Goal: Task Accomplishment & Management: Use online tool/utility

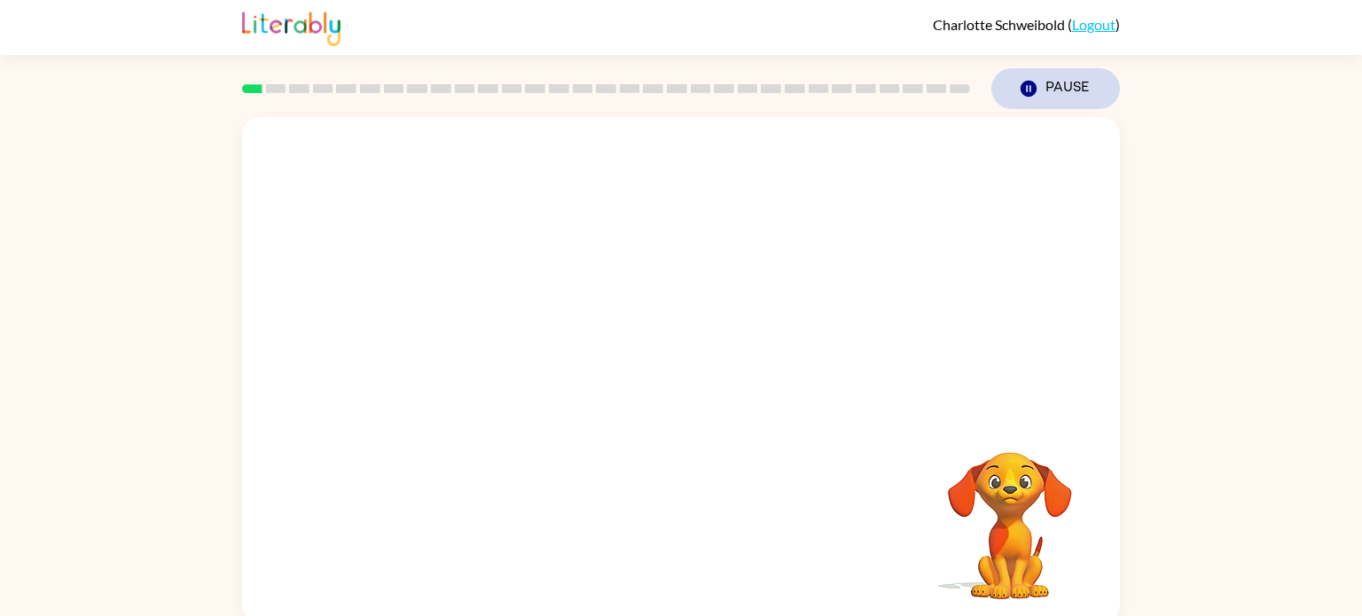
click at [1062, 89] on button "Pause Pause" at bounding box center [1056, 88] width 129 height 41
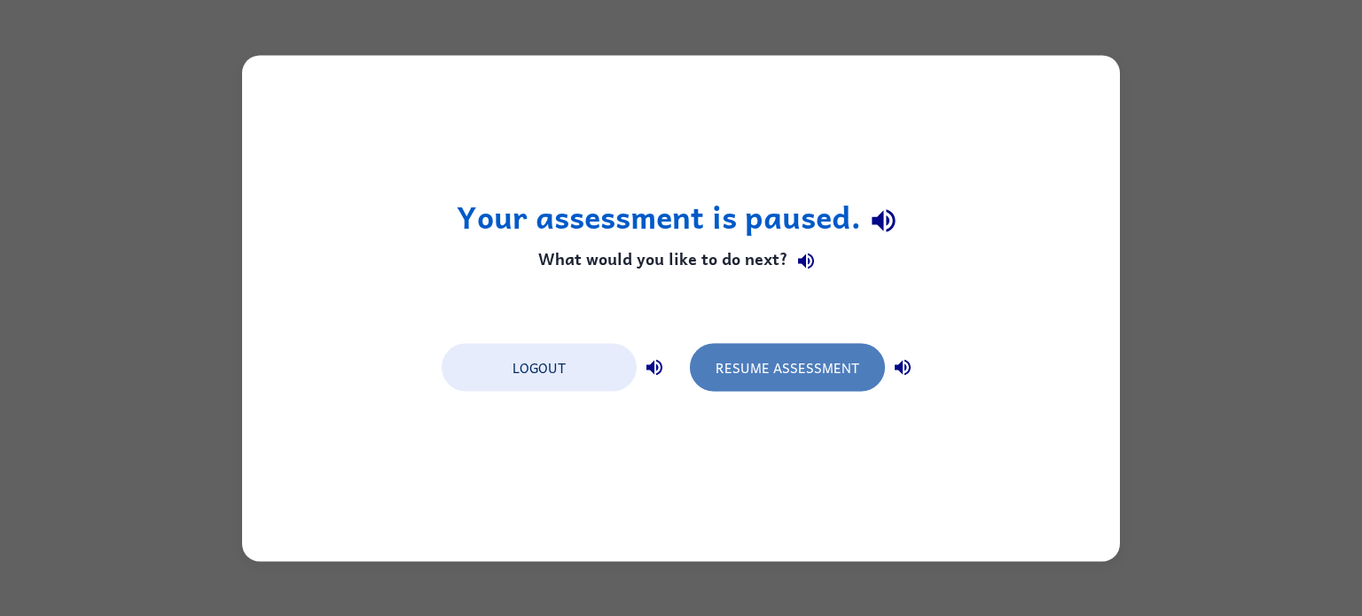
click at [764, 359] on button "Resume Assessment" at bounding box center [787, 367] width 195 height 48
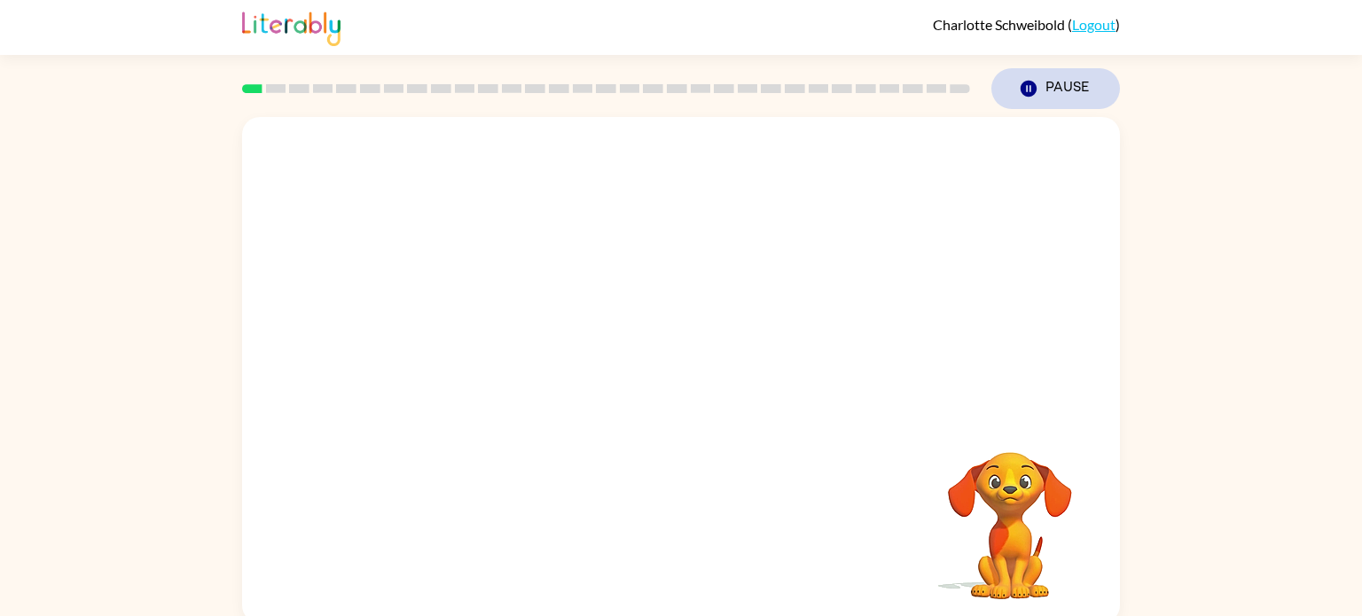
click at [1058, 92] on button "Pause Pause" at bounding box center [1056, 88] width 129 height 41
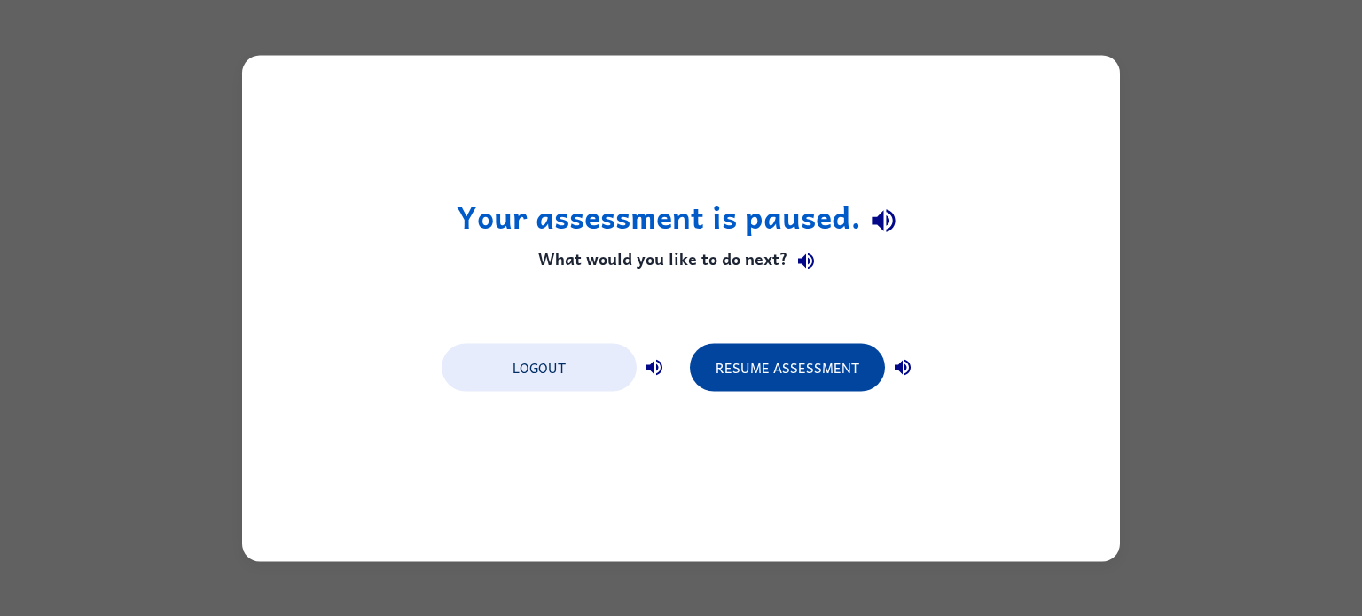
click at [770, 365] on button "Resume Assessment" at bounding box center [787, 367] width 195 height 48
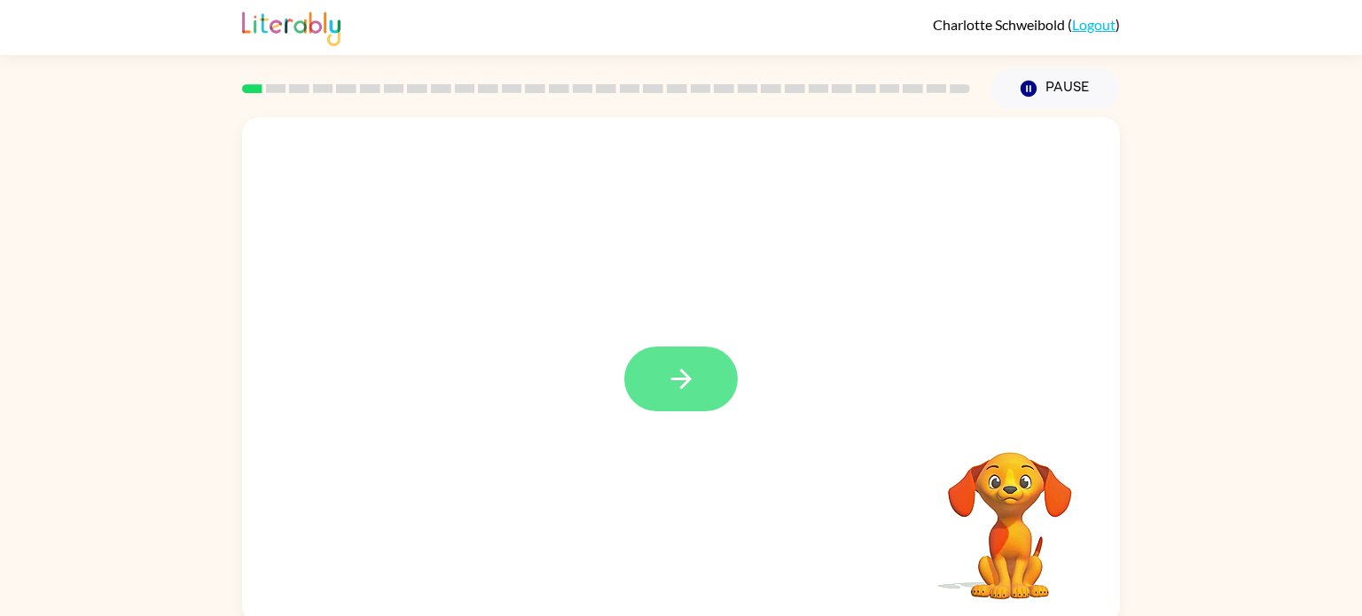
click at [662, 384] on button "button" at bounding box center [681, 379] width 114 height 65
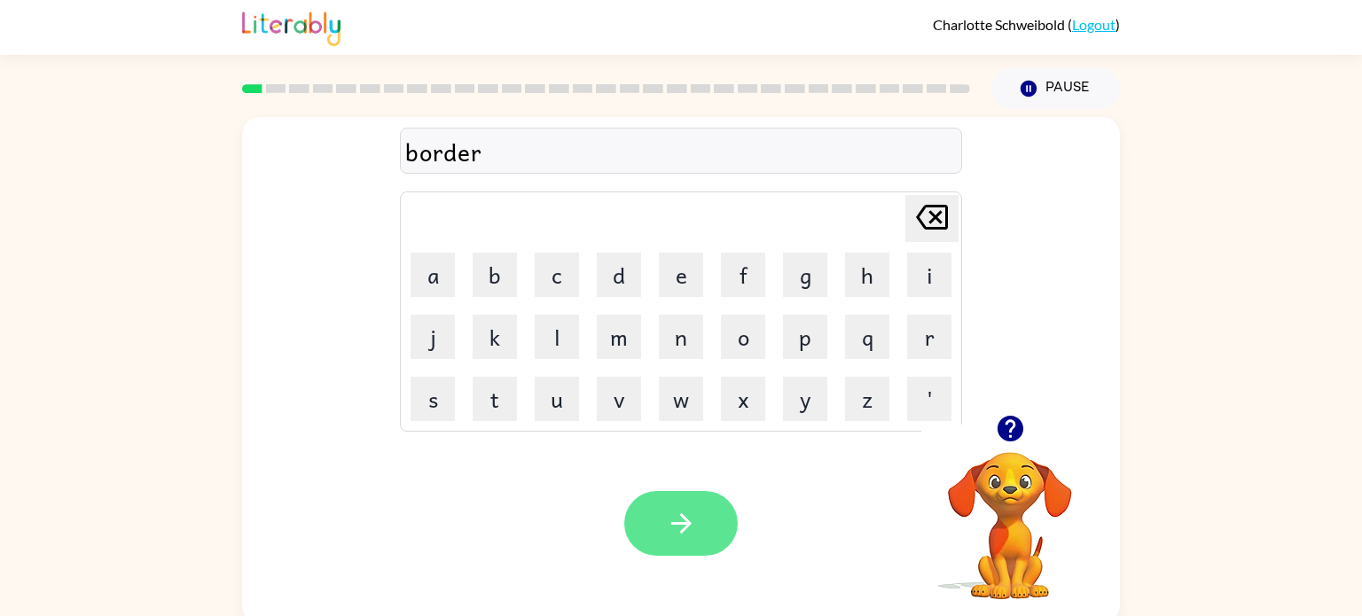
click at [689, 551] on button "button" at bounding box center [681, 523] width 114 height 65
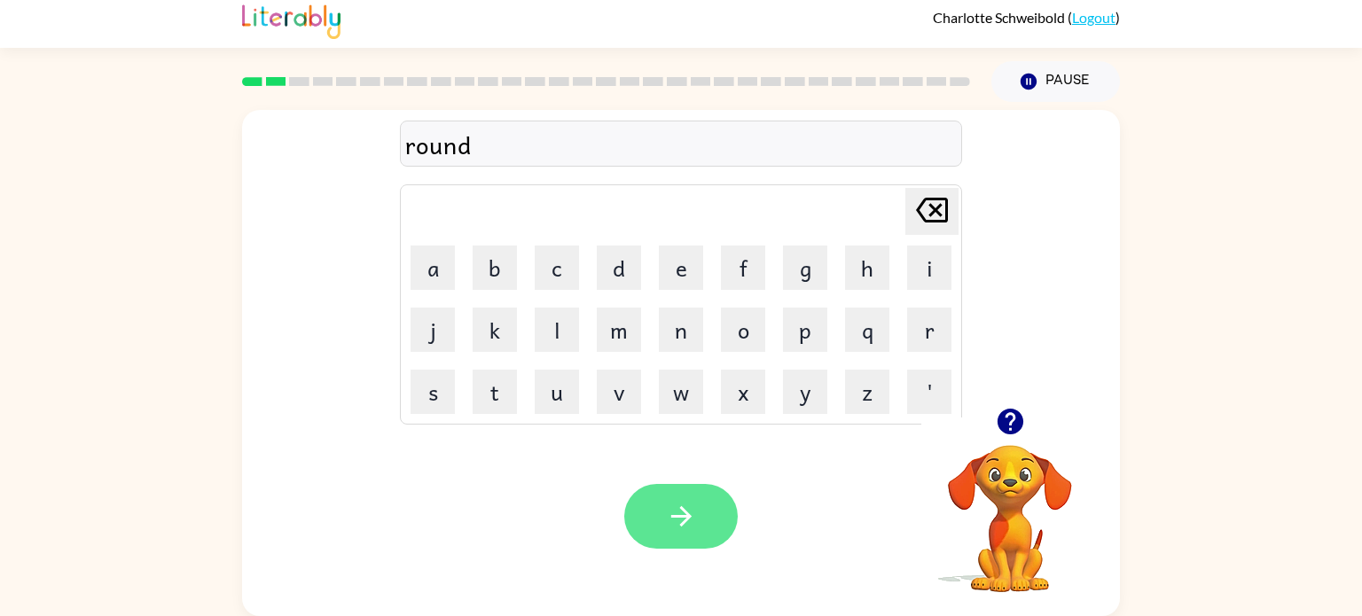
click at [689, 537] on button "button" at bounding box center [681, 516] width 114 height 65
click at [732, 539] on div at bounding box center [681, 516] width 114 height 65
click at [699, 537] on button "button" at bounding box center [681, 516] width 114 height 65
click at [655, 506] on button "button" at bounding box center [681, 516] width 114 height 65
click at [702, 533] on button "button" at bounding box center [681, 516] width 114 height 65
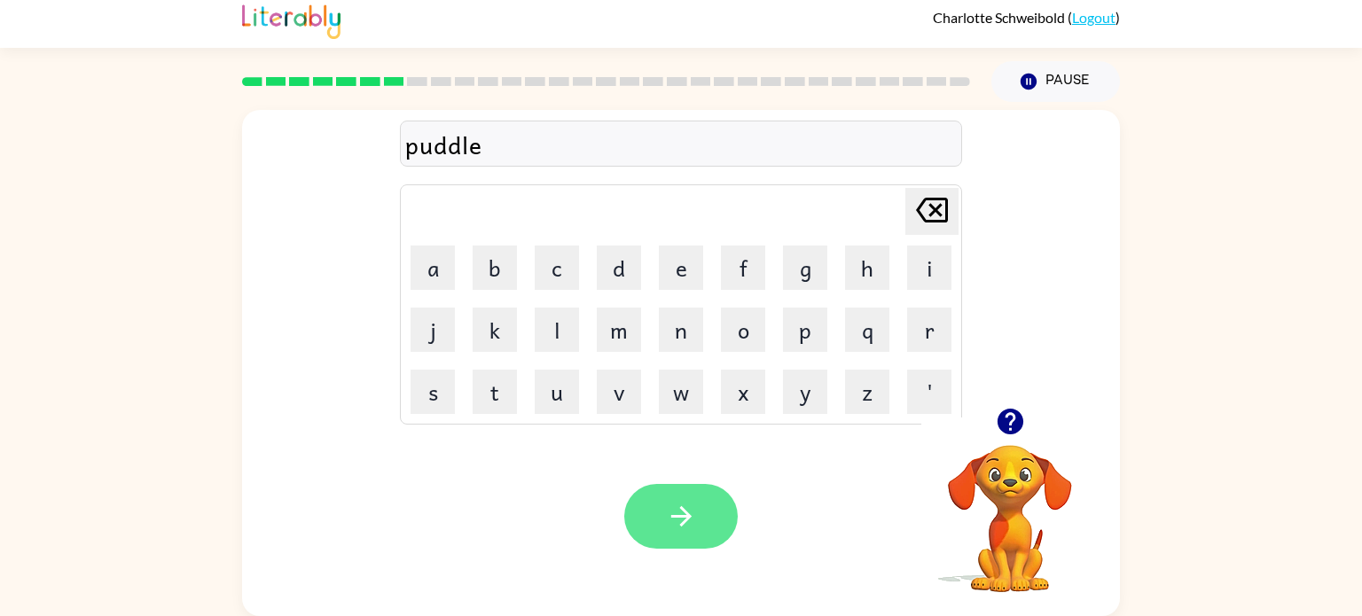
click at [664, 528] on button "button" at bounding box center [681, 516] width 114 height 65
click at [682, 532] on icon "button" at bounding box center [681, 516] width 31 height 31
click at [689, 529] on icon "button" at bounding box center [681, 516] width 31 height 31
click at [696, 525] on button "button" at bounding box center [681, 516] width 114 height 65
click at [699, 532] on button "button" at bounding box center [681, 516] width 114 height 65
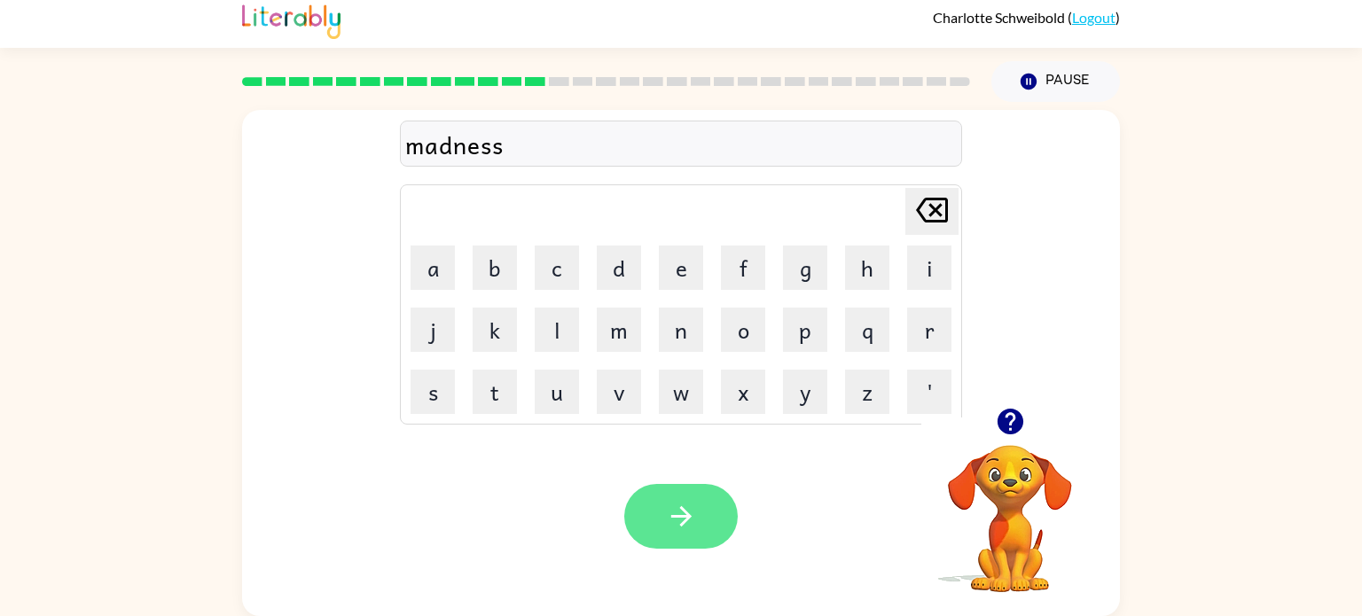
click at [678, 536] on button "button" at bounding box center [681, 516] width 114 height 65
click at [700, 535] on button "button" at bounding box center [681, 516] width 114 height 65
click at [695, 522] on icon "button" at bounding box center [681, 516] width 31 height 31
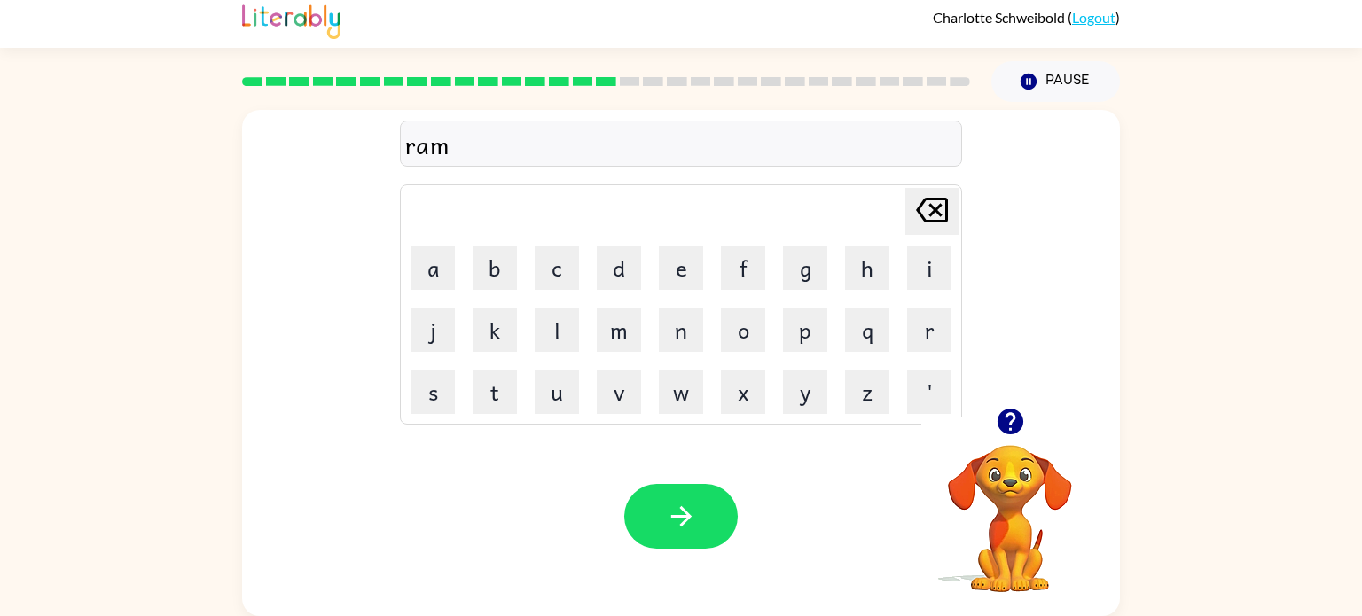
click at [1018, 428] on icon "button" at bounding box center [1010, 422] width 26 height 26
click at [692, 516] on icon "button" at bounding box center [681, 516] width 31 height 31
click at [692, 527] on icon "button" at bounding box center [681, 516] width 31 height 31
click at [705, 532] on button "button" at bounding box center [681, 516] width 114 height 65
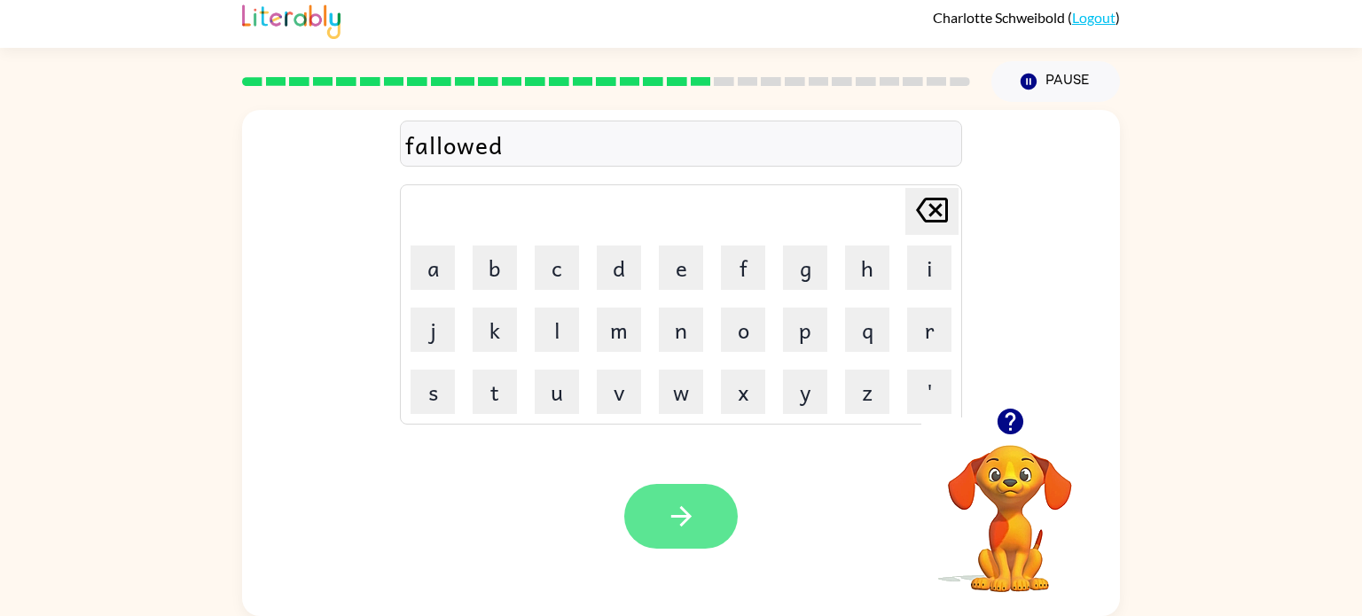
click at [688, 520] on icon "button" at bounding box center [681, 516] width 31 height 31
click at [656, 538] on button "button" at bounding box center [681, 516] width 114 height 65
click at [748, 137] on div "stain" at bounding box center [681, 144] width 552 height 37
click at [723, 540] on button "button" at bounding box center [681, 516] width 114 height 65
click at [685, 528] on icon "button" at bounding box center [681, 516] width 31 height 31
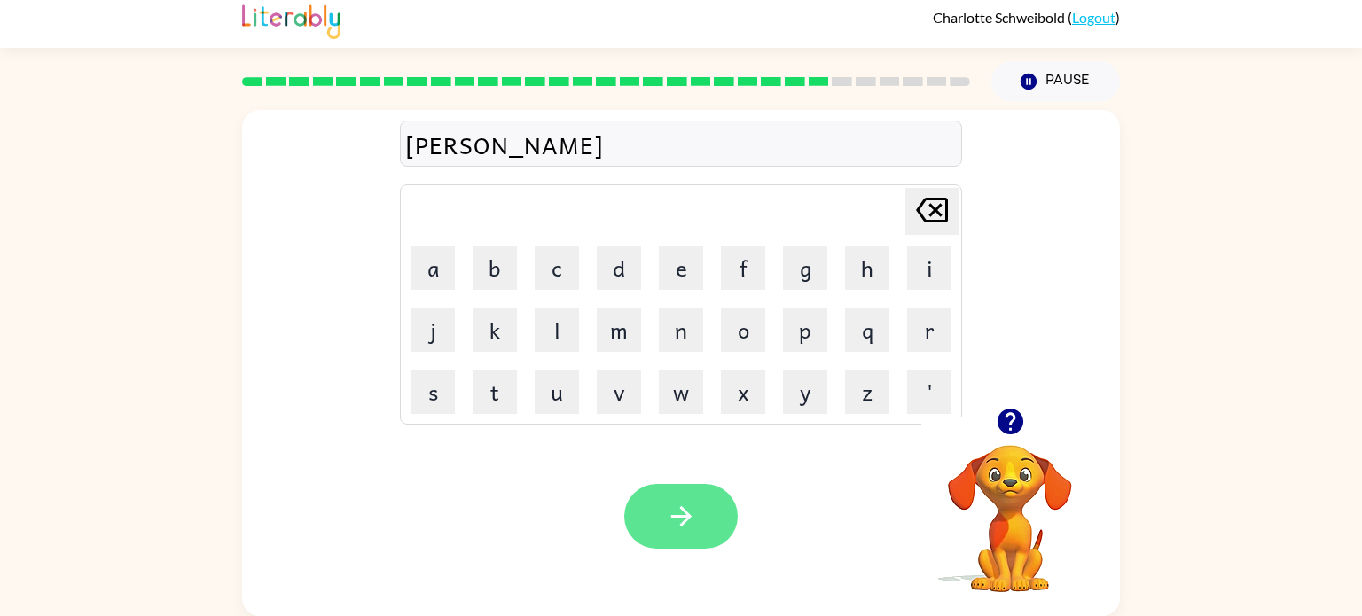
click at [678, 533] on button "button" at bounding box center [681, 516] width 114 height 65
click at [690, 536] on button "button" at bounding box center [681, 516] width 114 height 65
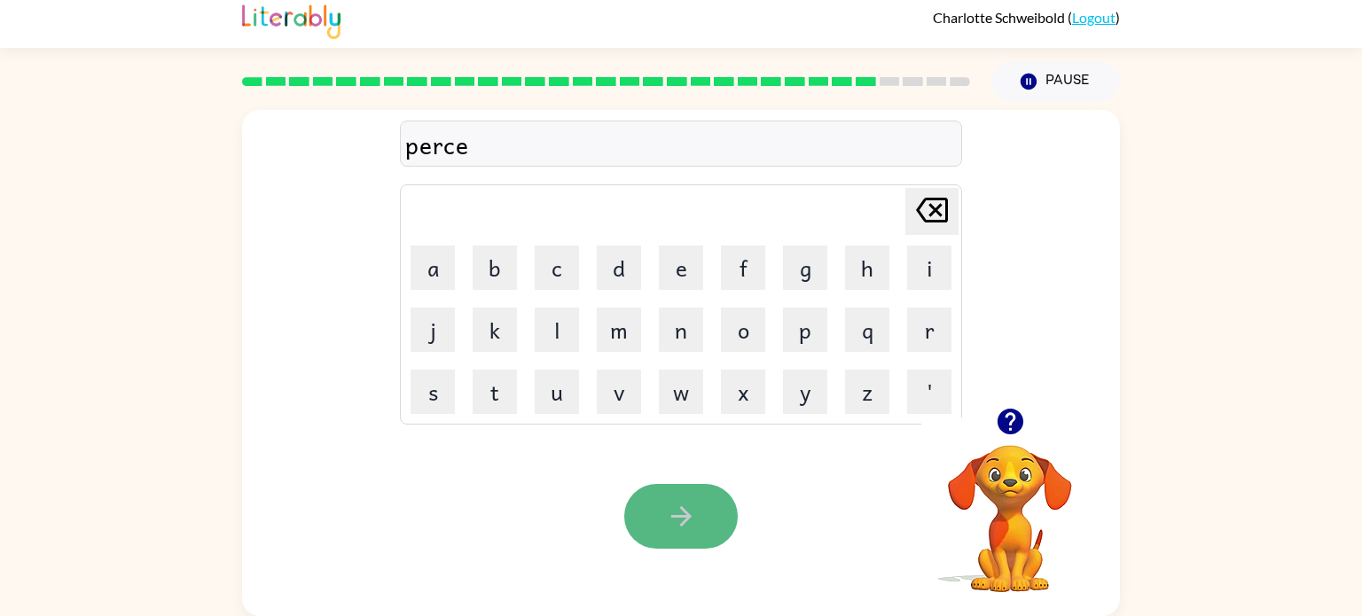
click at [706, 543] on button "button" at bounding box center [681, 516] width 114 height 65
click at [702, 546] on button "button" at bounding box center [681, 516] width 114 height 65
click at [700, 528] on button "button" at bounding box center [681, 516] width 114 height 65
click at [651, 508] on button "button" at bounding box center [681, 516] width 114 height 65
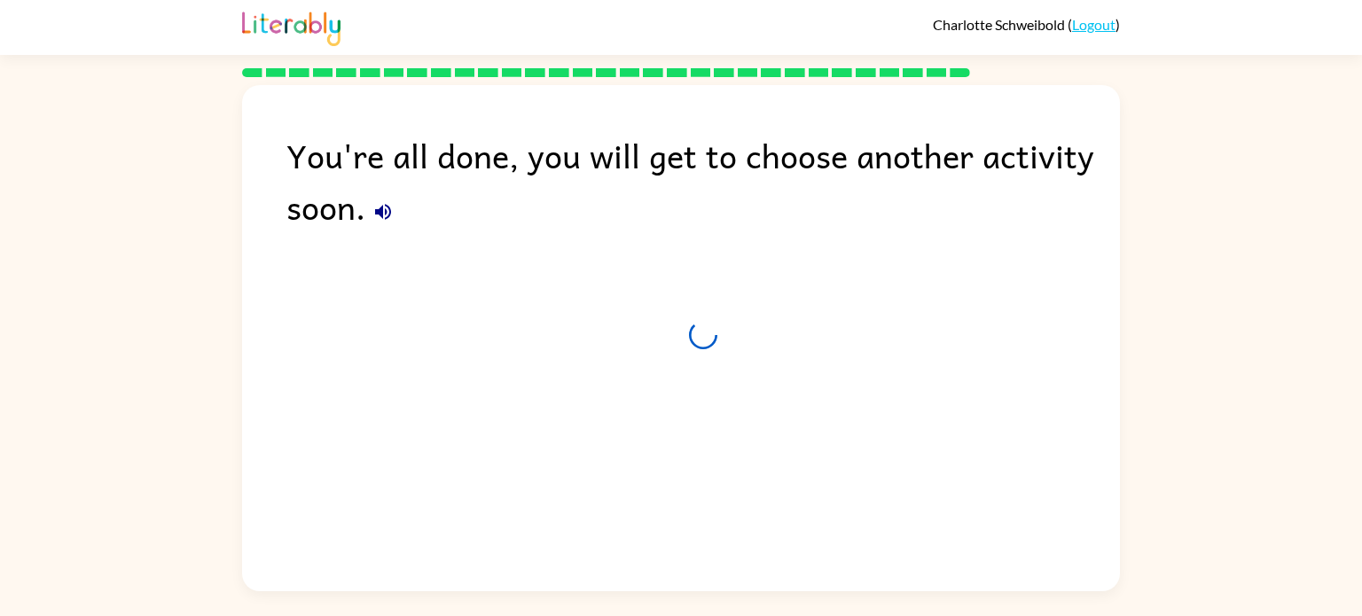
scroll to position [0, 0]
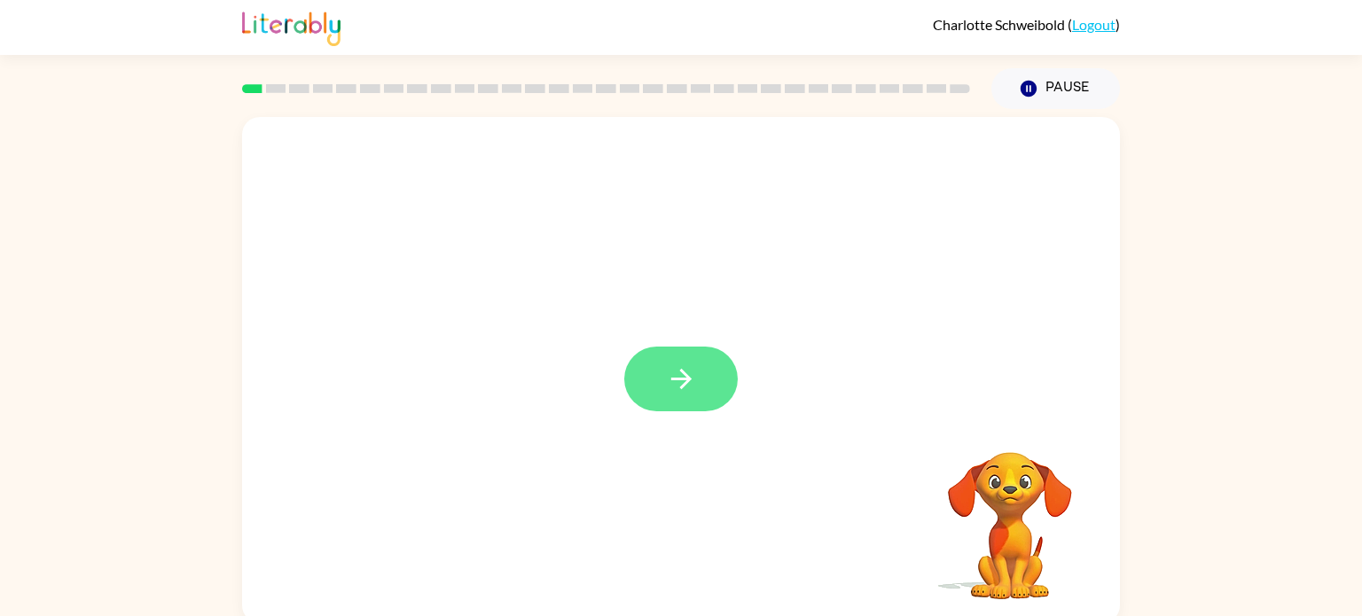
click at [679, 384] on icon "button" at bounding box center [681, 379] width 31 height 31
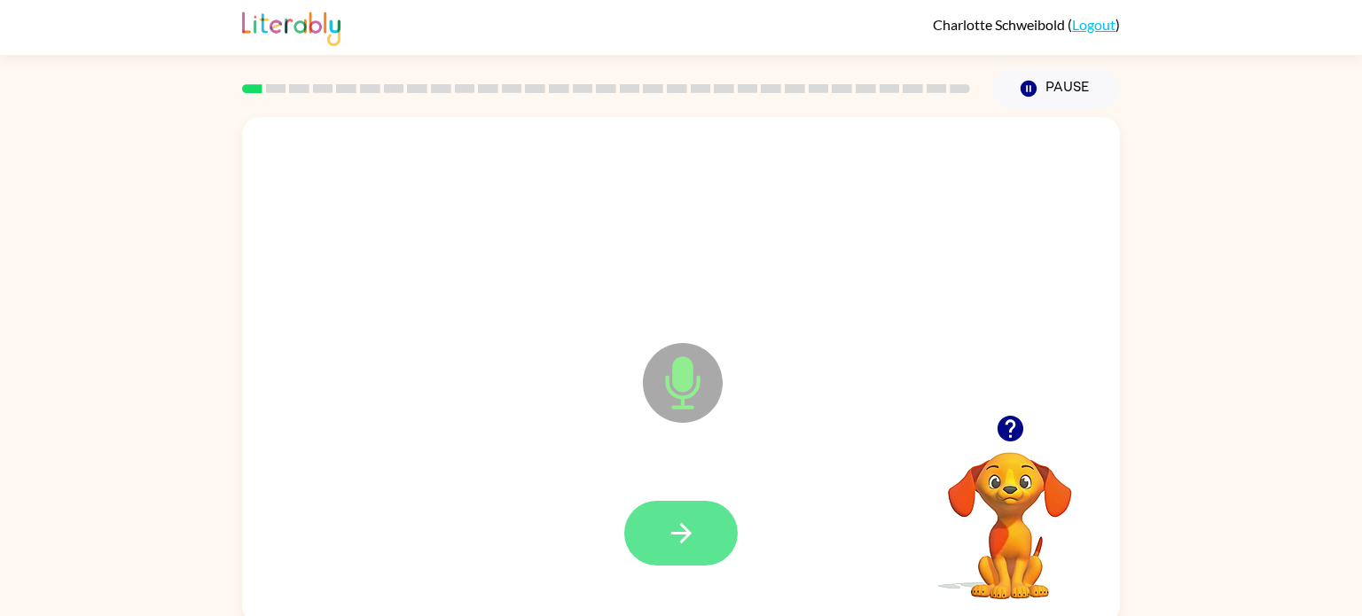
click at [685, 525] on icon "button" at bounding box center [681, 533] width 31 height 31
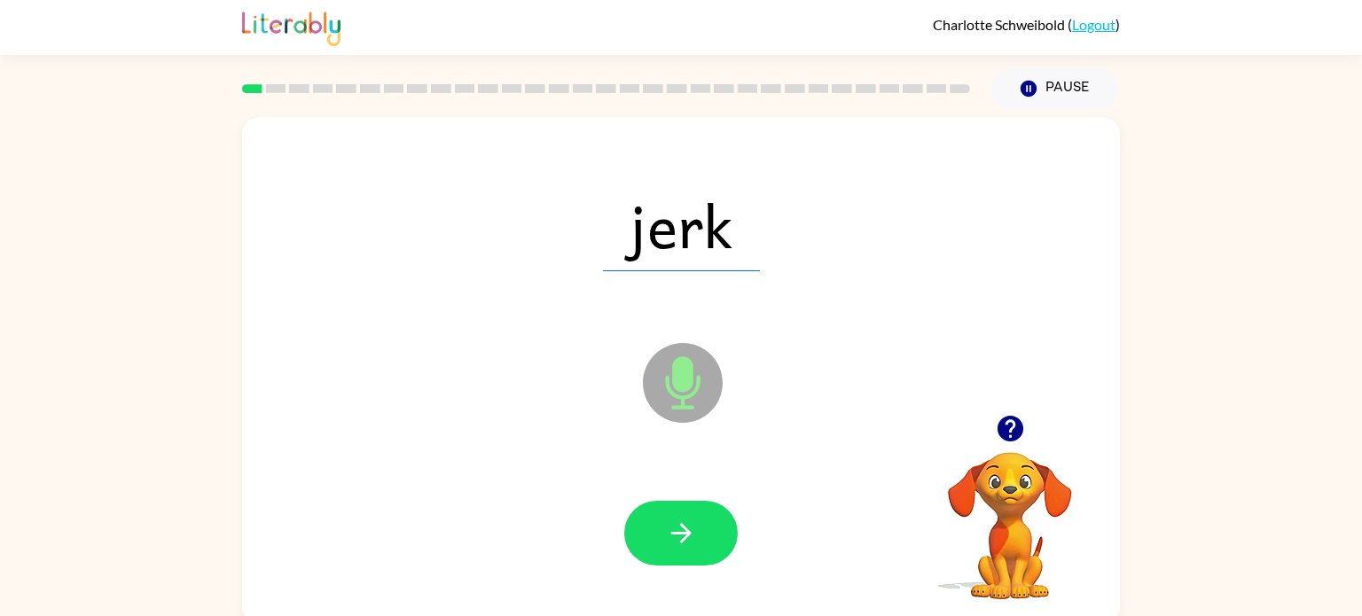
click at [665, 354] on icon at bounding box center [683, 383] width 80 height 80
click at [700, 554] on button "button" at bounding box center [681, 533] width 114 height 65
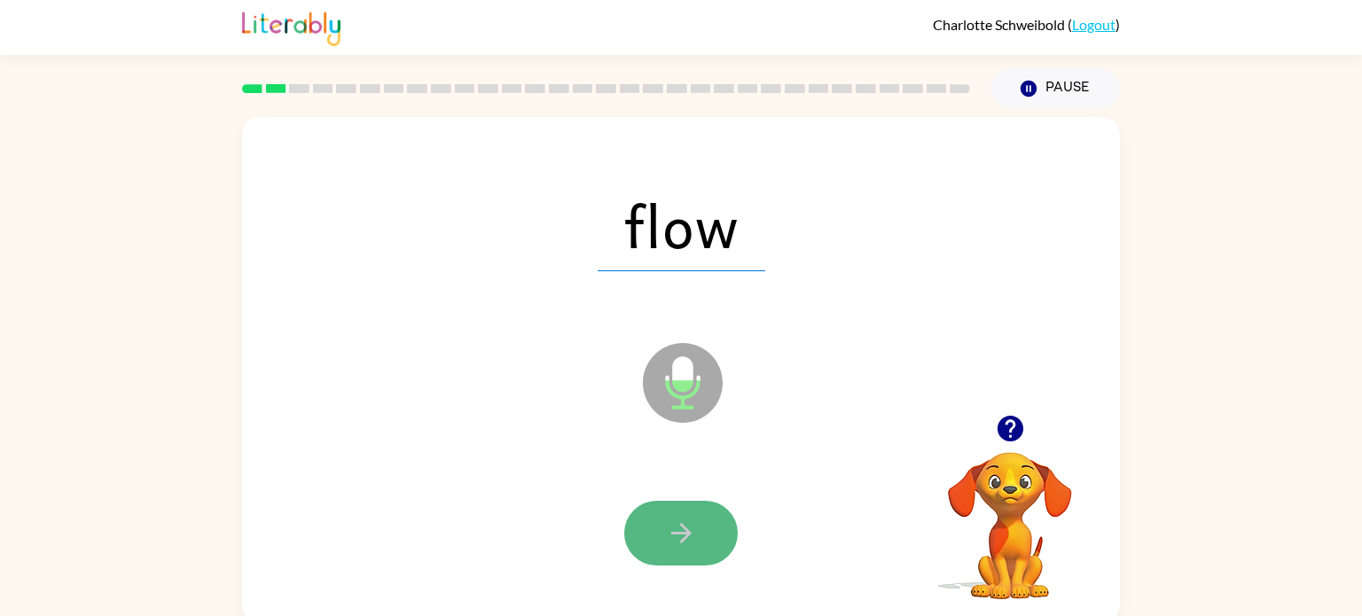
click at [694, 520] on icon "button" at bounding box center [681, 533] width 31 height 31
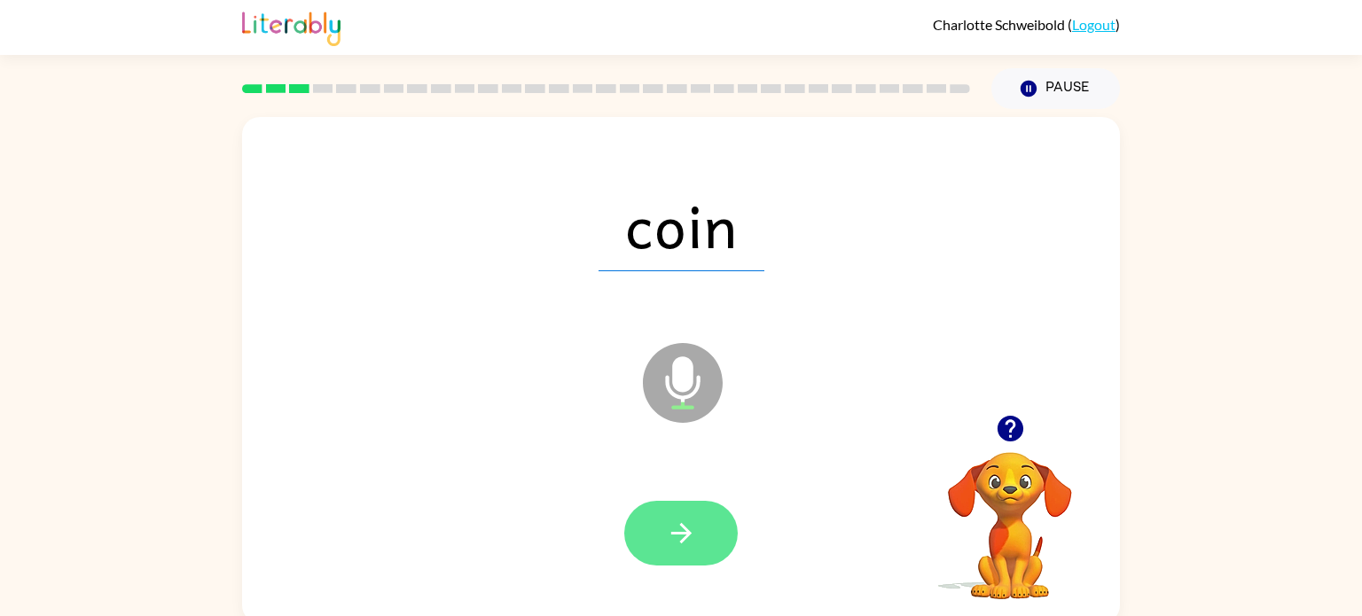
click at [696, 527] on button "button" at bounding box center [681, 533] width 114 height 65
click at [694, 527] on icon "button" at bounding box center [681, 533] width 31 height 31
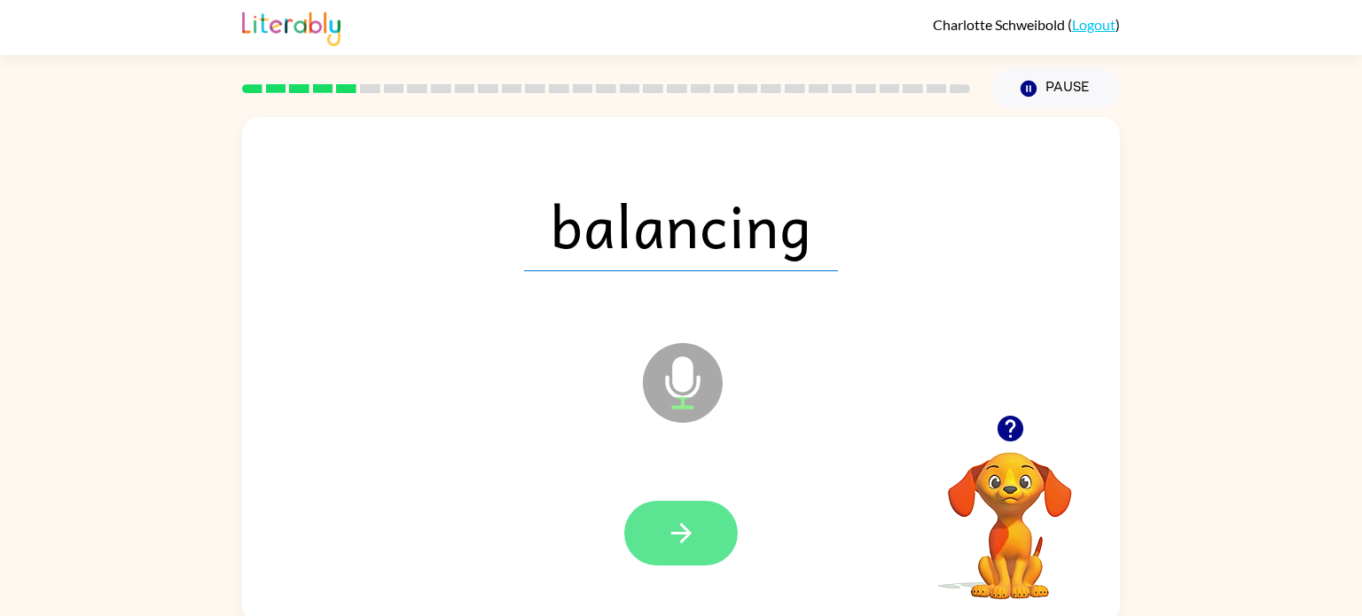
click at [671, 534] on icon "button" at bounding box center [681, 533] width 31 height 31
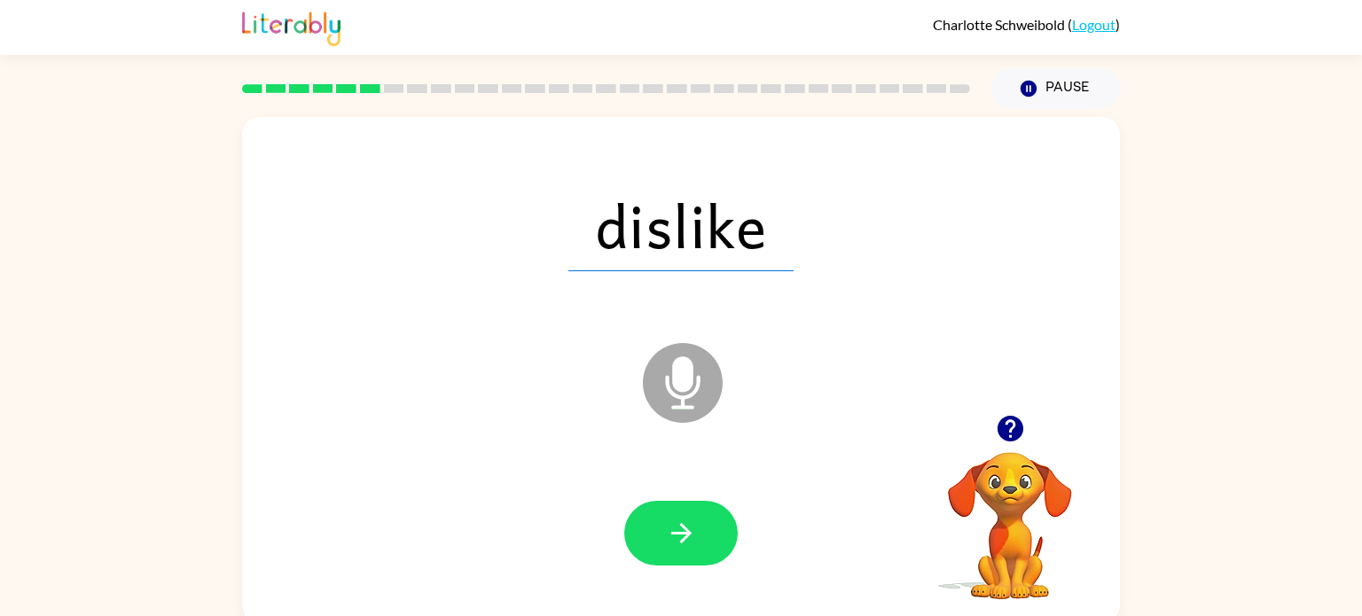
click at [671, 534] on icon "button" at bounding box center [681, 533] width 31 height 31
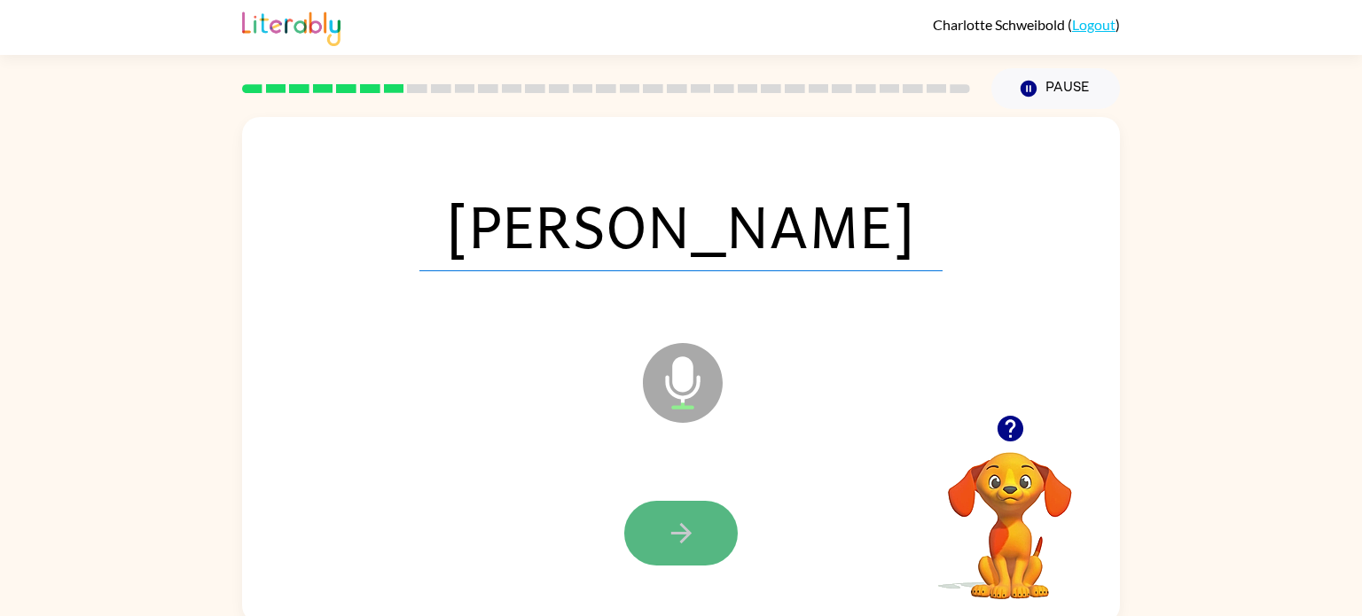
click at [671, 535] on icon "button" at bounding box center [681, 533] width 31 height 31
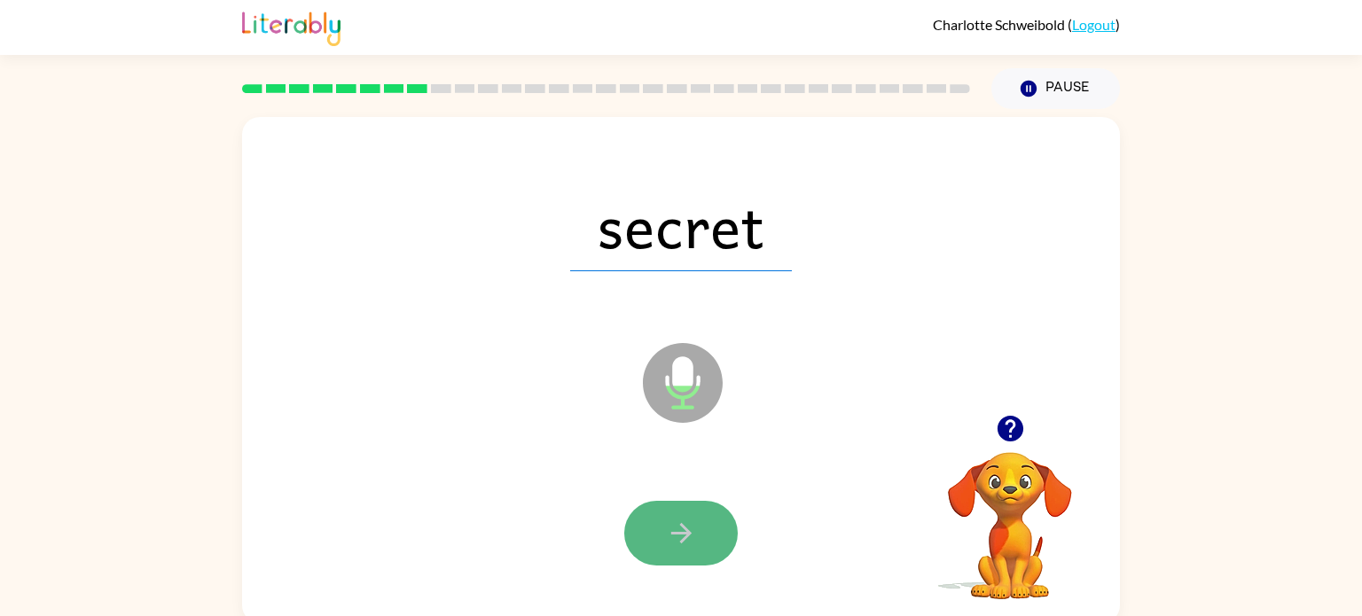
click at [670, 535] on icon "button" at bounding box center [681, 533] width 31 height 31
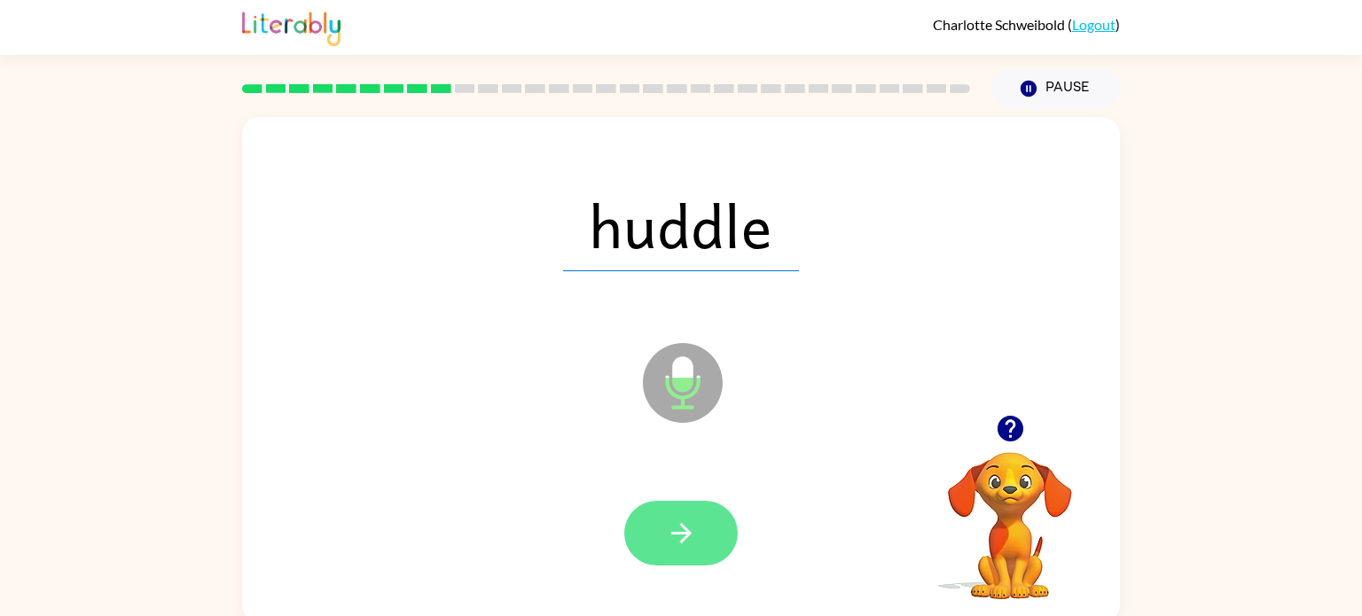
click at [671, 536] on icon "button" at bounding box center [681, 533] width 31 height 31
click at [671, 537] on icon "button" at bounding box center [681, 533] width 31 height 31
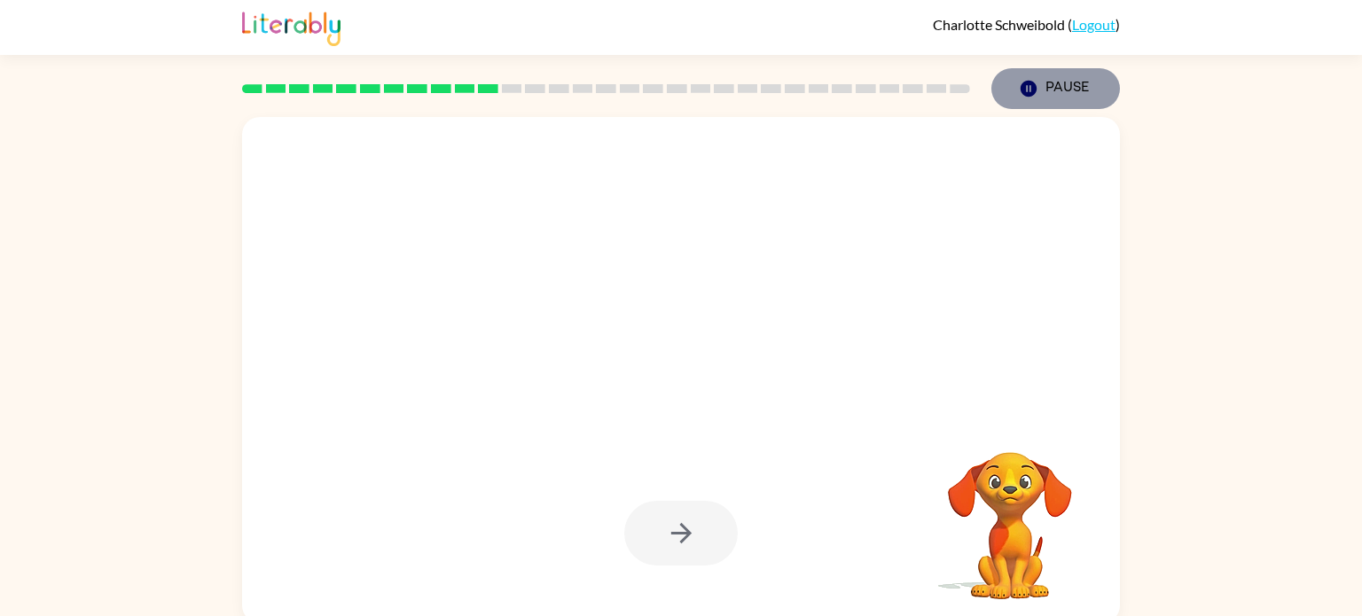
click at [1063, 77] on button "Pause Pause" at bounding box center [1056, 88] width 129 height 41
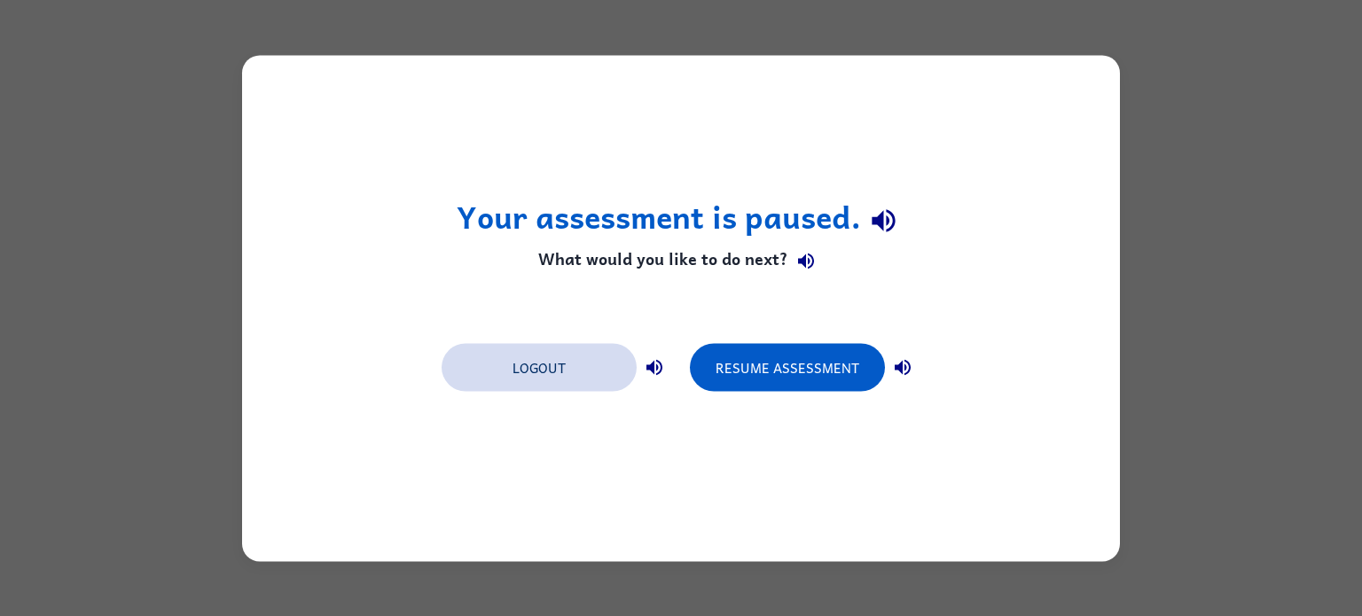
click at [596, 361] on button "Logout" at bounding box center [539, 367] width 195 height 48
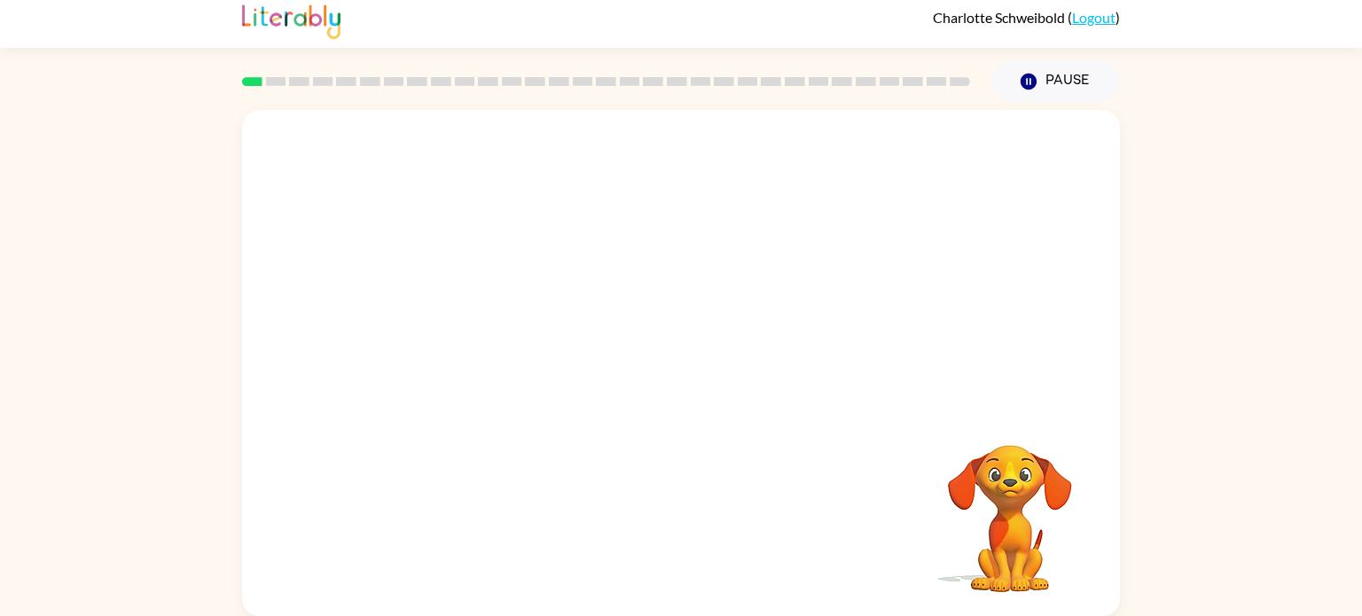
scroll to position [7, 0]
click at [473, 325] on video "Your browser must support playing .mp4 files to use Literably. Please try using…" at bounding box center [681, 259] width 878 height 298
click at [671, 372] on div at bounding box center [681, 372] width 114 height 65
click at [671, 372] on icon "button" at bounding box center [681, 372] width 20 height 20
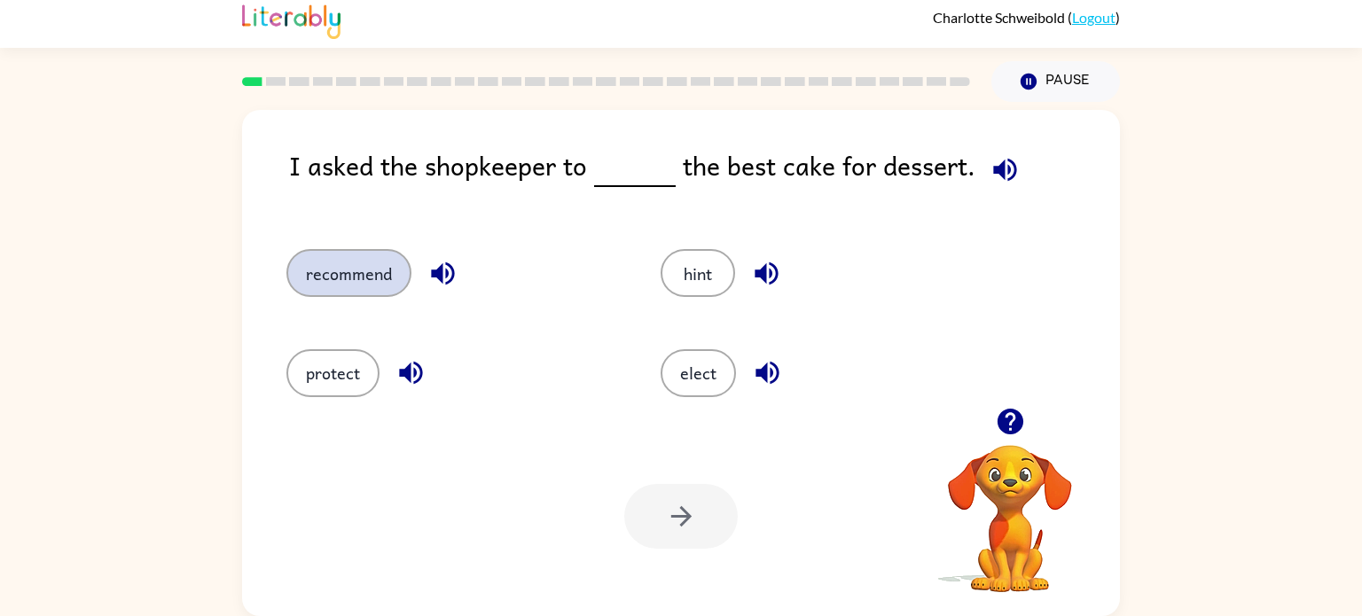
click at [341, 259] on button "recommend" at bounding box center [348, 273] width 125 height 48
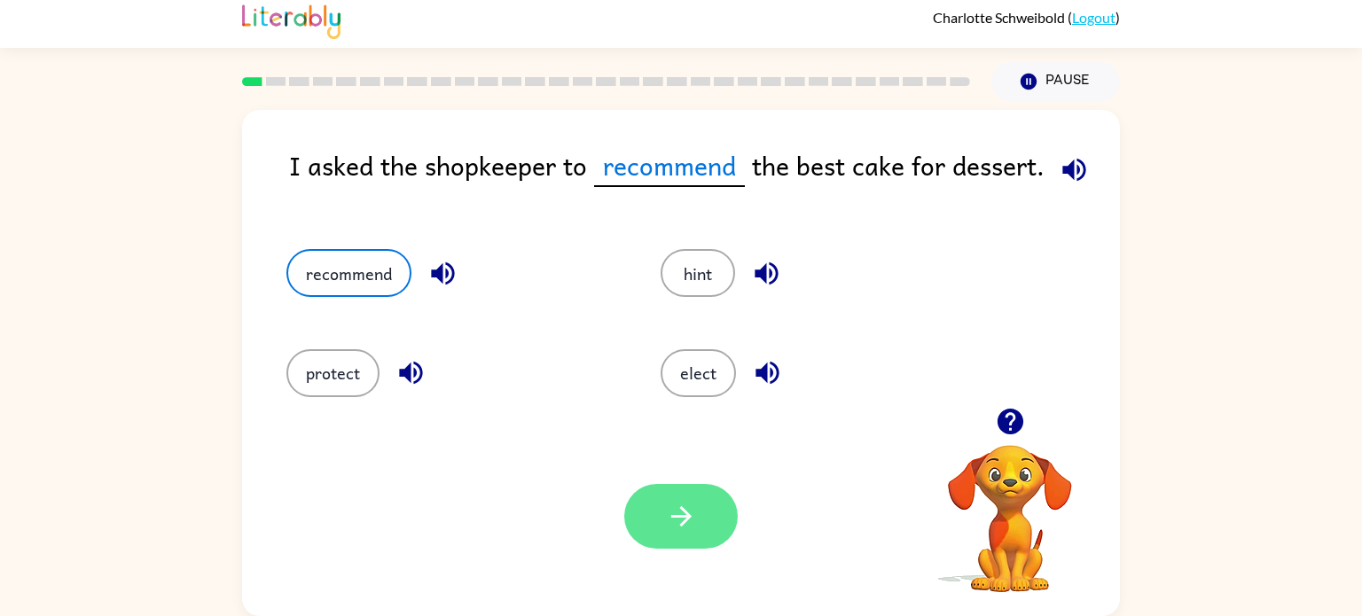
click at [679, 515] on icon "button" at bounding box center [681, 516] width 20 height 20
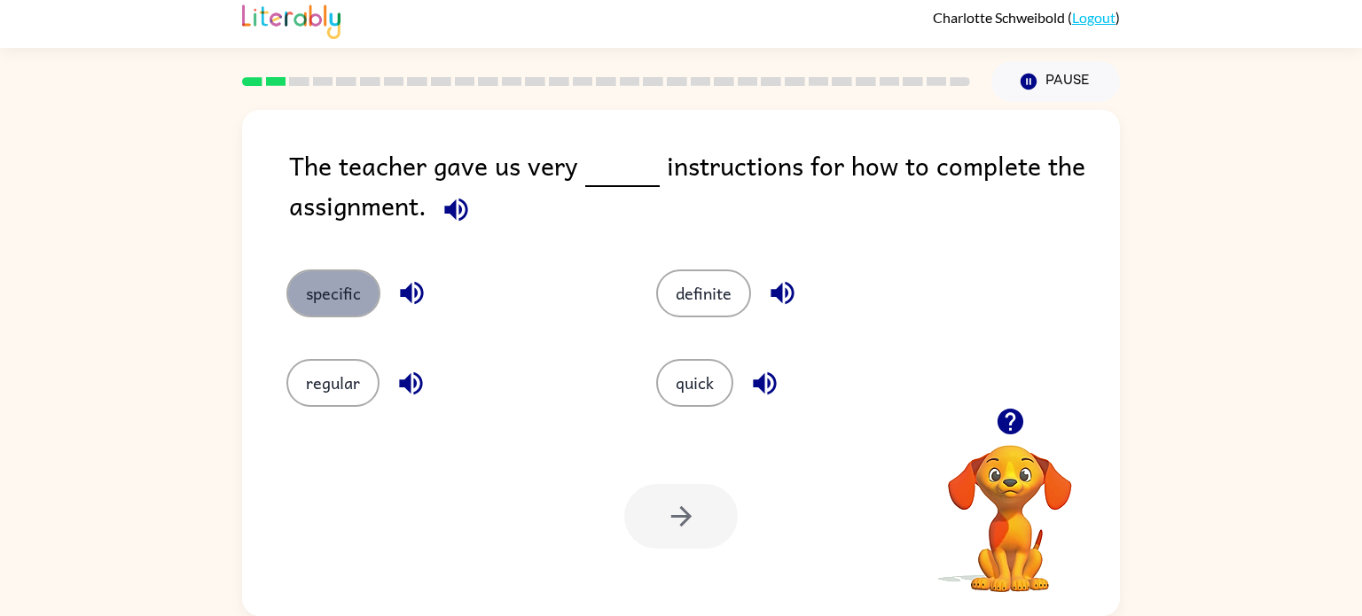
click at [304, 291] on button "specific" at bounding box center [333, 294] width 94 height 48
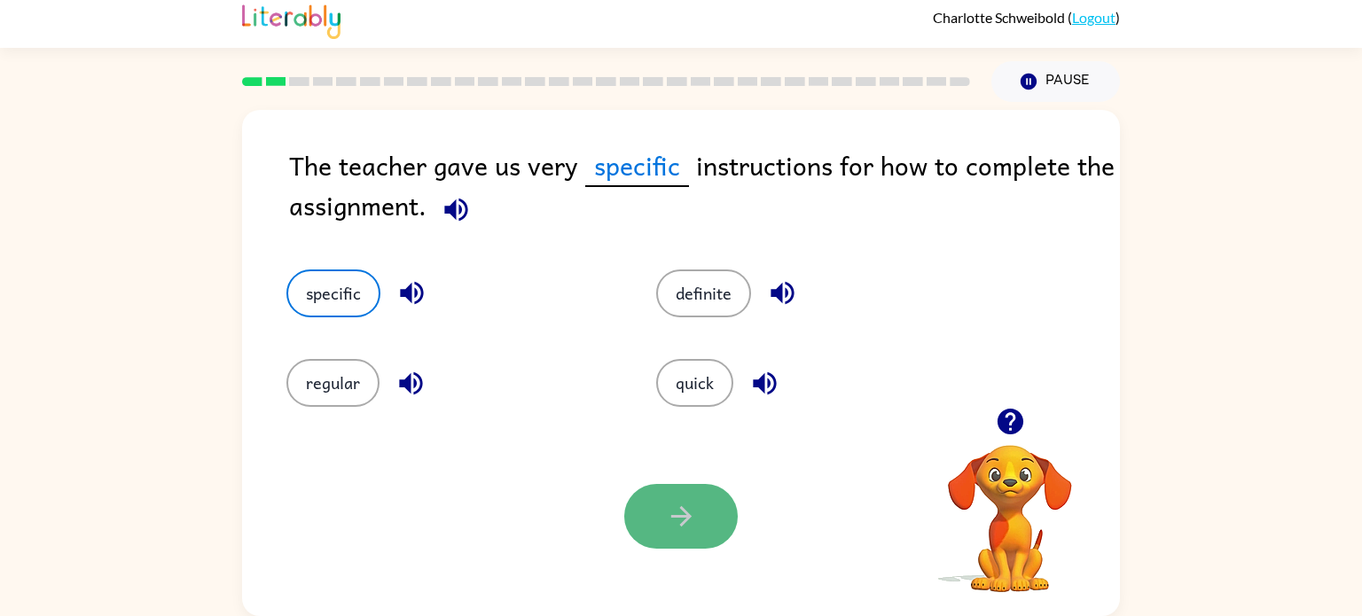
click at [661, 505] on button "button" at bounding box center [681, 516] width 114 height 65
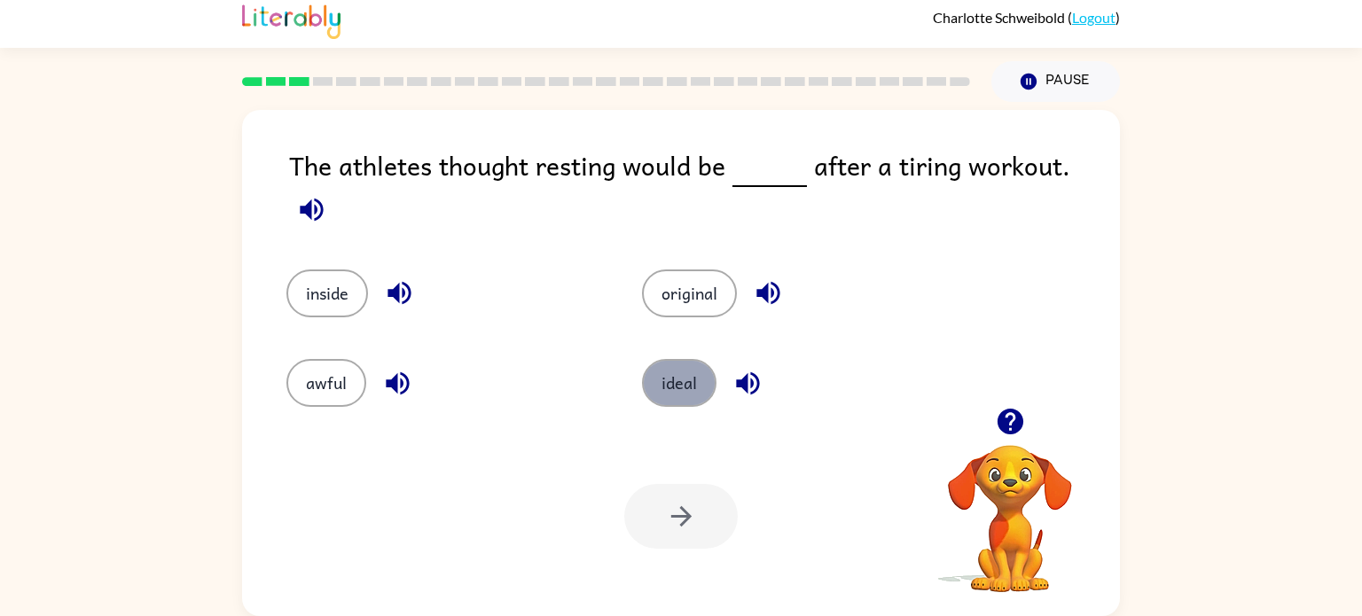
click at [663, 368] on button "ideal" at bounding box center [679, 383] width 75 height 48
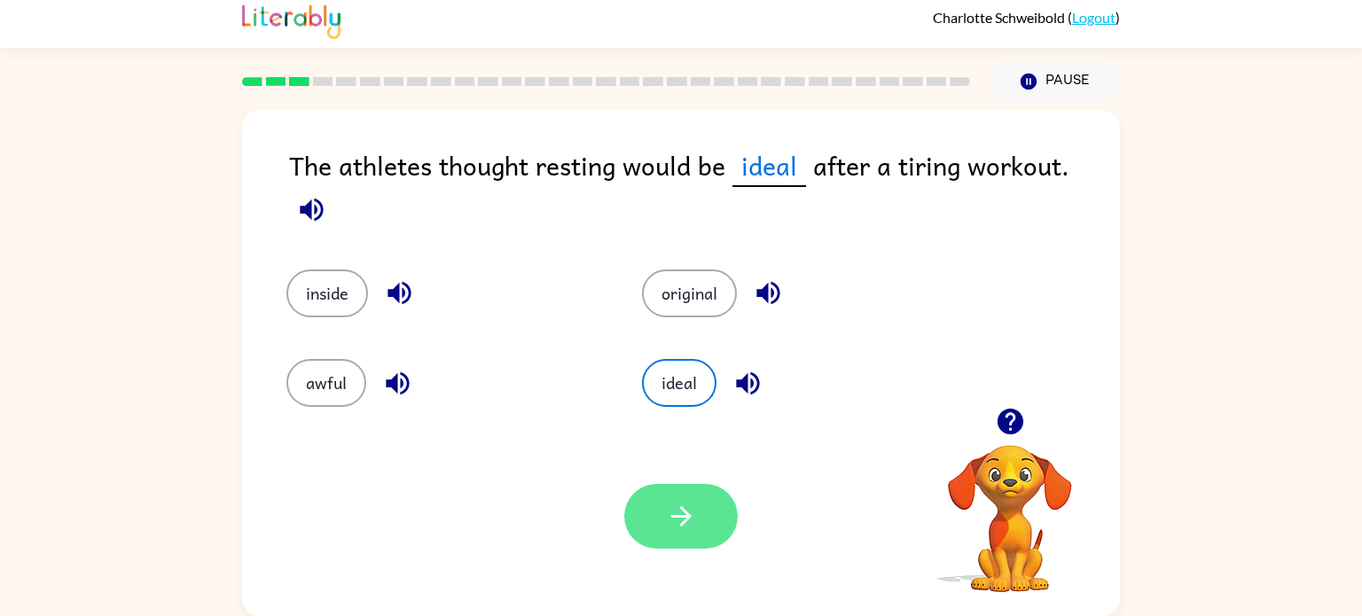
click at [648, 496] on button "button" at bounding box center [681, 516] width 114 height 65
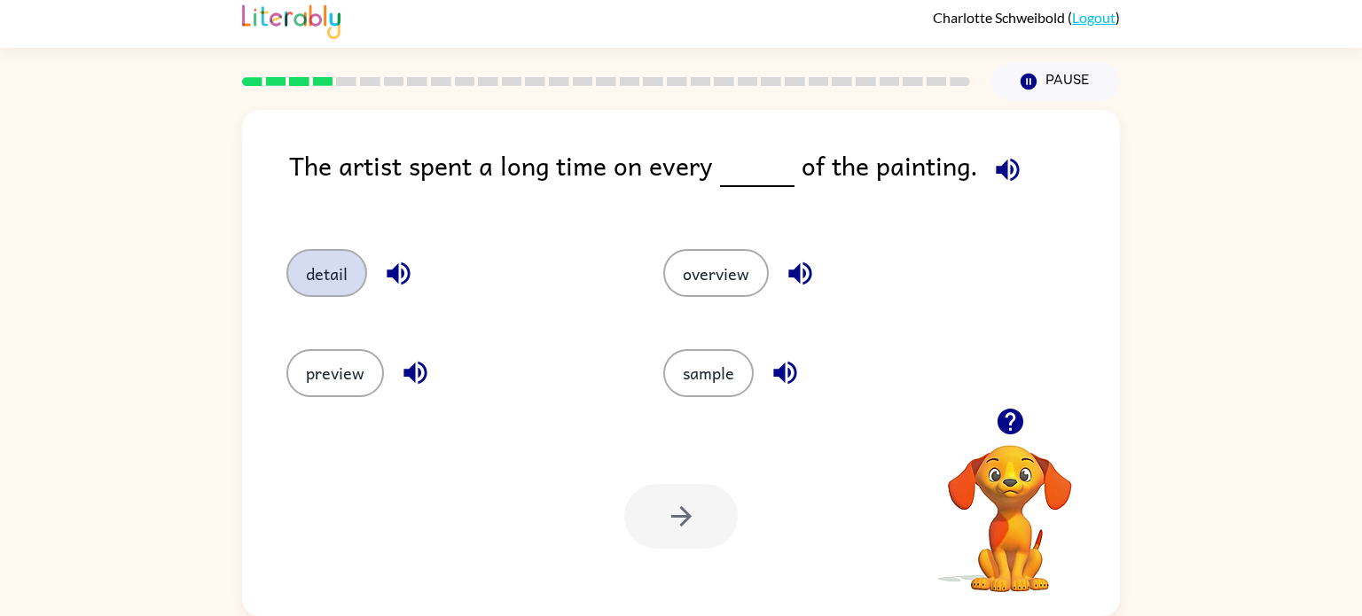
click at [347, 274] on button "detail" at bounding box center [326, 273] width 81 height 48
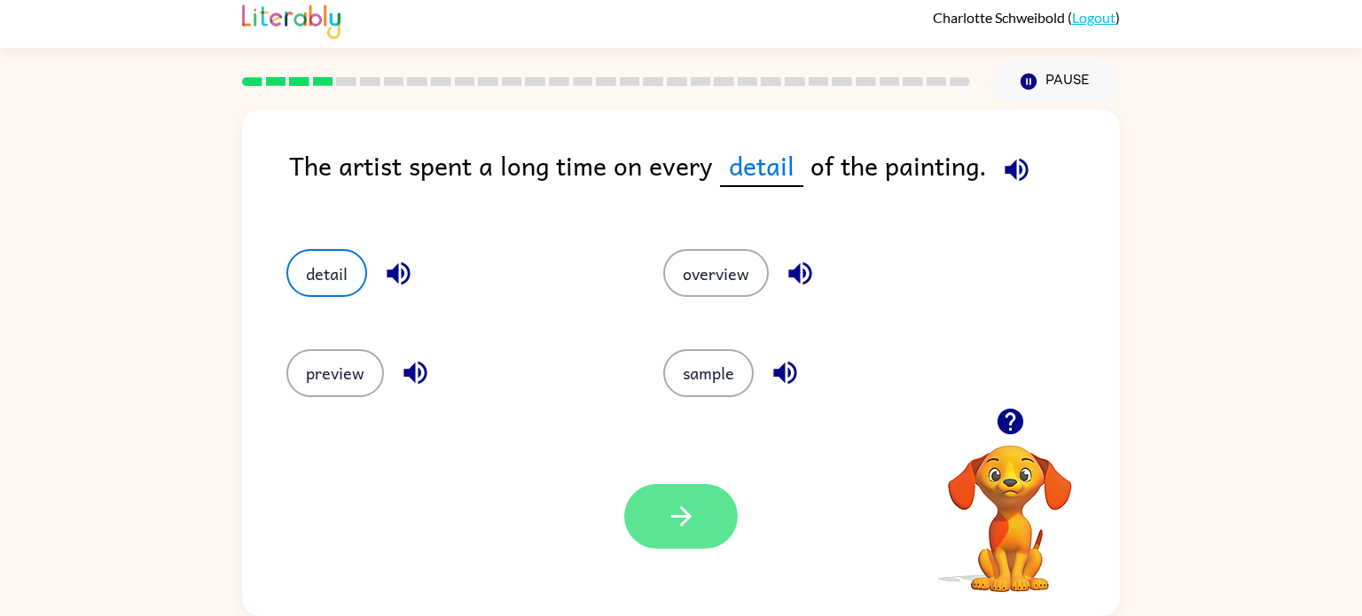
click at [648, 537] on button "button" at bounding box center [681, 516] width 114 height 65
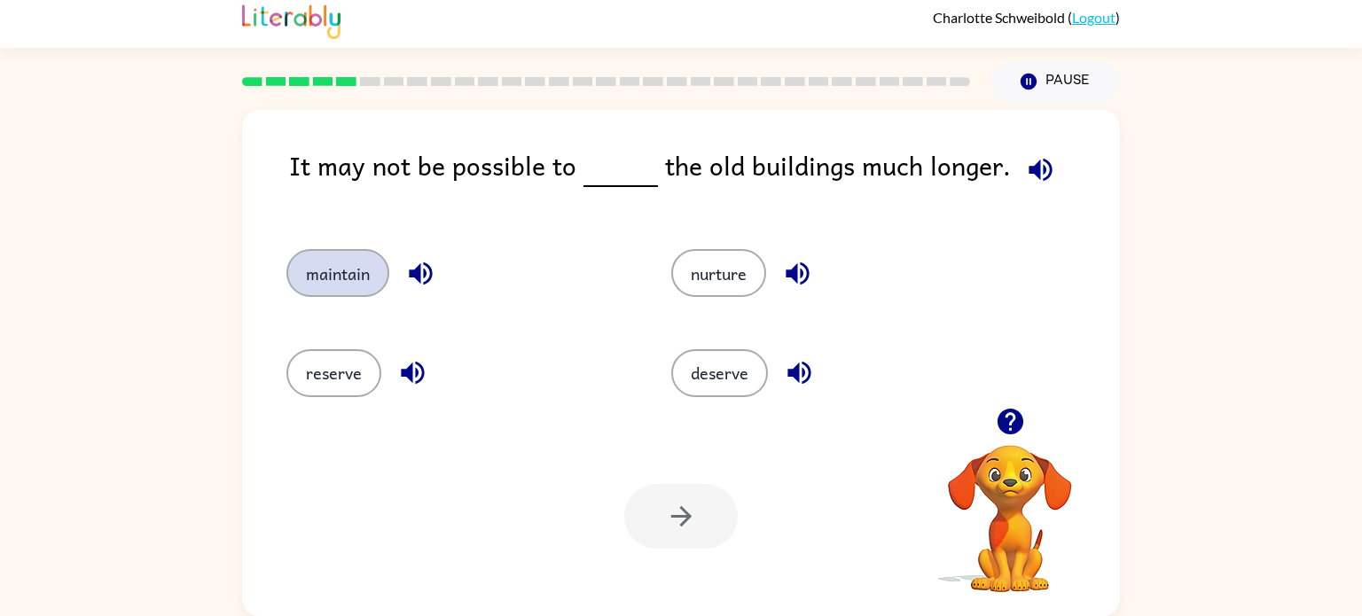
click at [341, 269] on button "maintain" at bounding box center [337, 273] width 103 height 48
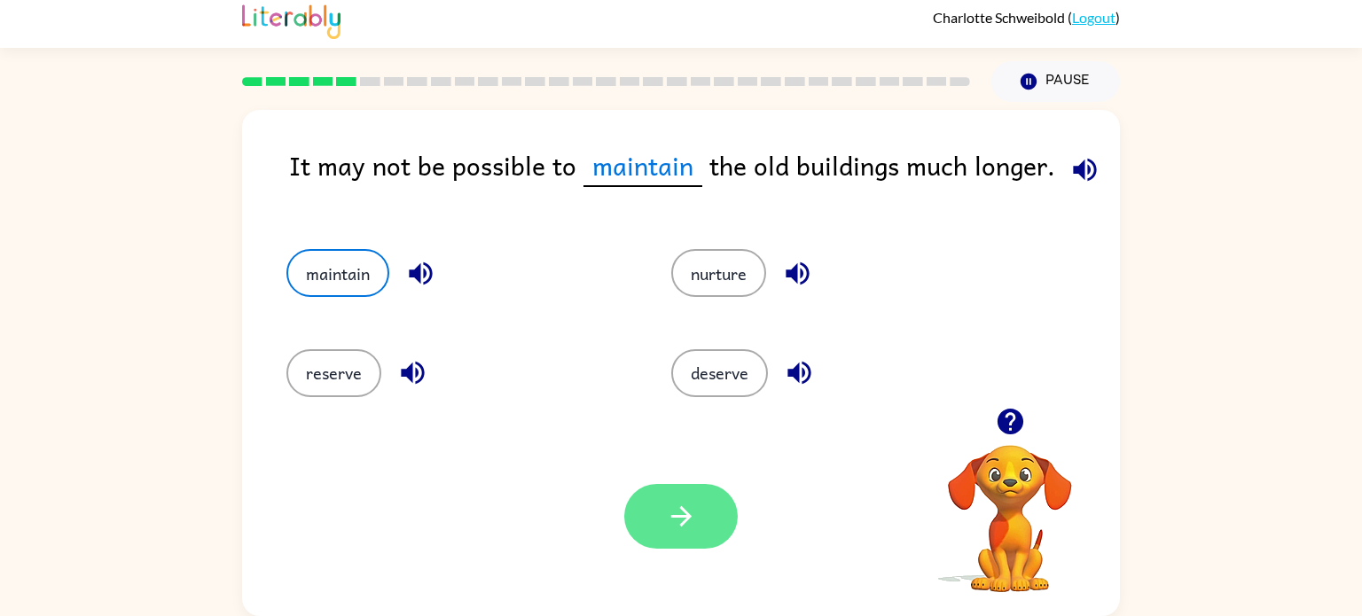
click at [676, 496] on button "button" at bounding box center [681, 516] width 114 height 65
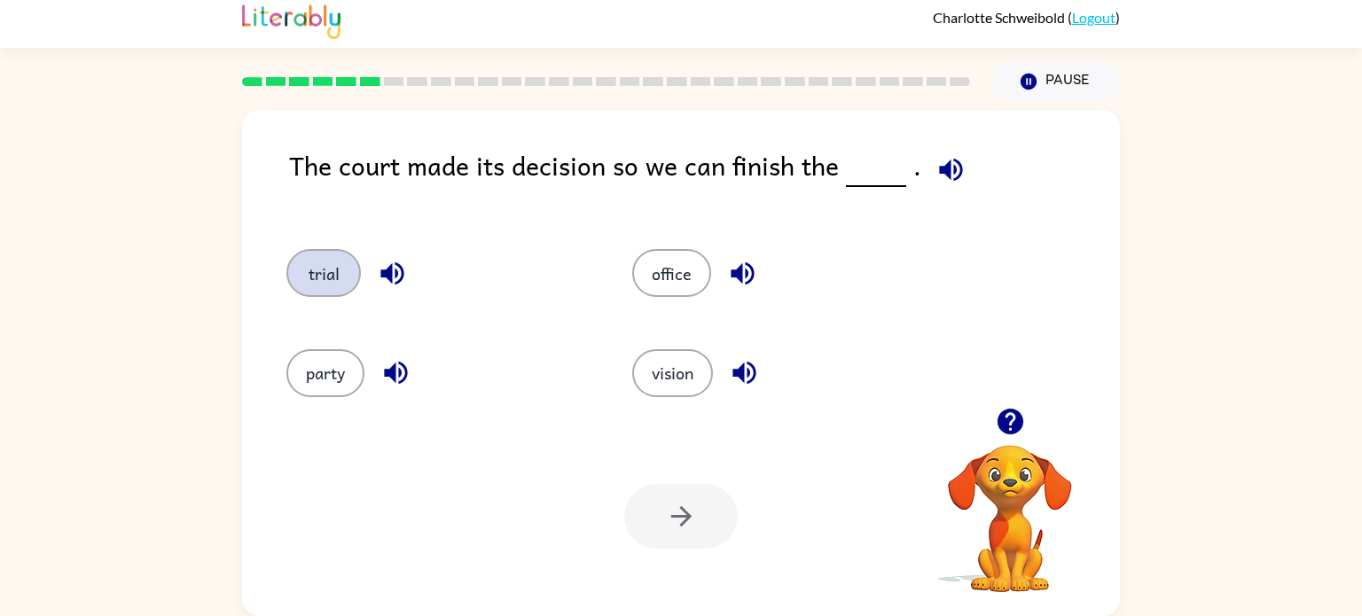
click at [319, 292] on button "trial" at bounding box center [323, 273] width 75 height 48
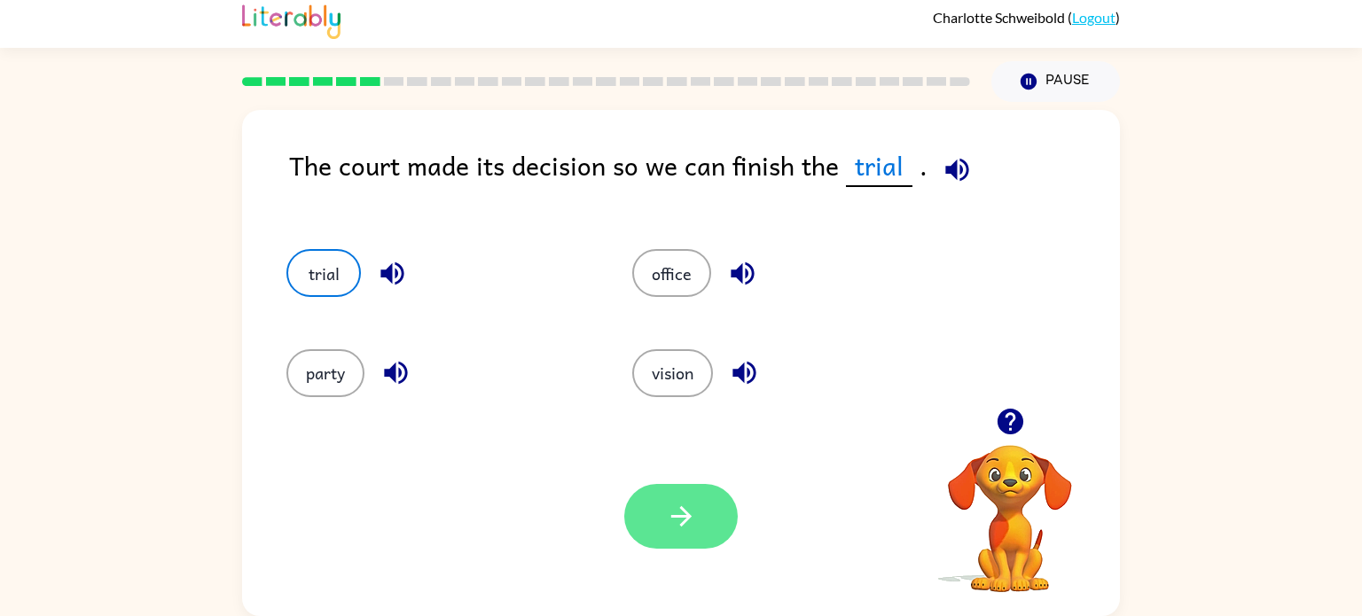
click at [709, 508] on button "button" at bounding box center [681, 516] width 114 height 65
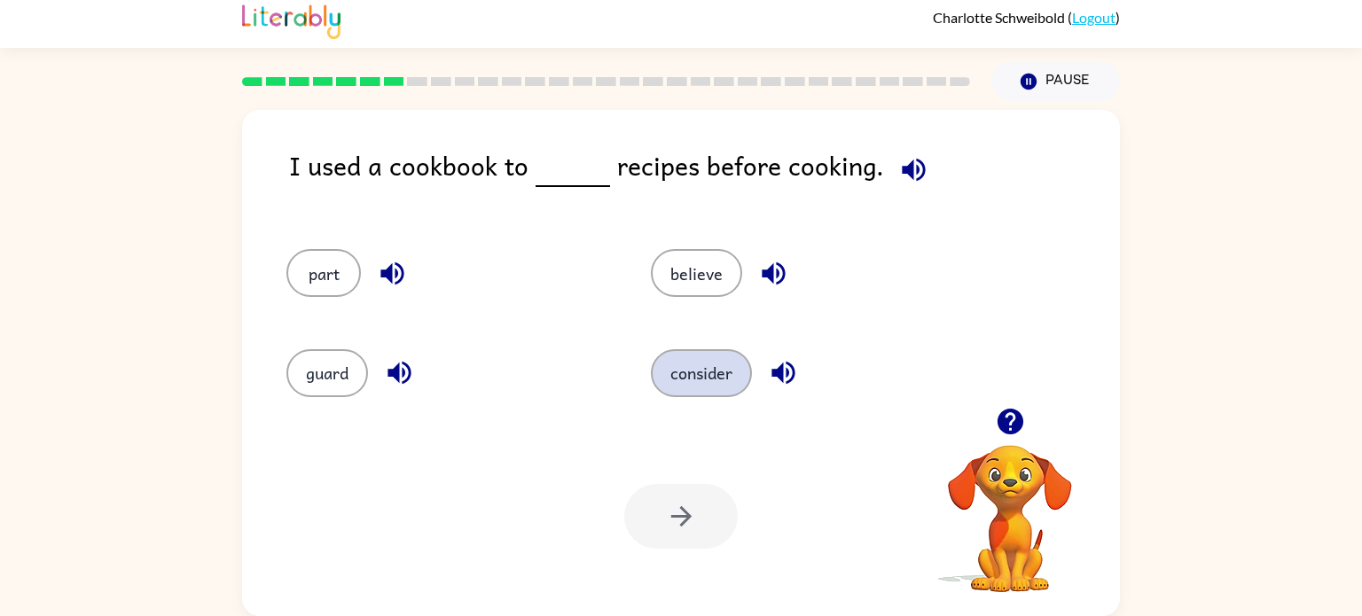
click at [711, 385] on button "consider" at bounding box center [701, 373] width 101 height 48
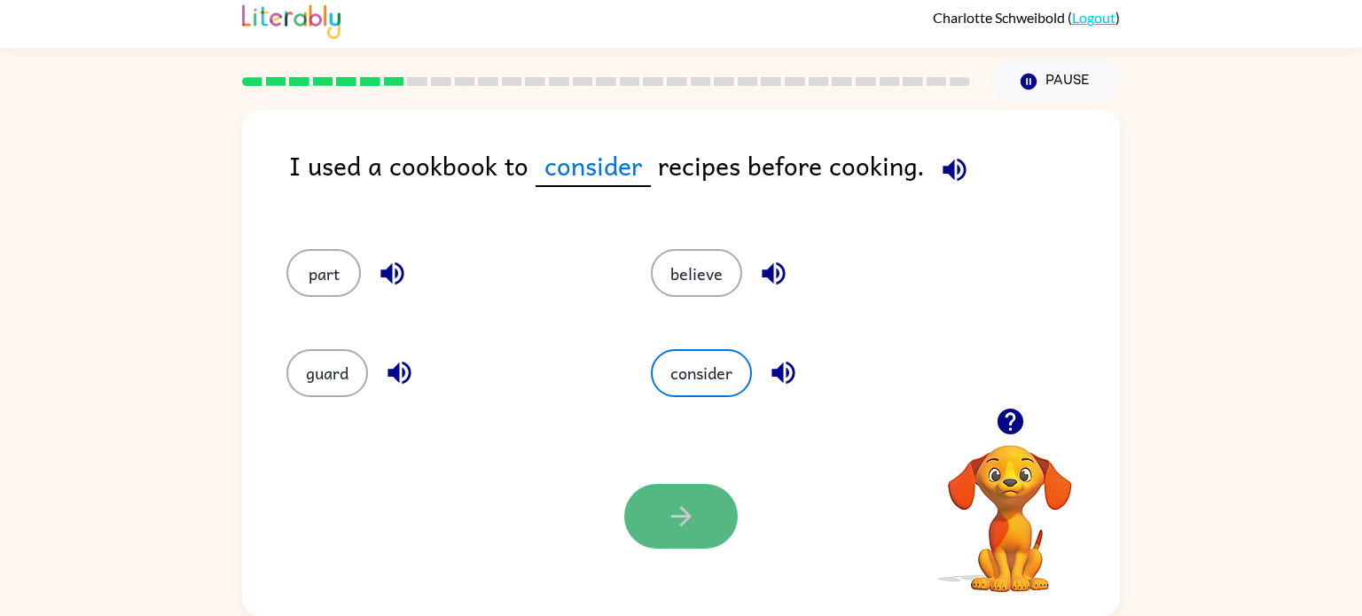
click at [646, 529] on button "button" at bounding box center [681, 516] width 114 height 65
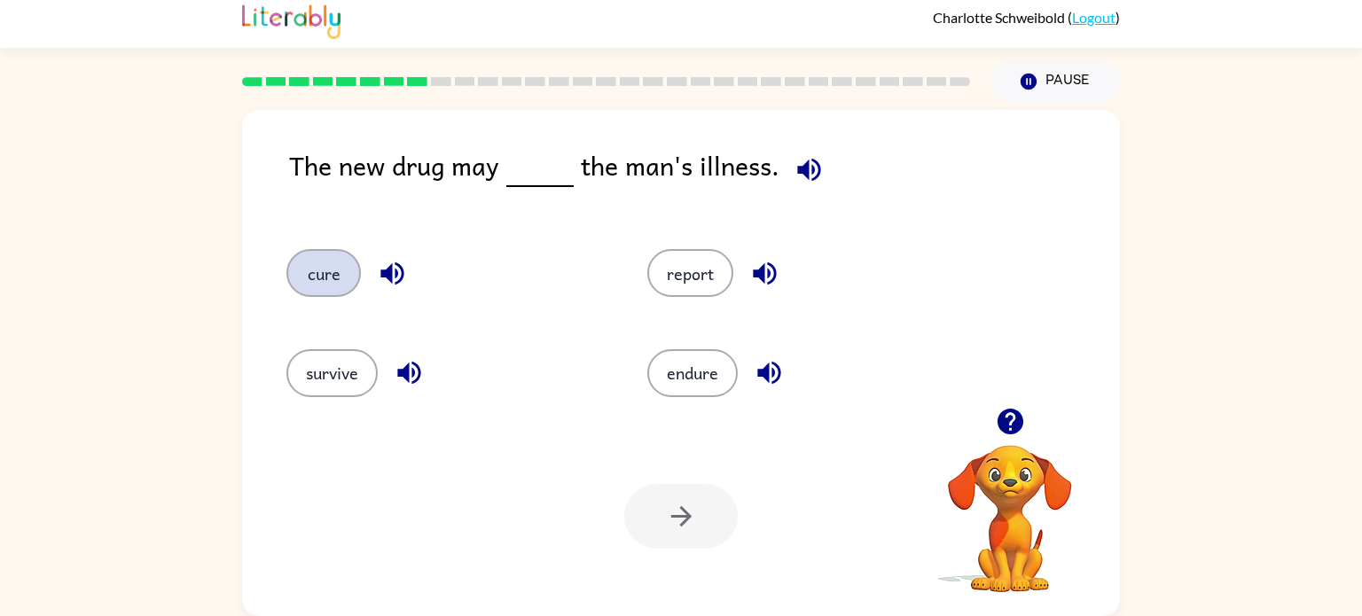
click at [334, 275] on button "cure" at bounding box center [323, 273] width 75 height 48
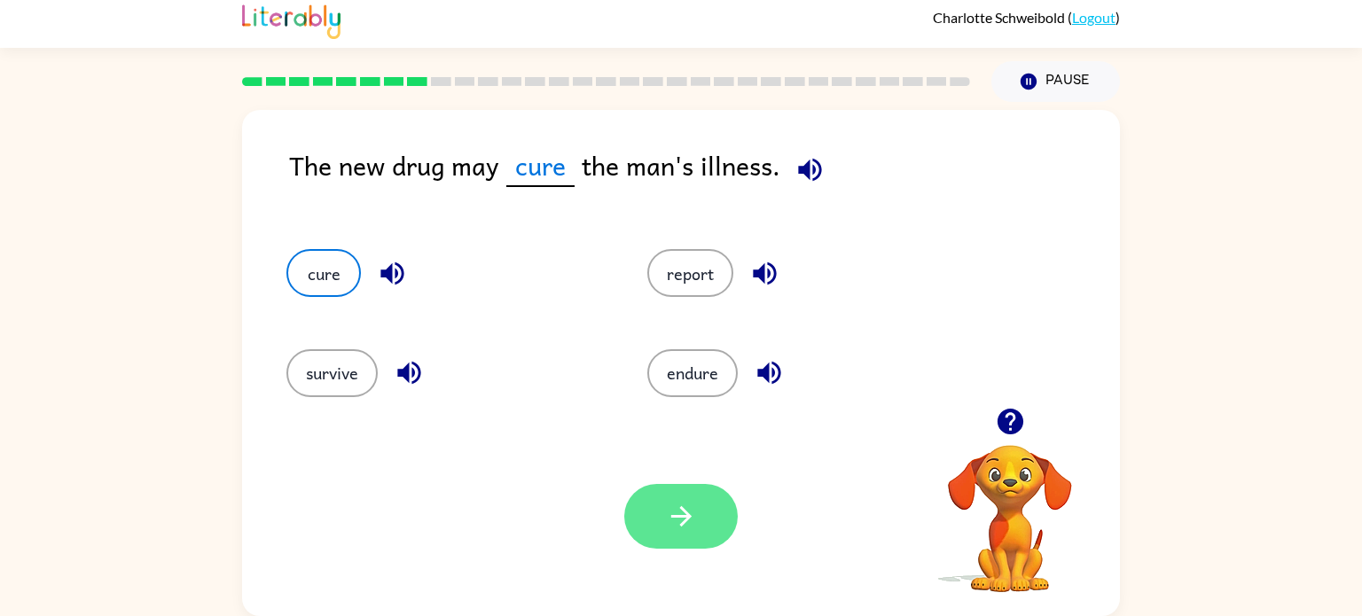
click at [647, 531] on button "button" at bounding box center [681, 516] width 114 height 65
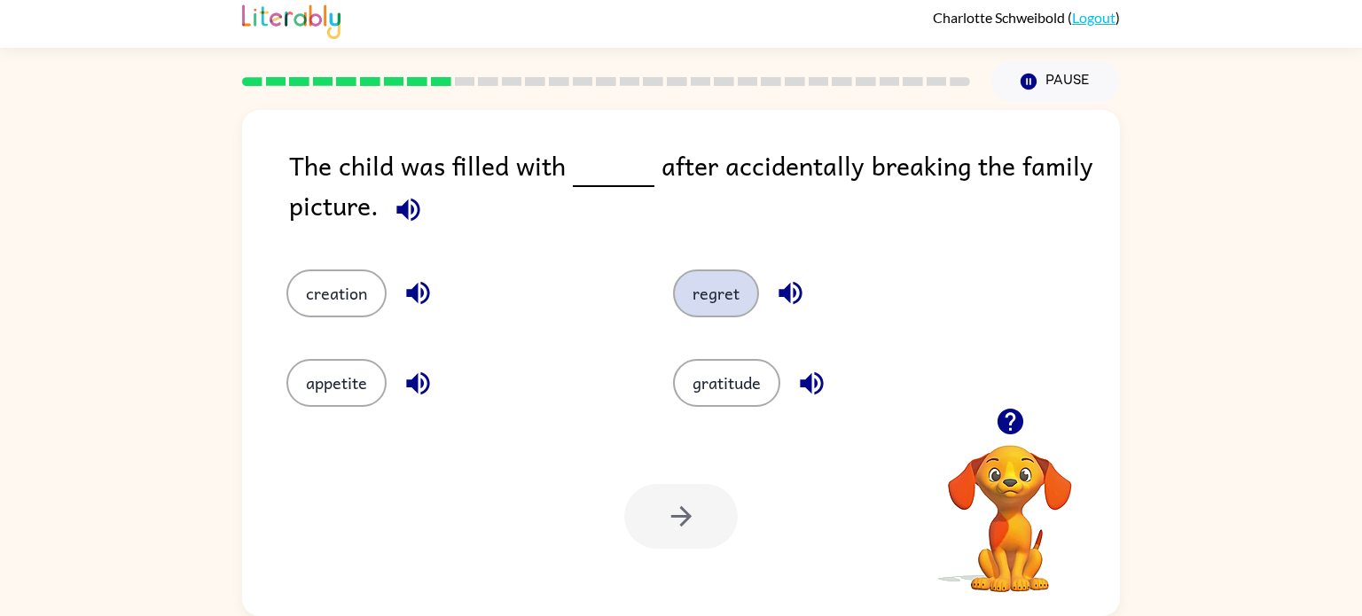
click at [692, 308] on button "regret" at bounding box center [716, 294] width 86 height 48
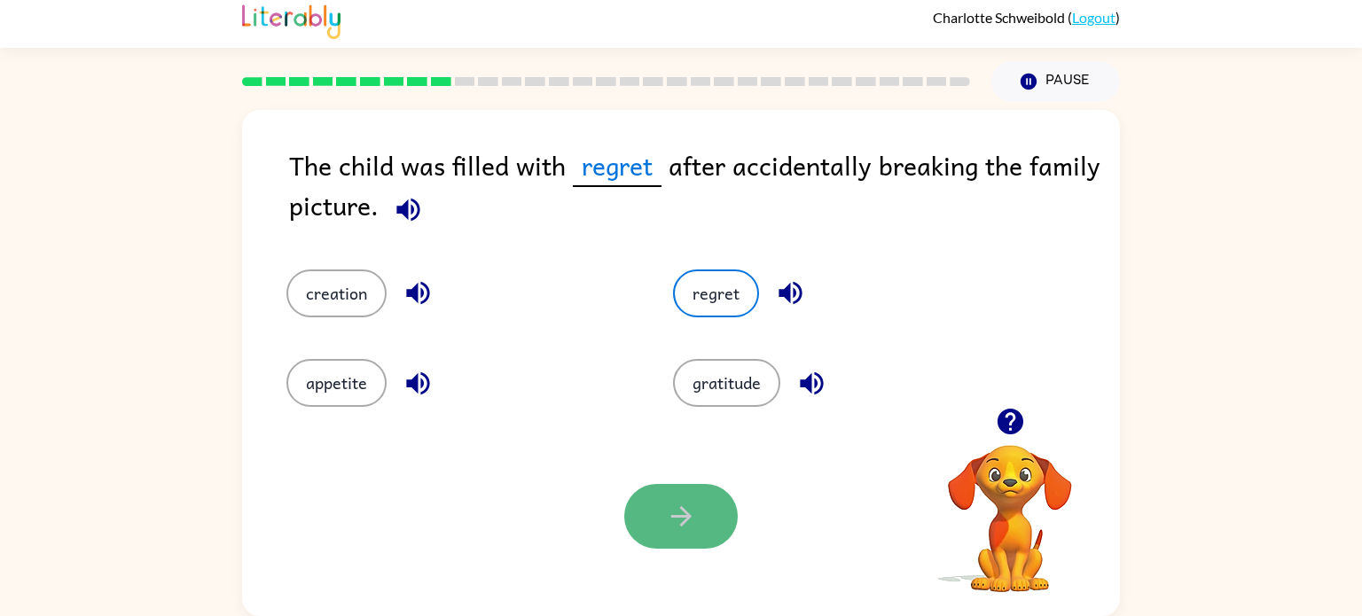
click at [651, 503] on button "button" at bounding box center [681, 516] width 114 height 65
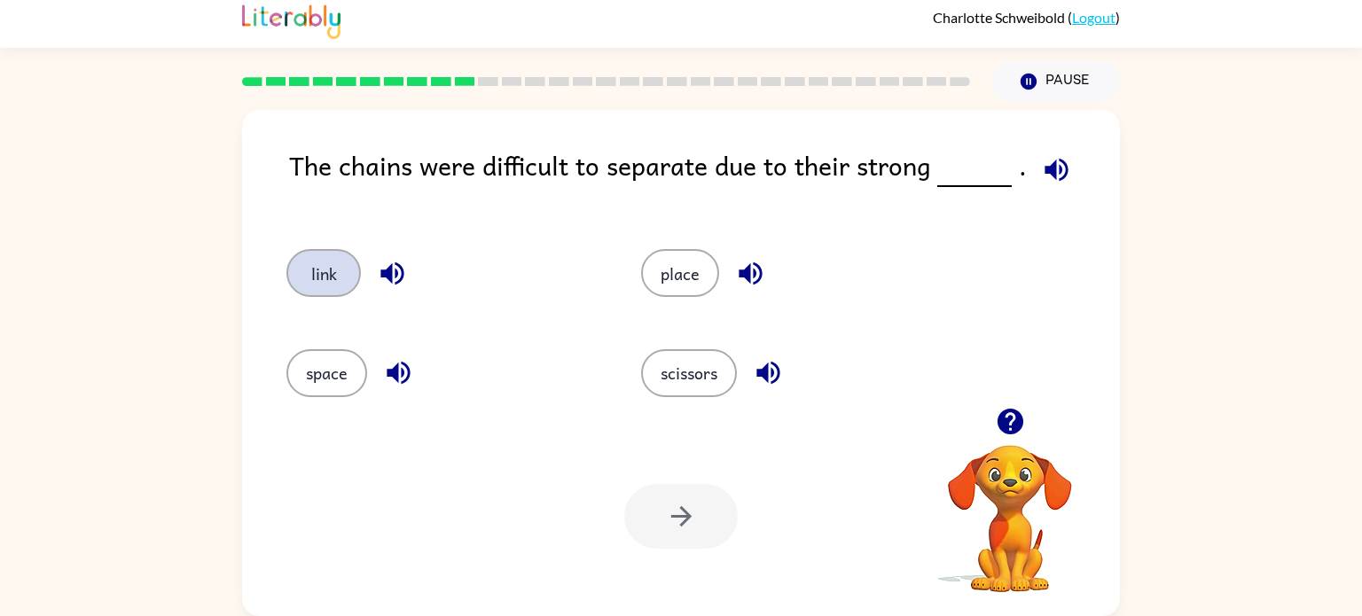
click at [318, 269] on button "link" at bounding box center [323, 273] width 75 height 48
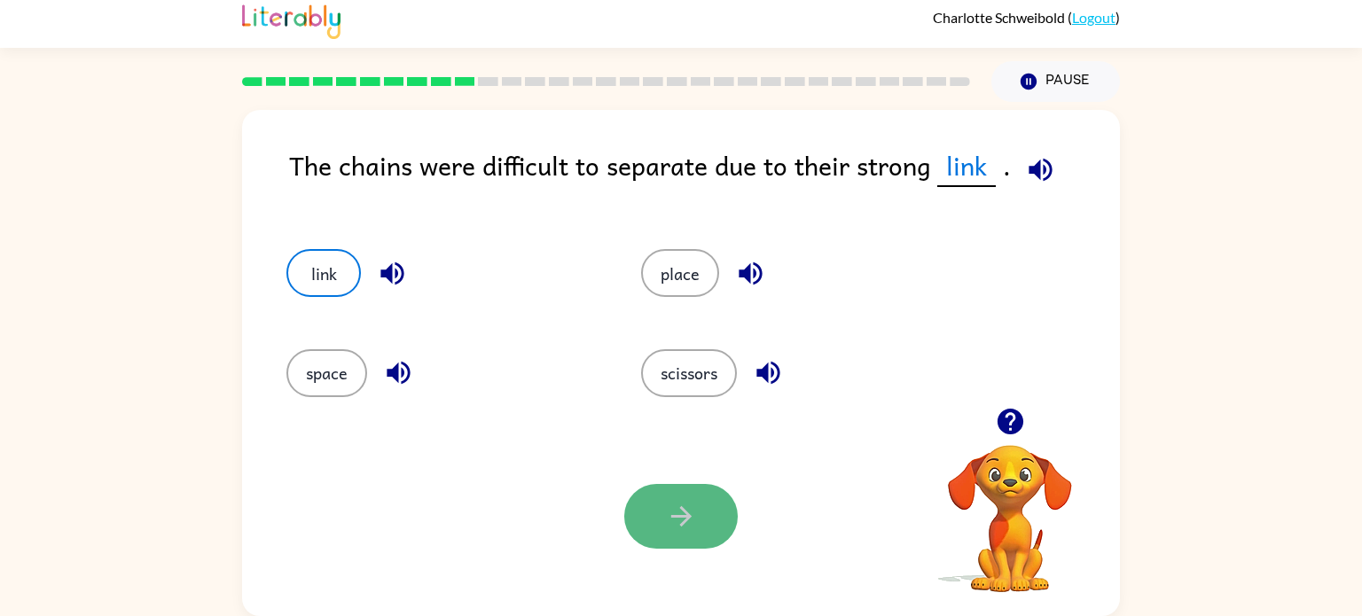
click at [703, 540] on button "button" at bounding box center [681, 516] width 114 height 65
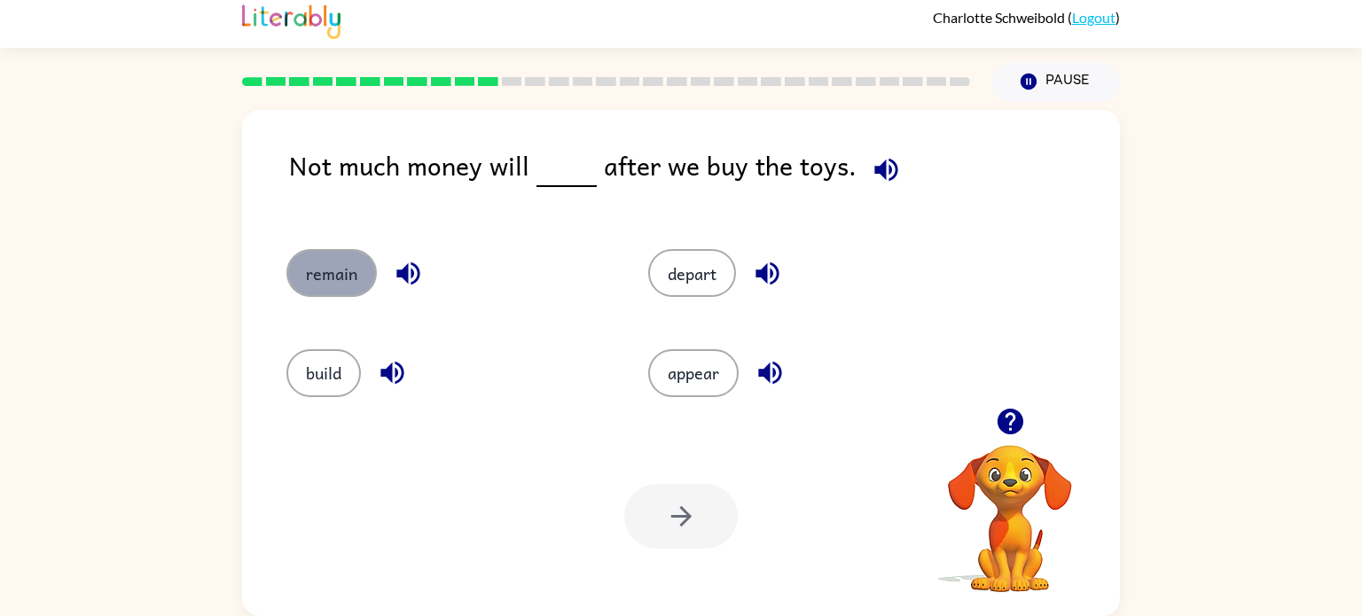
click at [313, 278] on button "remain" at bounding box center [331, 273] width 90 height 48
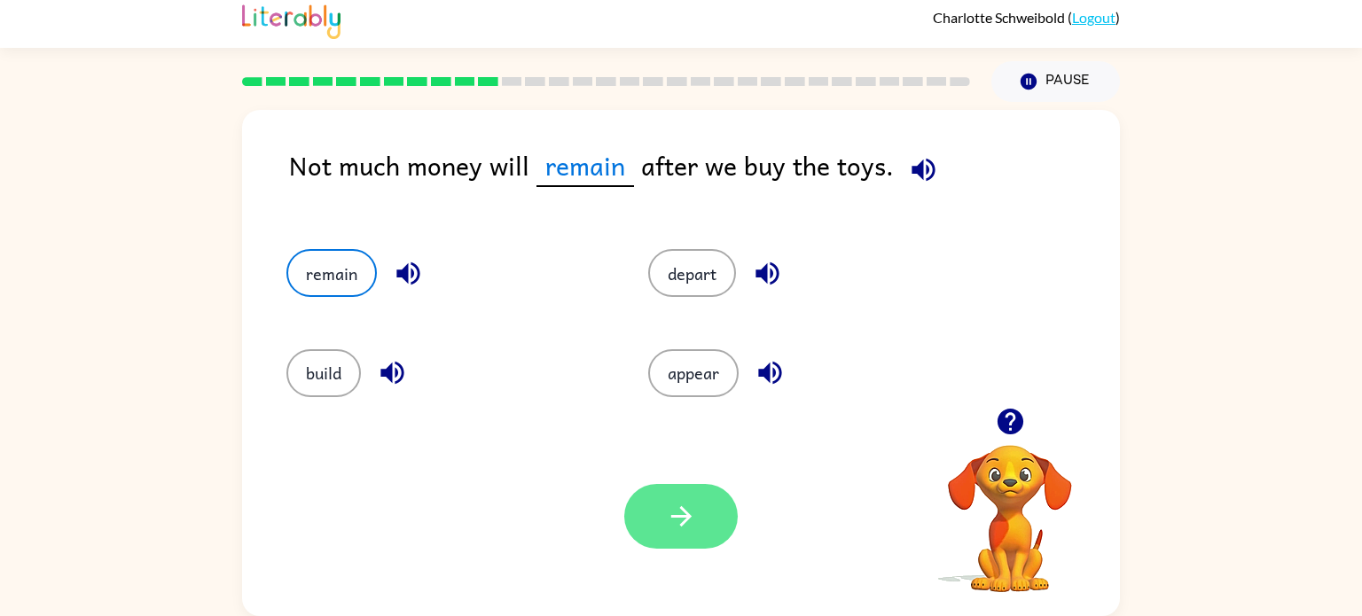
click at [655, 532] on button "button" at bounding box center [681, 516] width 114 height 65
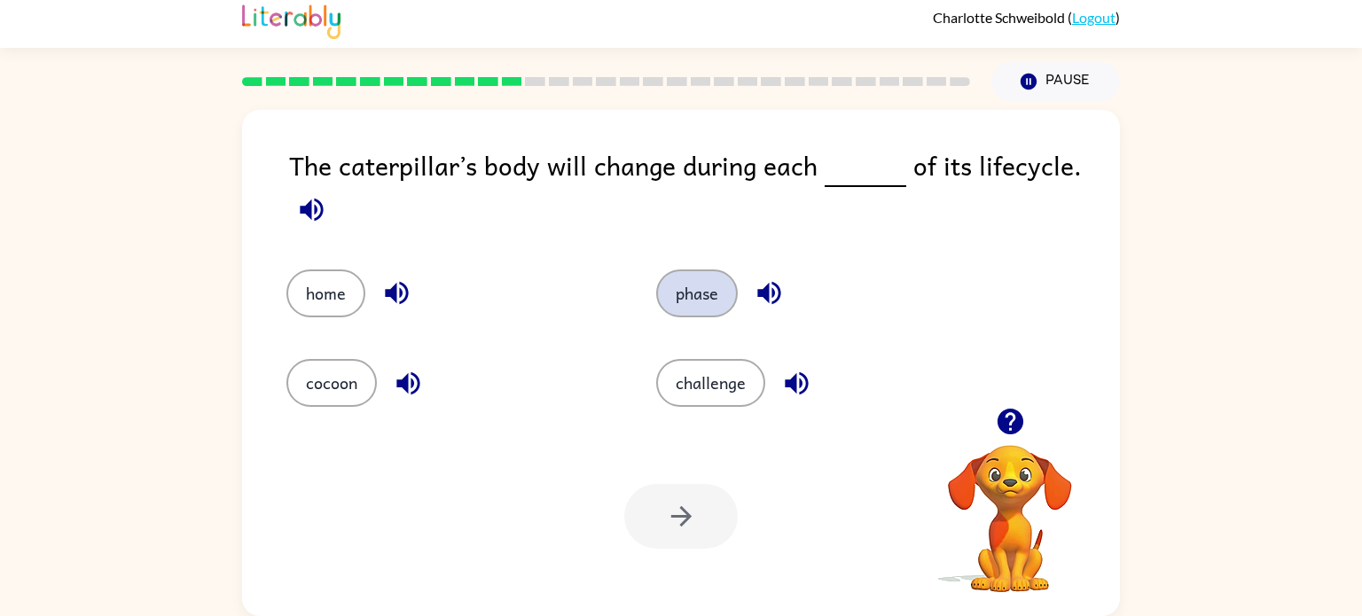
click at [682, 288] on button "phase" at bounding box center [697, 294] width 82 height 48
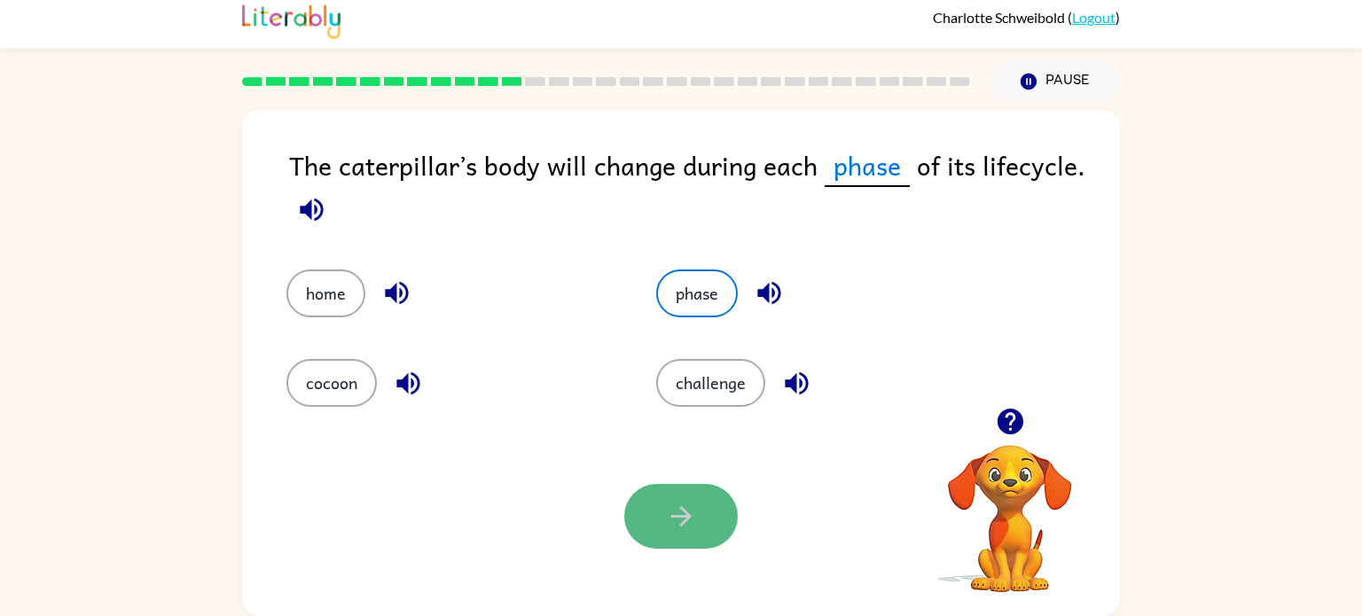
click at [647, 547] on button "button" at bounding box center [681, 516] width 114 height 65
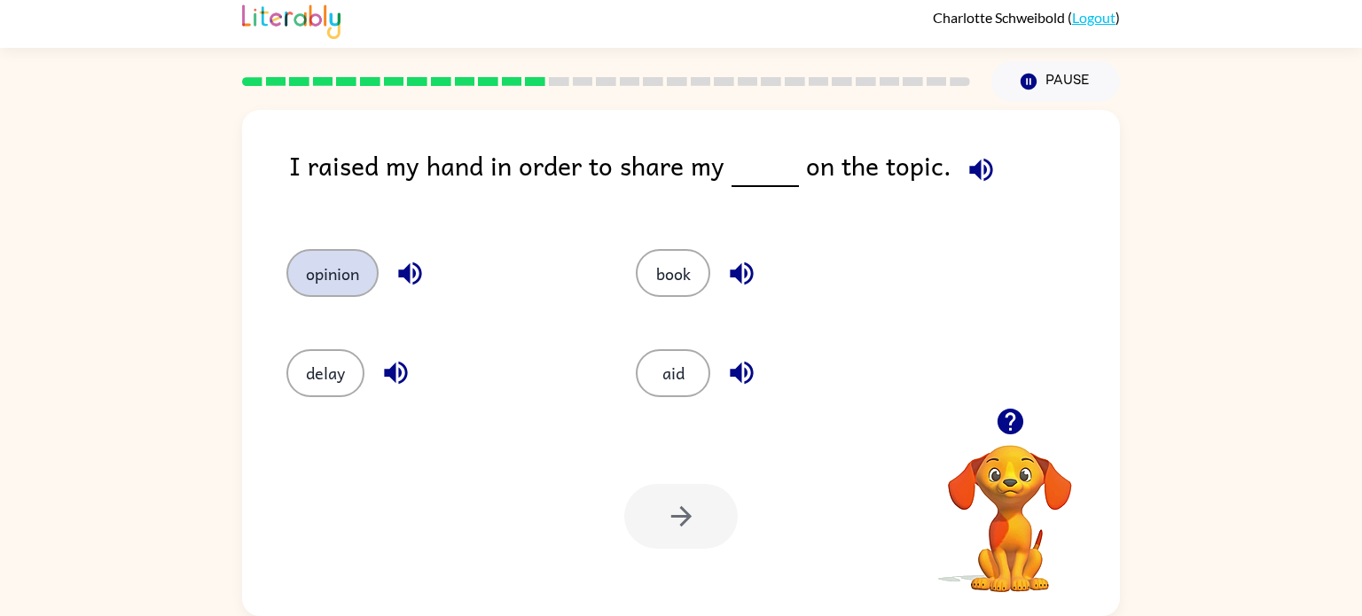
click at [332, 278] on button "opinion" at bounding box center [332, 273] width 92 height 48
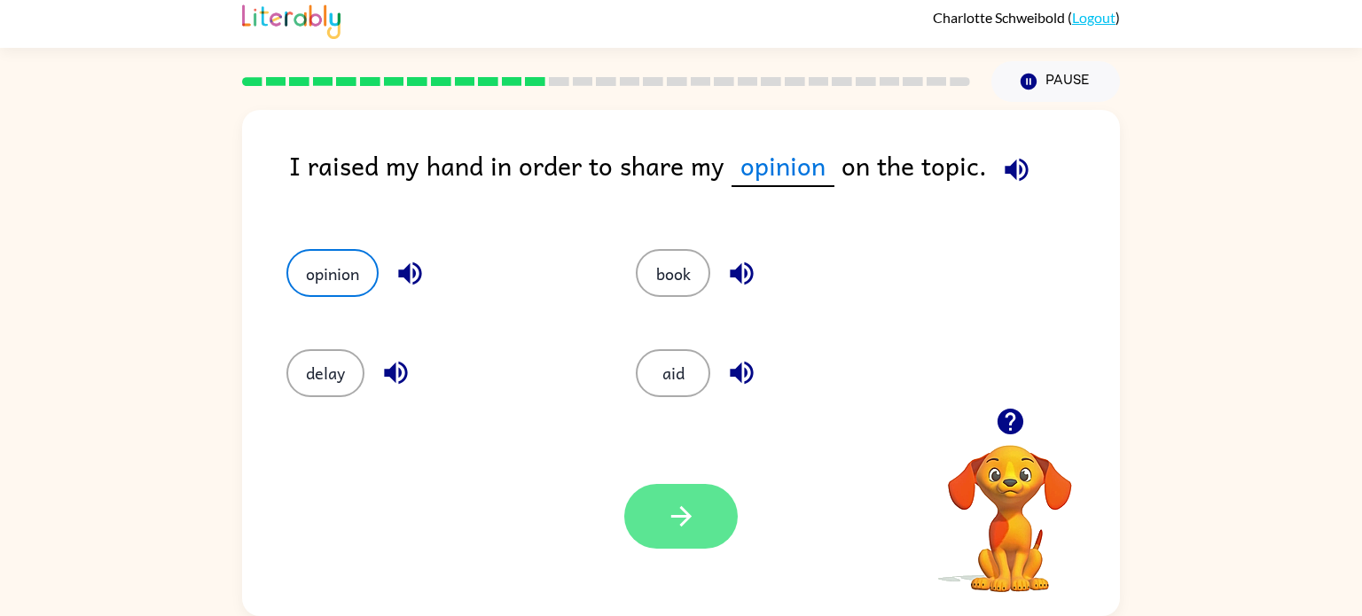
click at [672, 536] on button "button" at bounding box center [681, 516] width 114 height 65
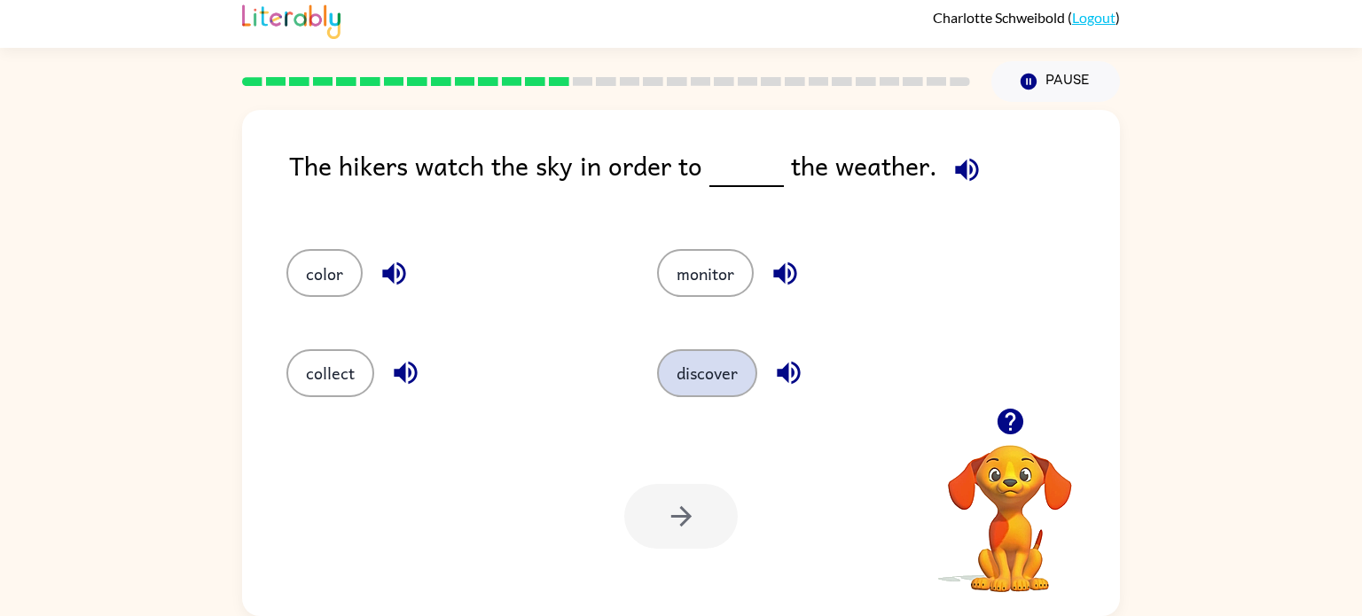
click at [716, 384] on button "discover" at bounding box center [707, 373] width 100 height 48
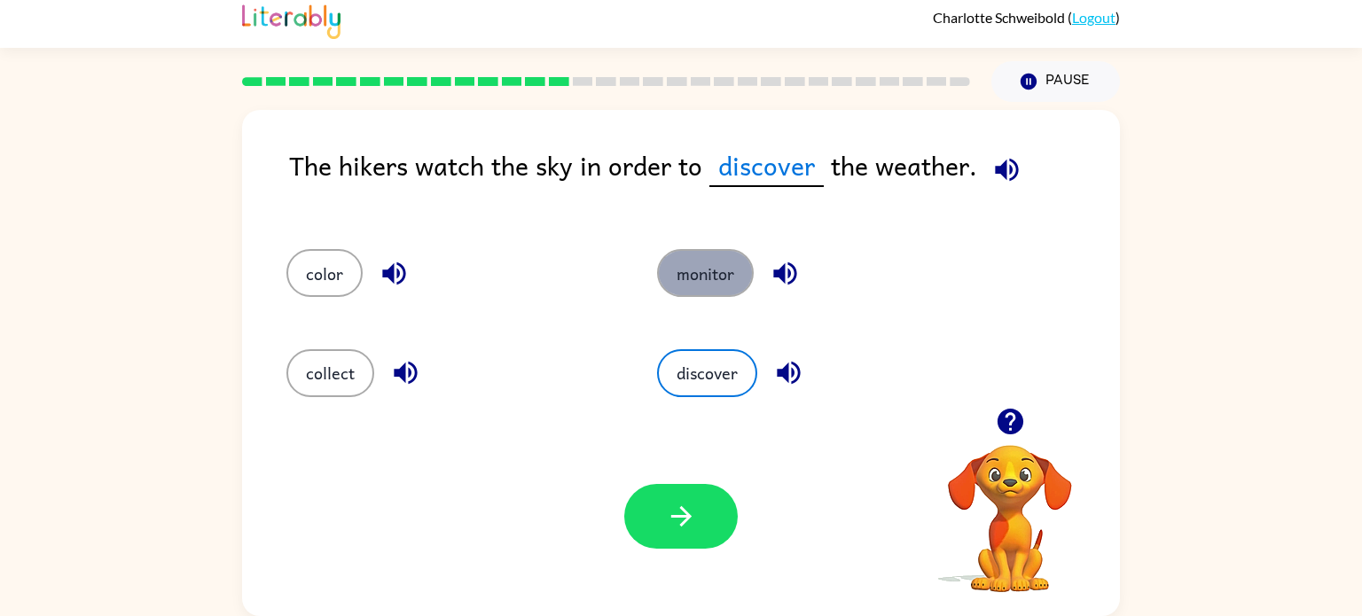
click at [706, 281] on button "monitor" at bounding box center [705, 273] width 97 height 48
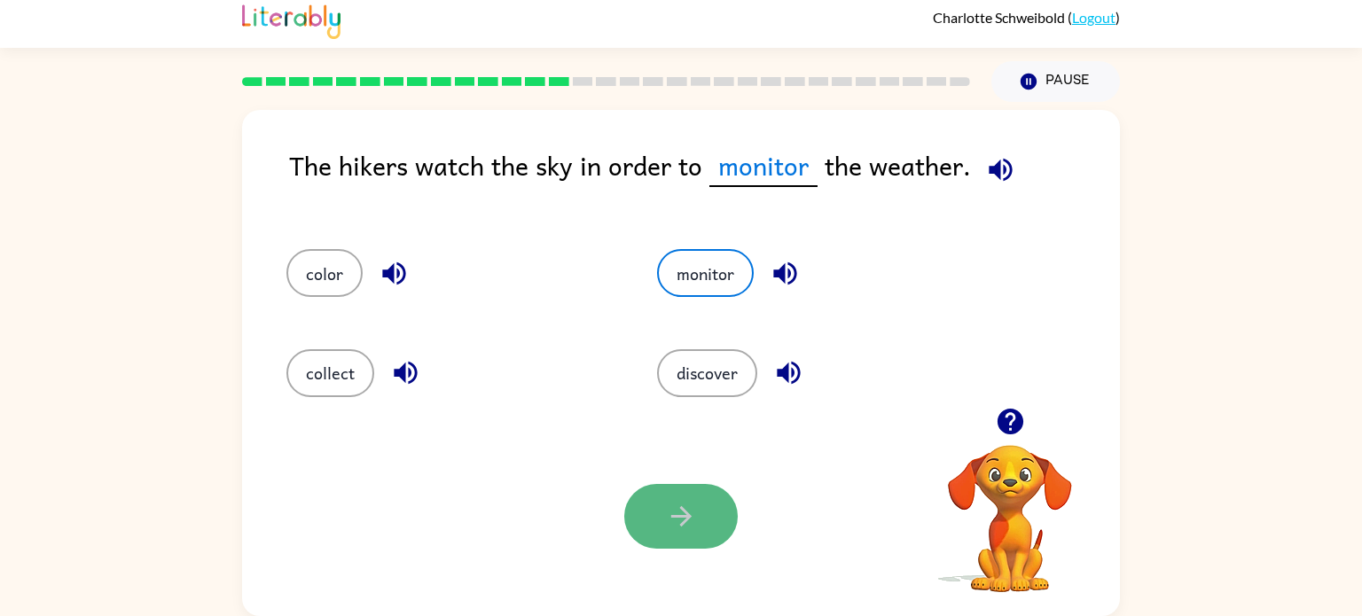
click at [659, 537] on button "button" at bounding box center [681, 516] width 114 height 65
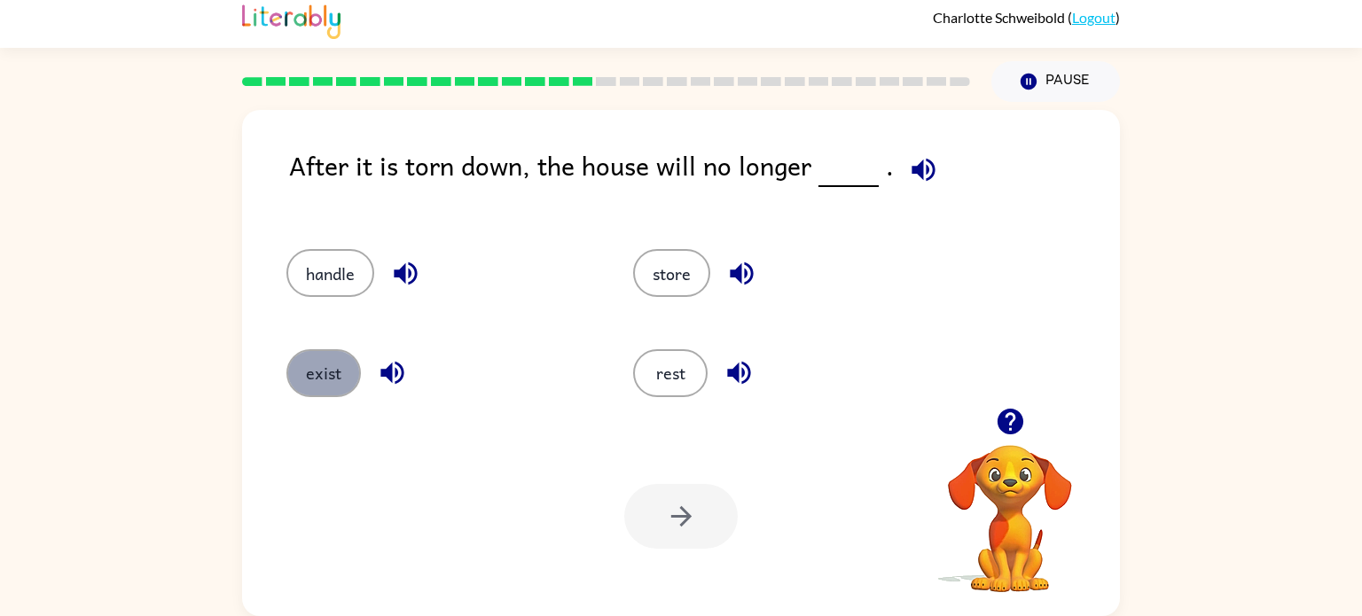
click at [332, 388] on button "exist" at bounding box center [323, 373] width 75 height 48
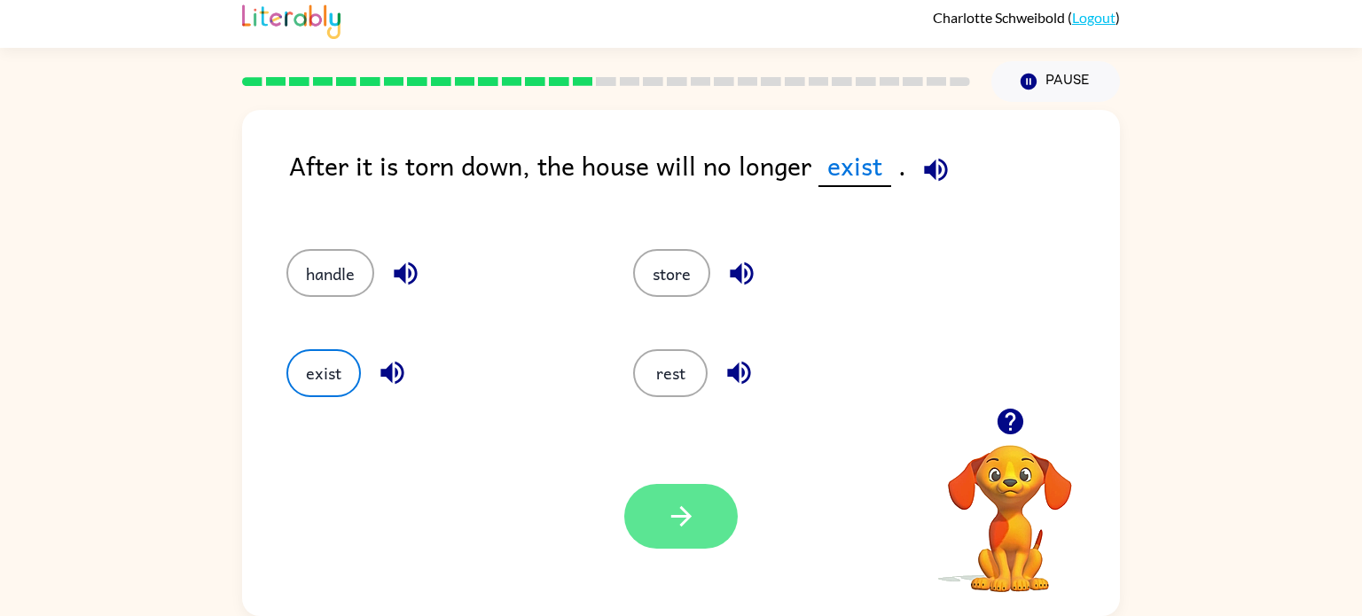
click at [657, 538] on button "button" at bounding box center [681, 516] width 114 height 65
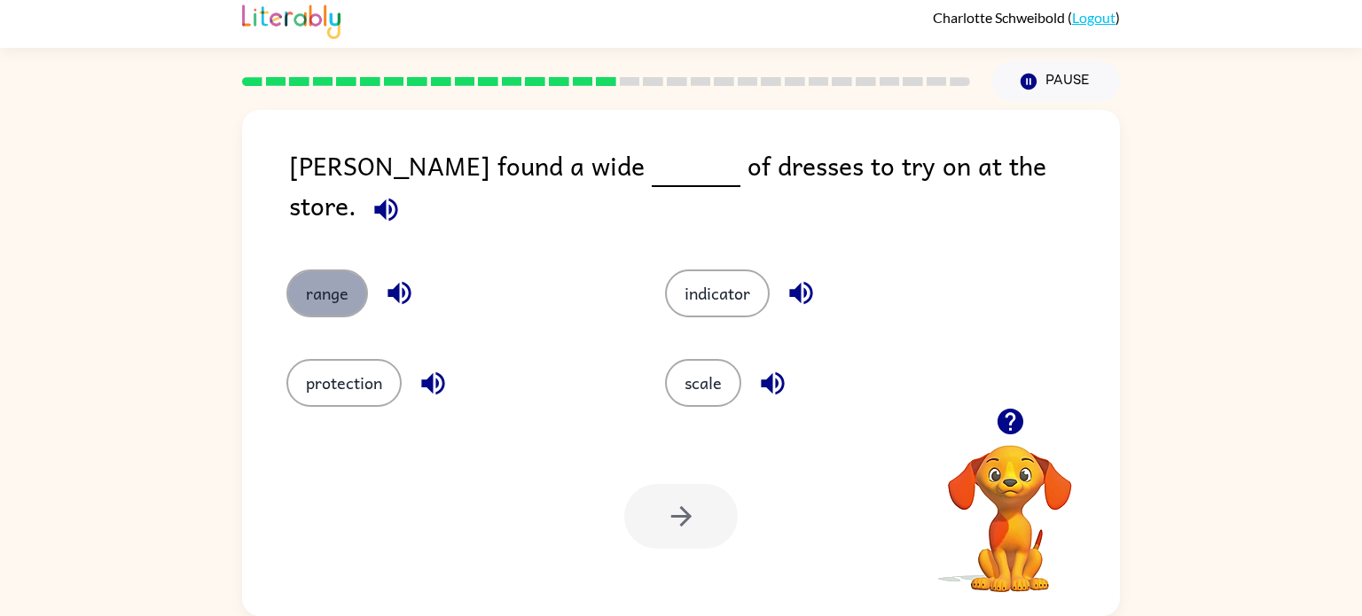
click at [315, 270] on button "range" at bounding box center [327, 294] width 82 height 48
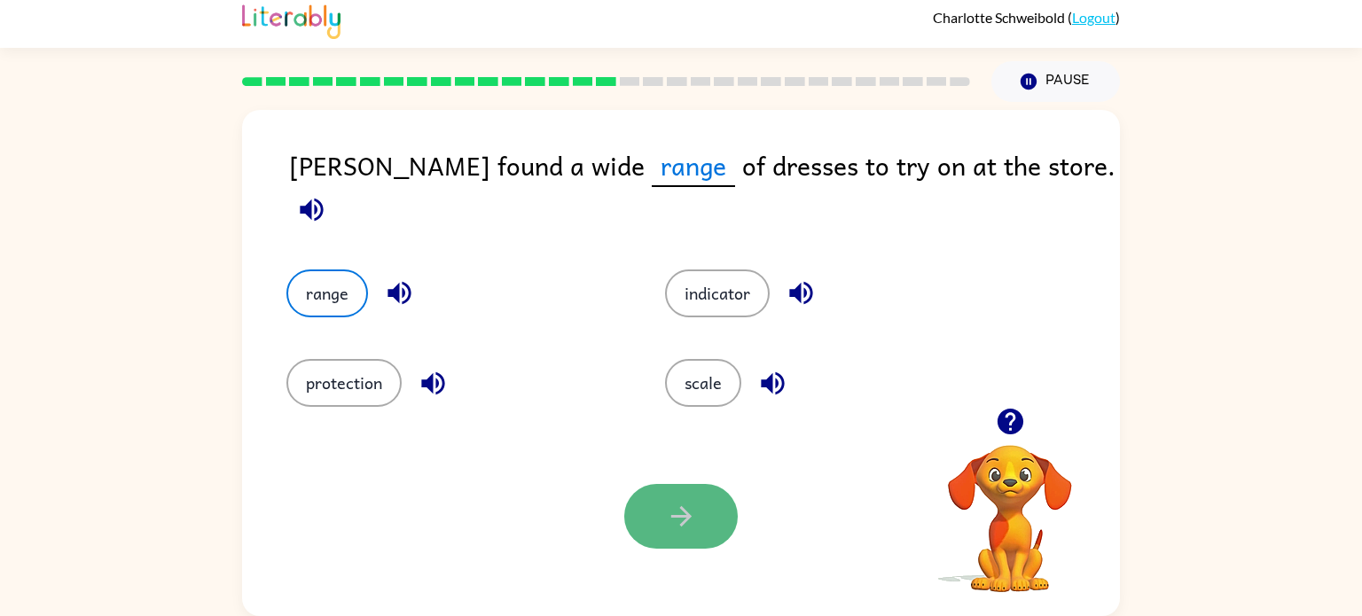
click at [639, 511] on button "button" at bounding box center [681, 516] width 114 height 65
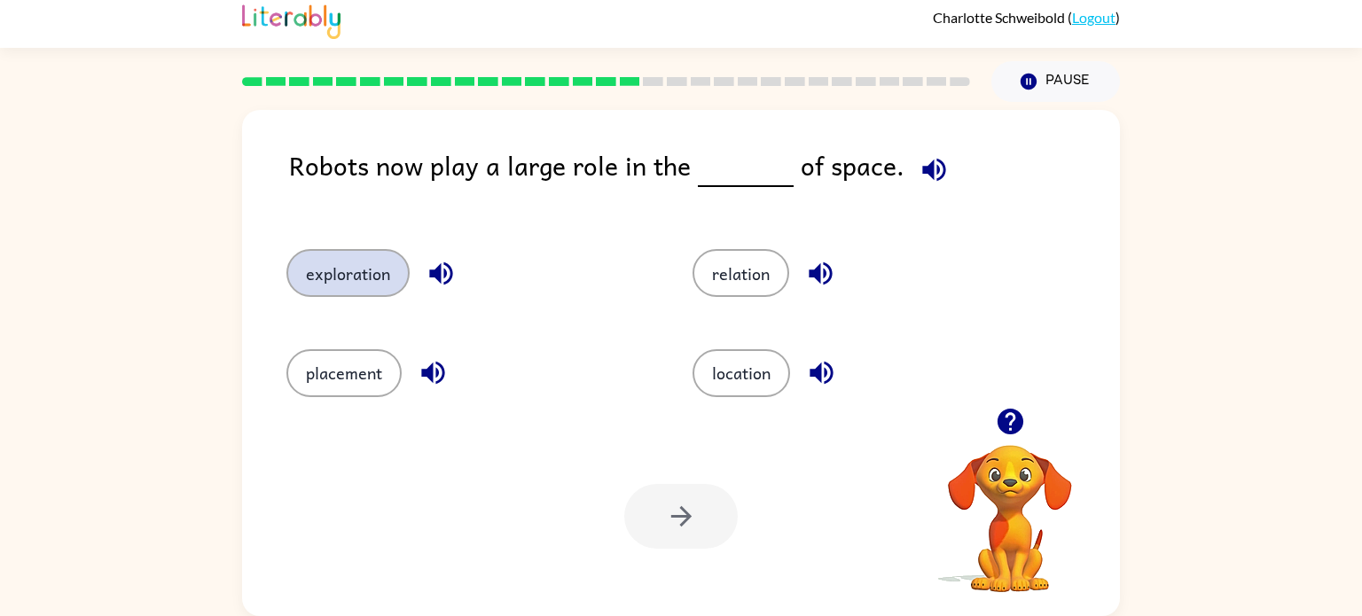
click at [371, 258] on button "exploration" at bounding box center [347, 273] width 123 height 48
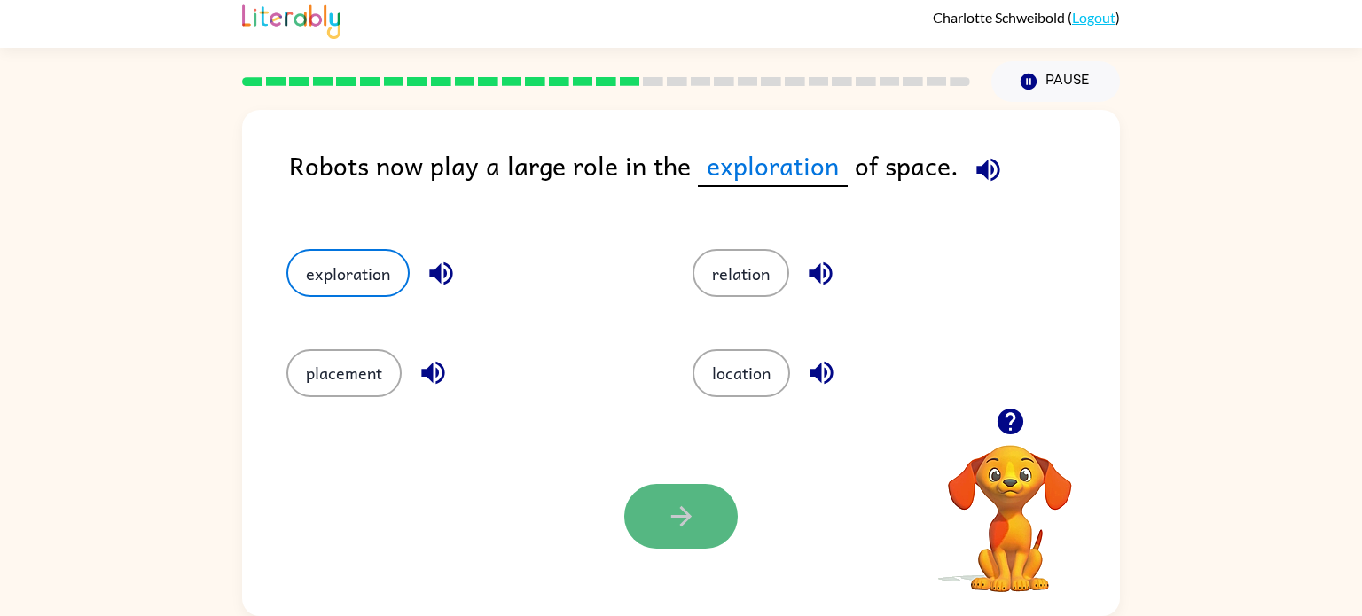
click at [657, 488] on button "button" at bounding box center [681, 516] width 114 height 65
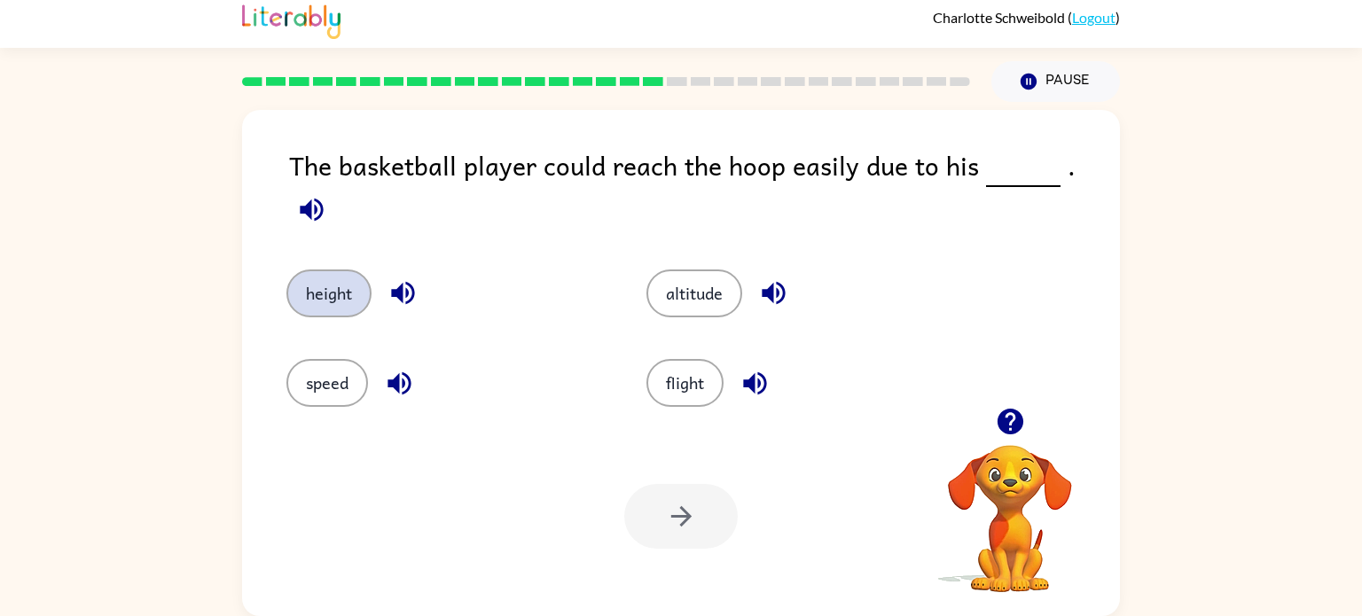
click at [302, 294] on button "height" at bounding box center [328, 294] width 85 height 48
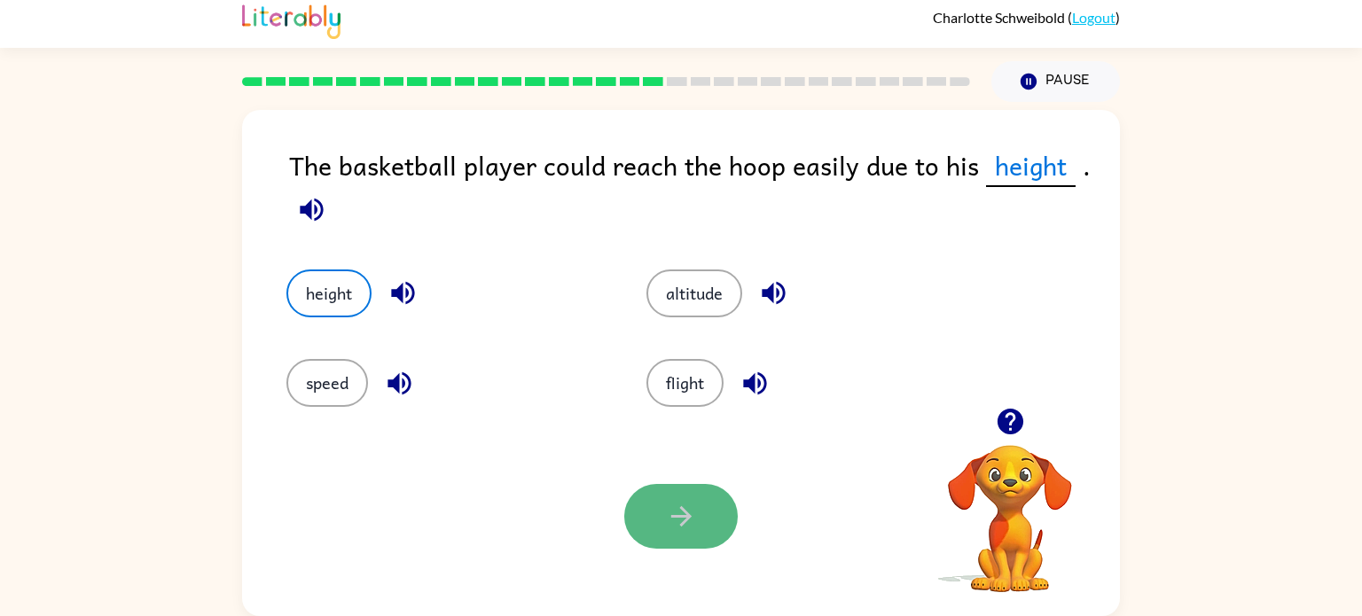
click at [680, 533] on button "button" at bounding box center [681, 516] width 114 height 65
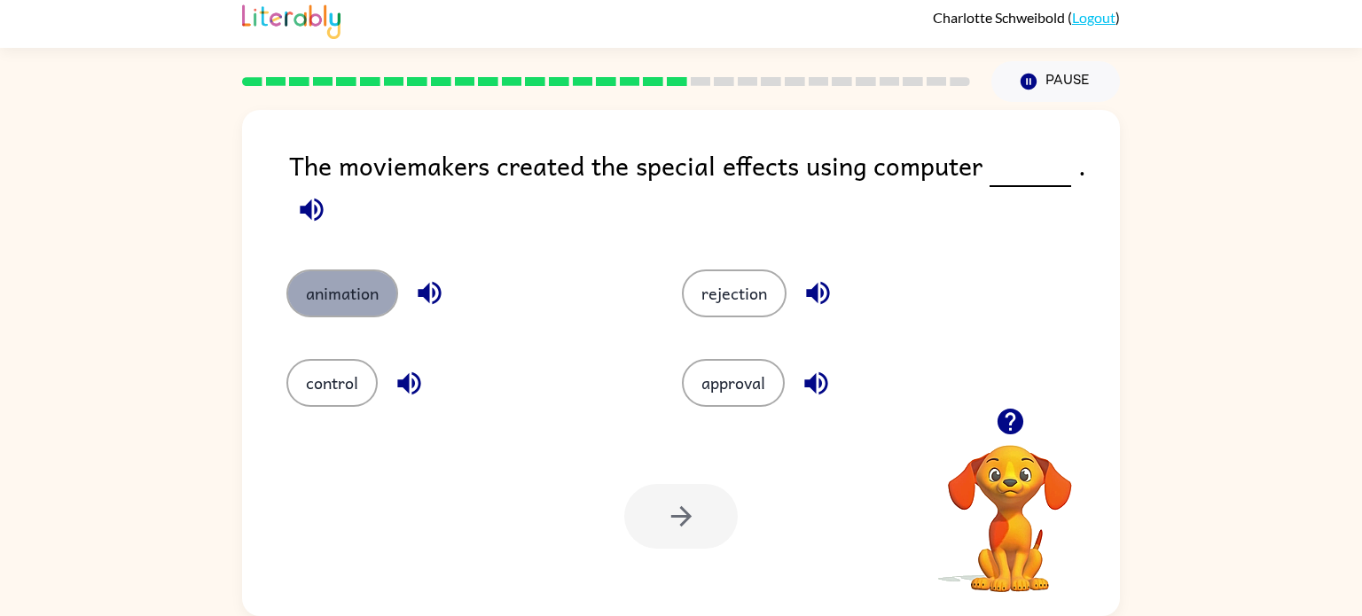
click at [362, 299] on button "animation" at bounding box center [342, 294] width 112 height 48
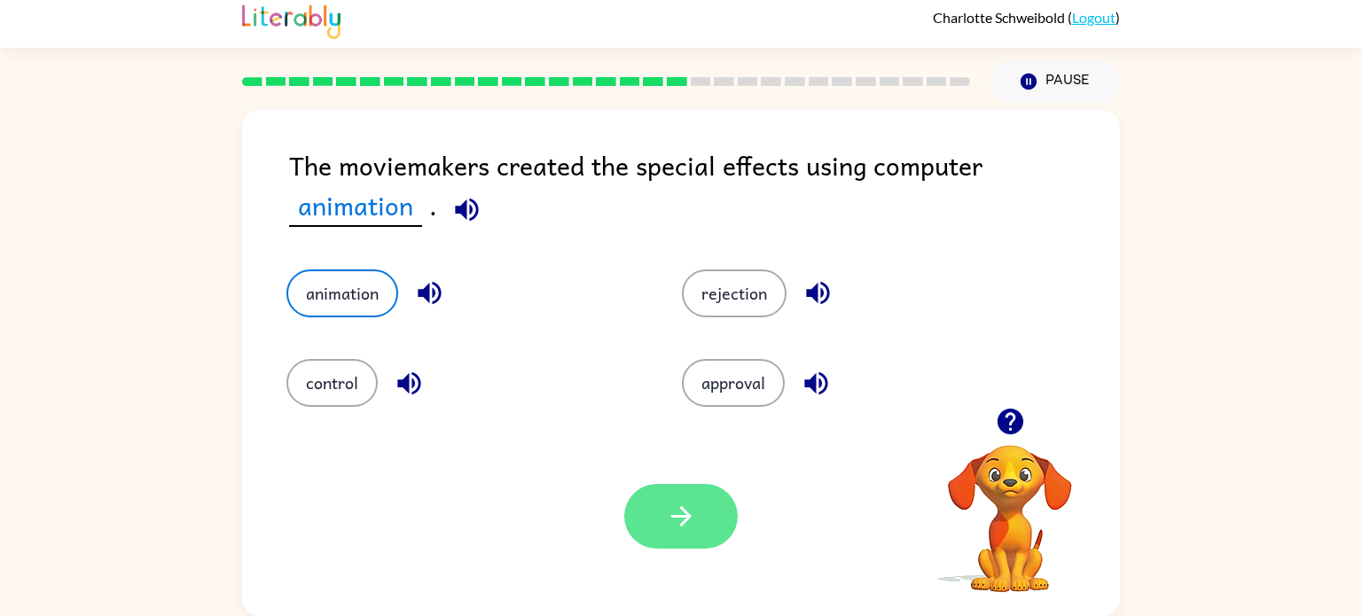
click at [678, 516] on icon "button" at bounding box center [681, 516] width 20 height 20
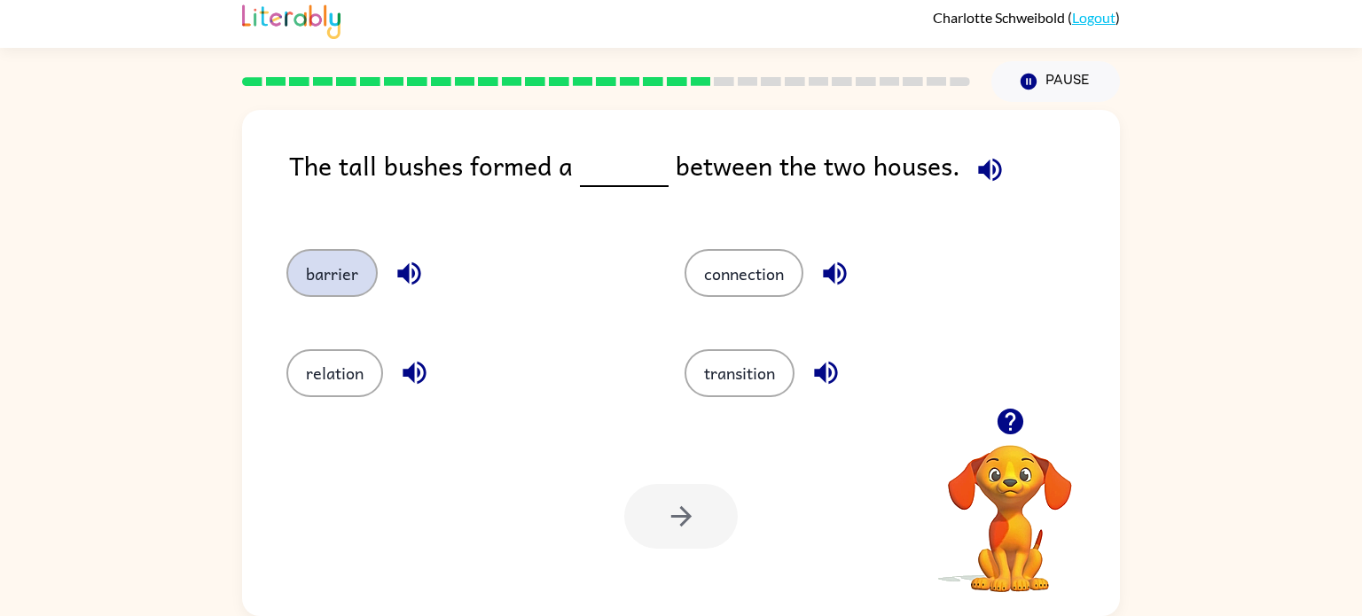
click at [336, 276] on button "barrier" at bounding box center [331, 273] width 91 height 48
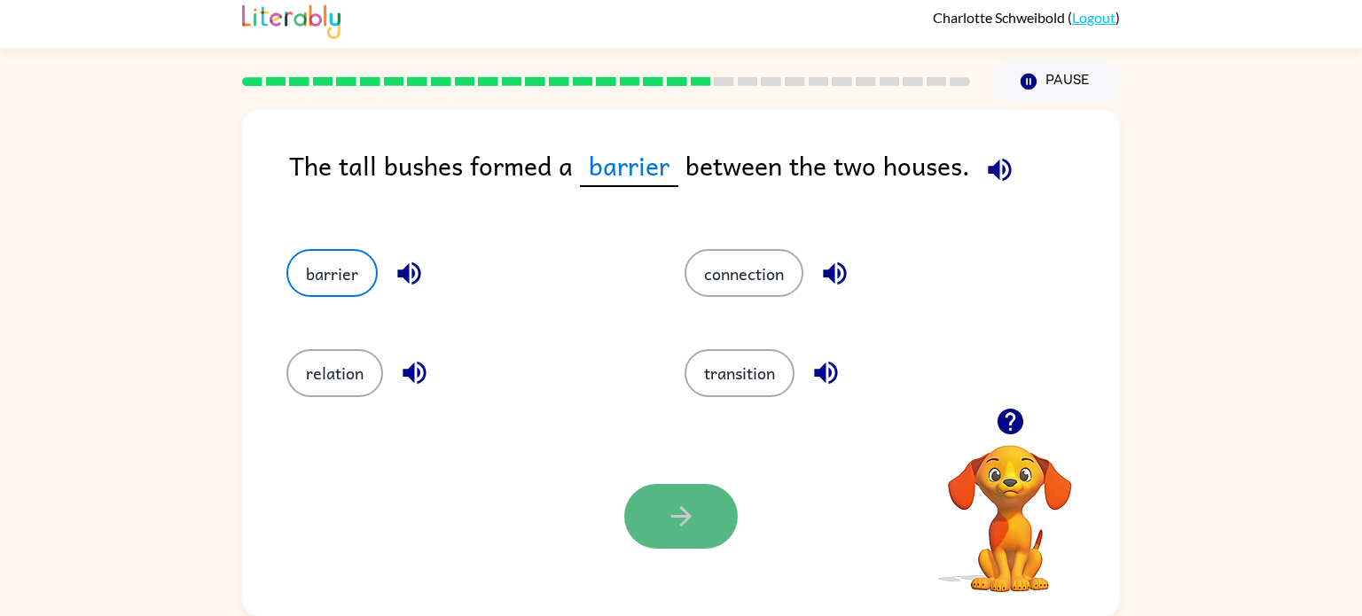
click at [704, 490] on button "button" at bounding box center [681, 516] width 114 height 65
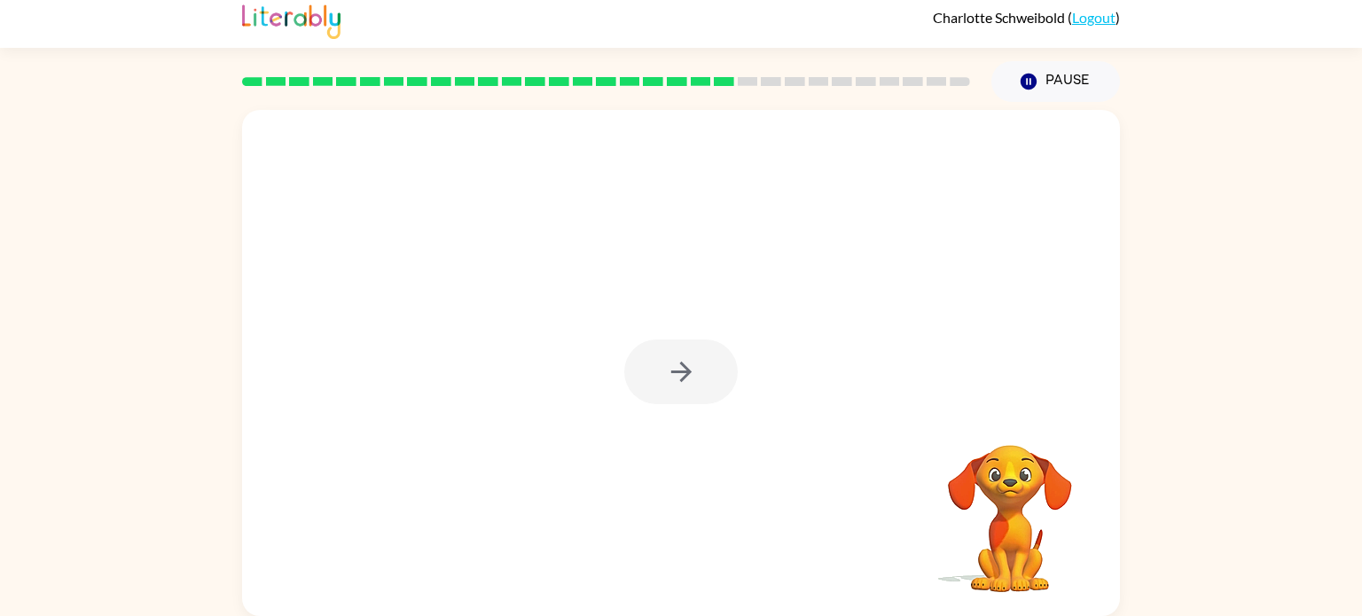
click at [747, 332] on div at bounding box center [681, 363] width 878 height 506
click at [676, 375] on div at bounding box center [681, 372] width 114 height 65
click at [678, 377] on div at bounding box center [681, 372] width 114 height 65
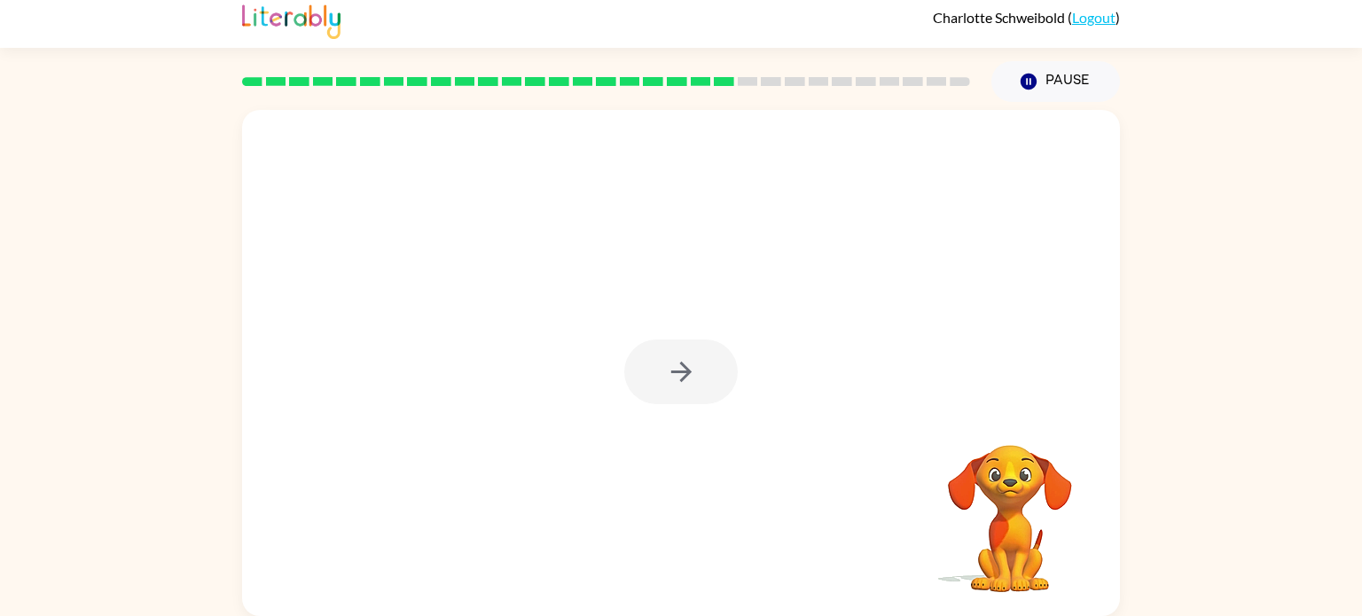
click at [678, 377] on div at bounding box center [681, 372] width 114 height 65
click at [678, 377] on icon "button" at bounding box center [681, 372] width 31 height 31
click at [678, 377] on div at bounding box center [681, 372] width 114 height 65
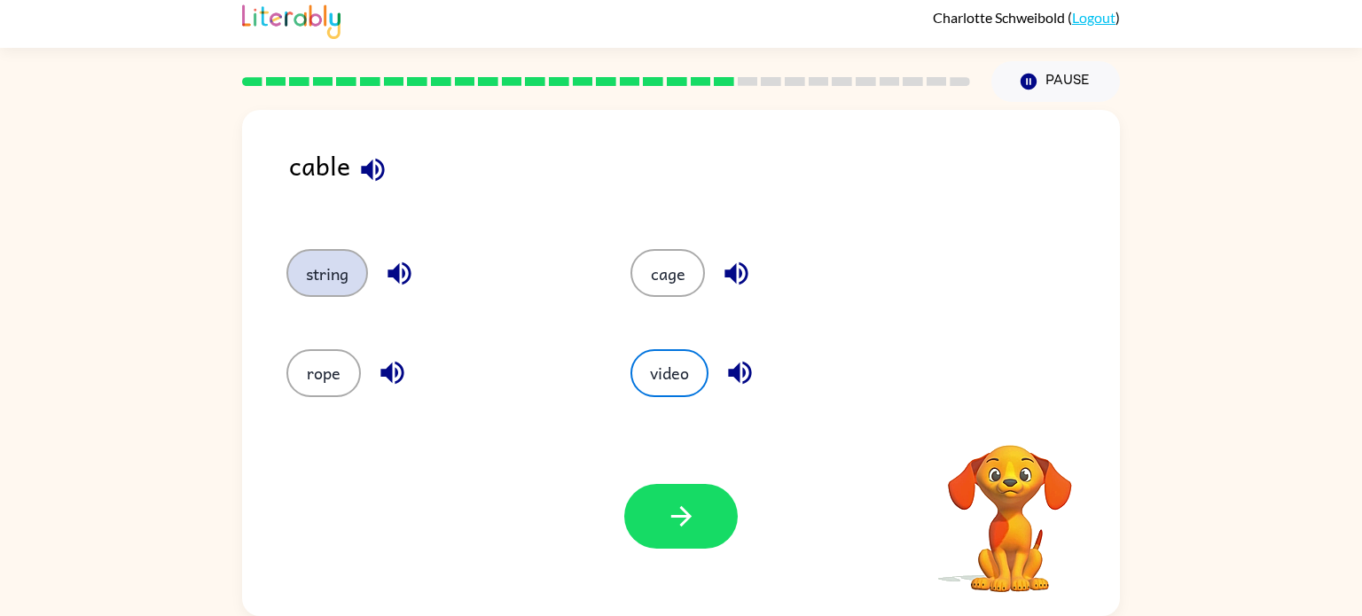
click at [343, 287] on button "string" at bounding box center [327, 273] width 82 height 48
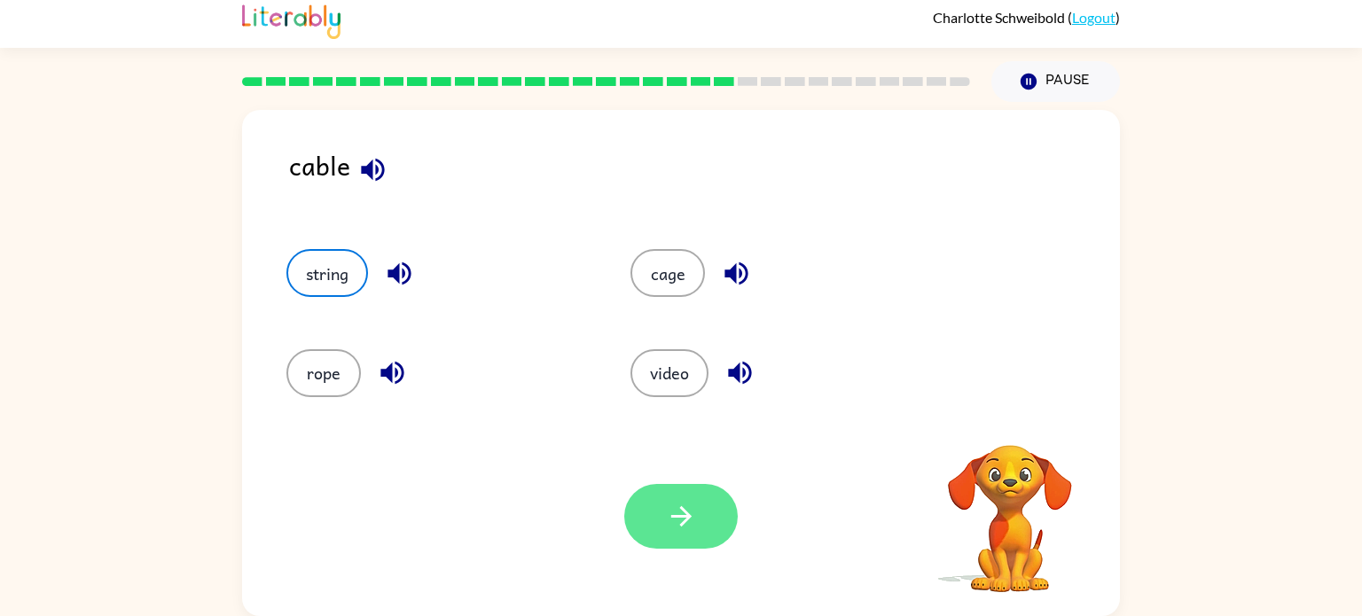
click at [641, 506] on button "button" at bounding box center [681, 516] width 114 height 65
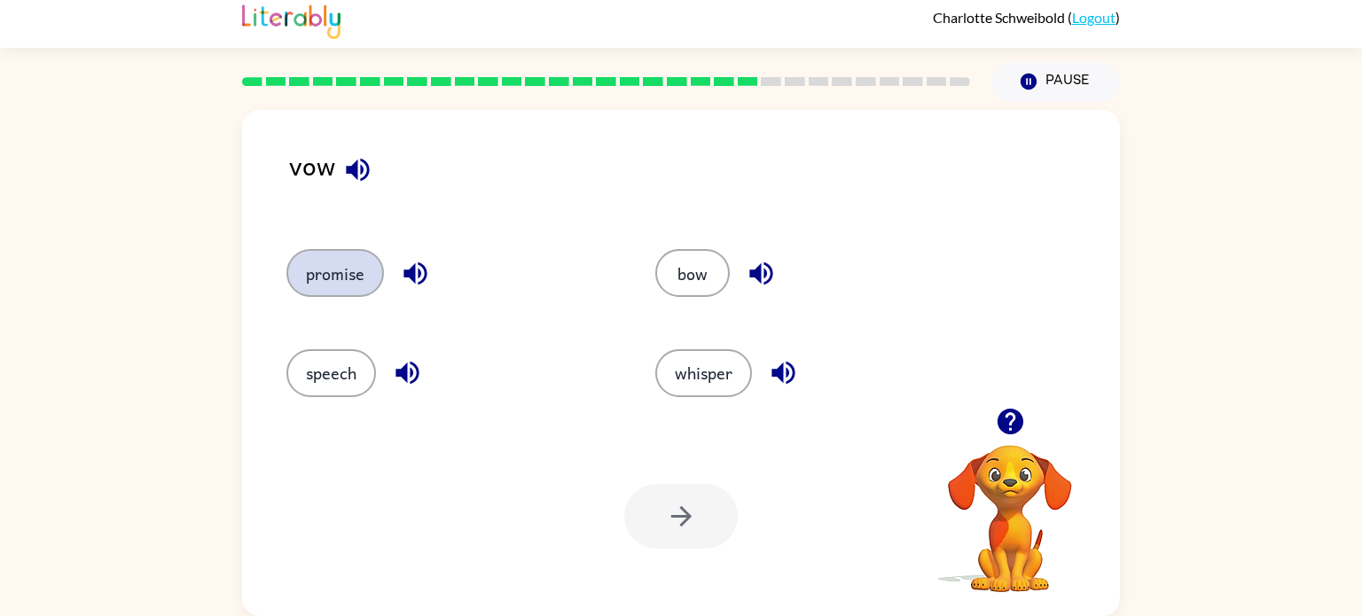
click at [340, 284] on button "promise" at bounding box center [335, 273] width 98 height 48
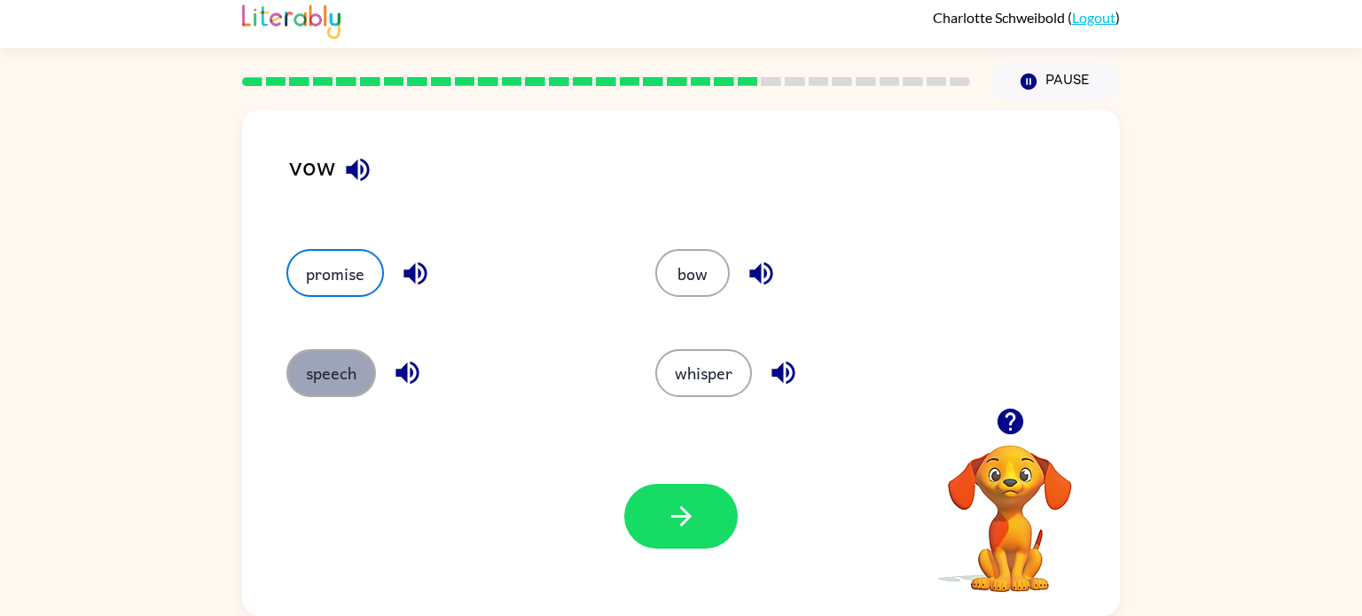
click at [325, 377] on button "speech" at bounding box center [331, 373] width 90 height 48
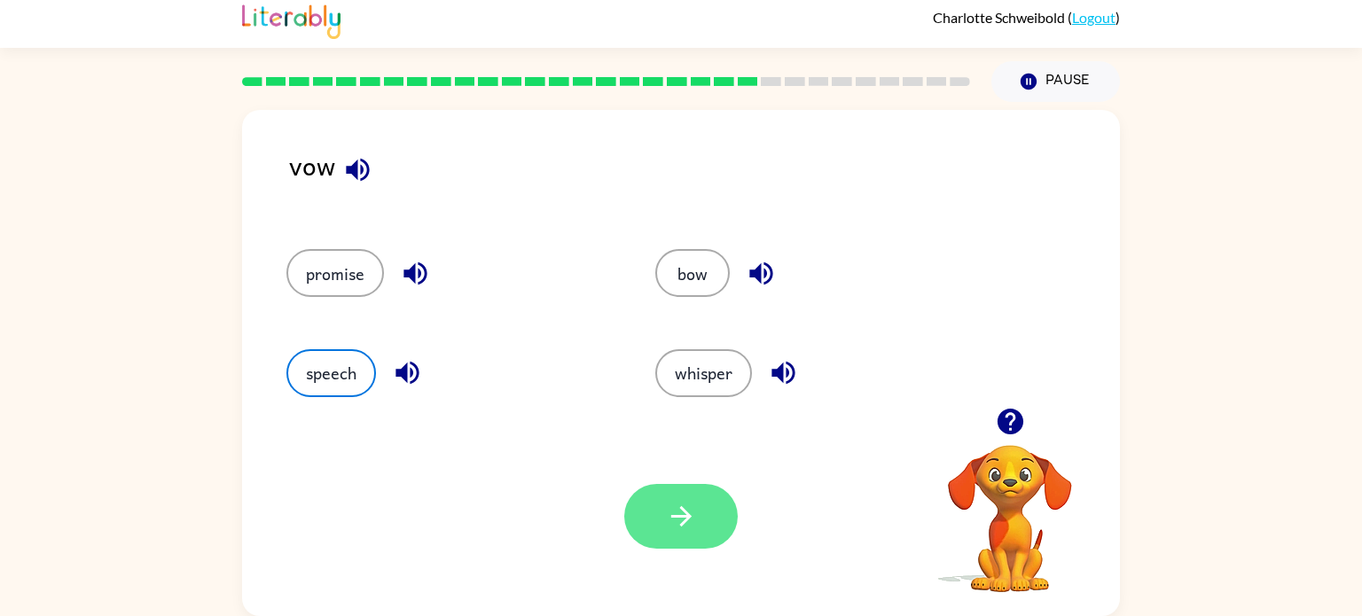
click at [686, 539] on button "button" at bounding box center [681, 516] width 114 height 65
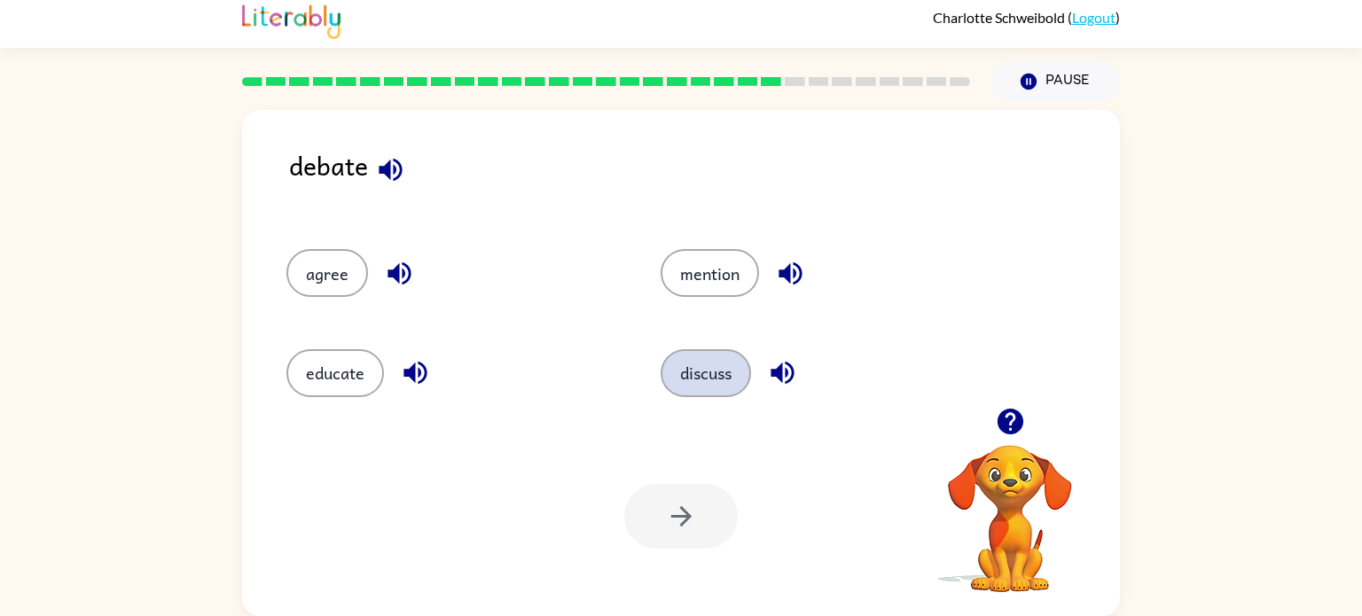
click at [695, 368] on button "discuss" at bounding box center [706, 373] width 90 height 48
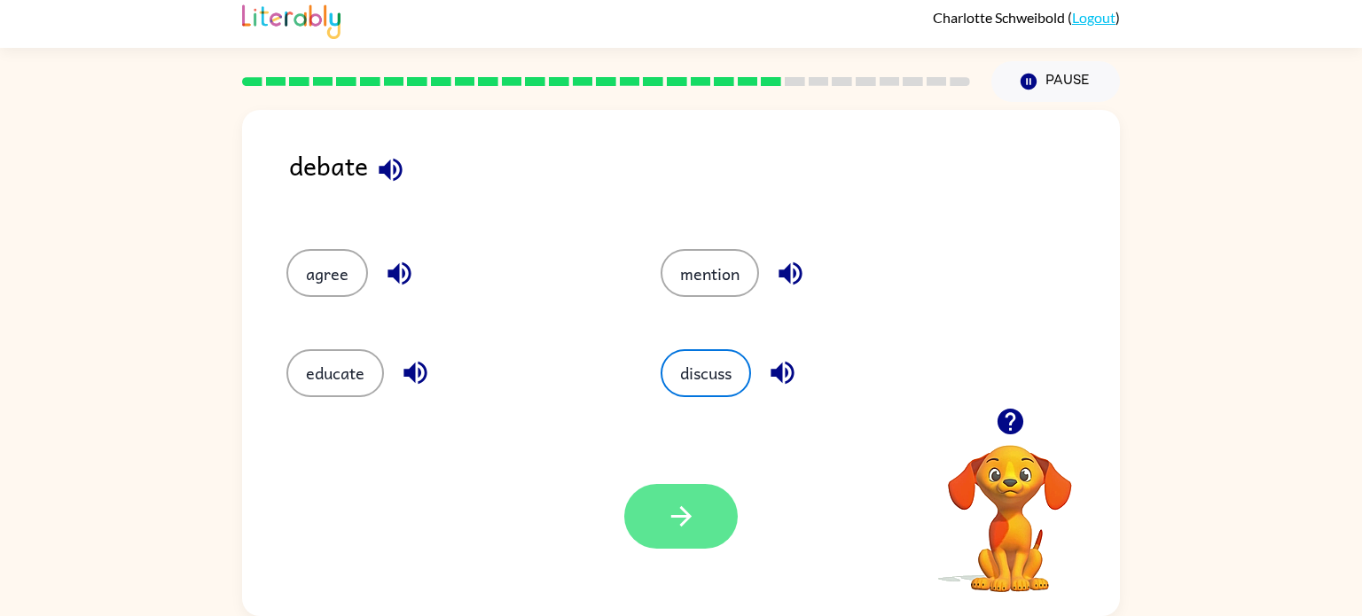
click at [664, 529] on button "button" at bounding box center [681, 516] width 114 height 65
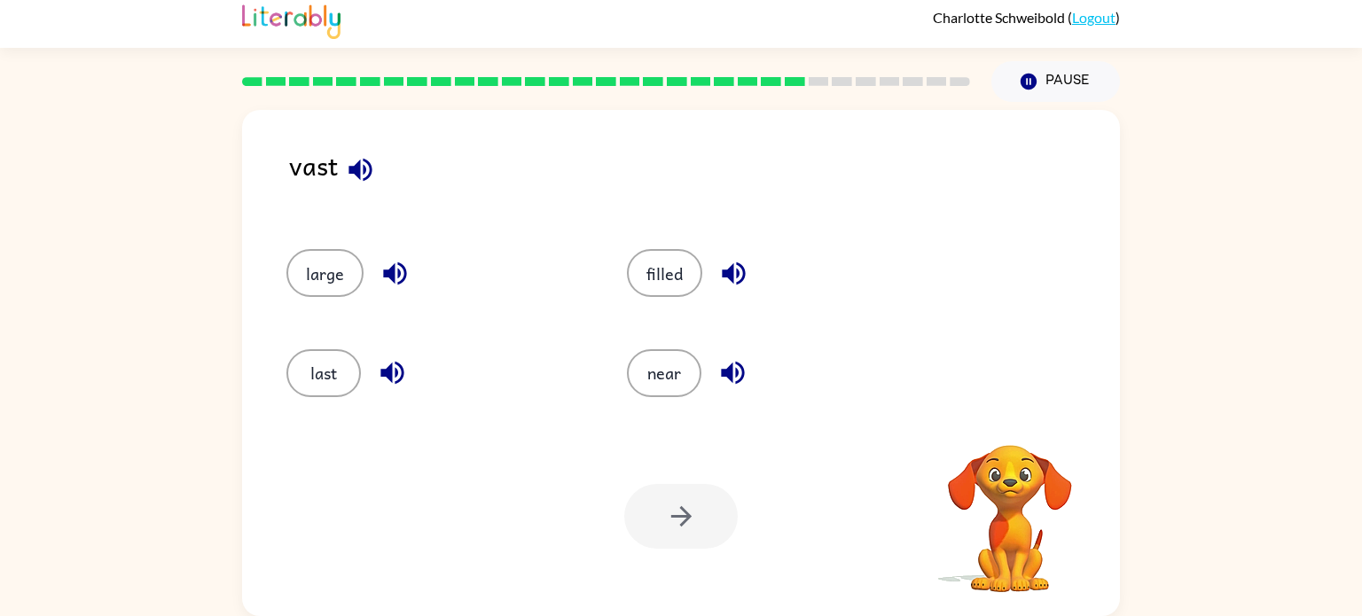
click at [663, 529] on div at bounding box center [681, 516] width 114 height 65
click at [347, 375] on button "last" at bounding box center [323, 373] width 75 height 48
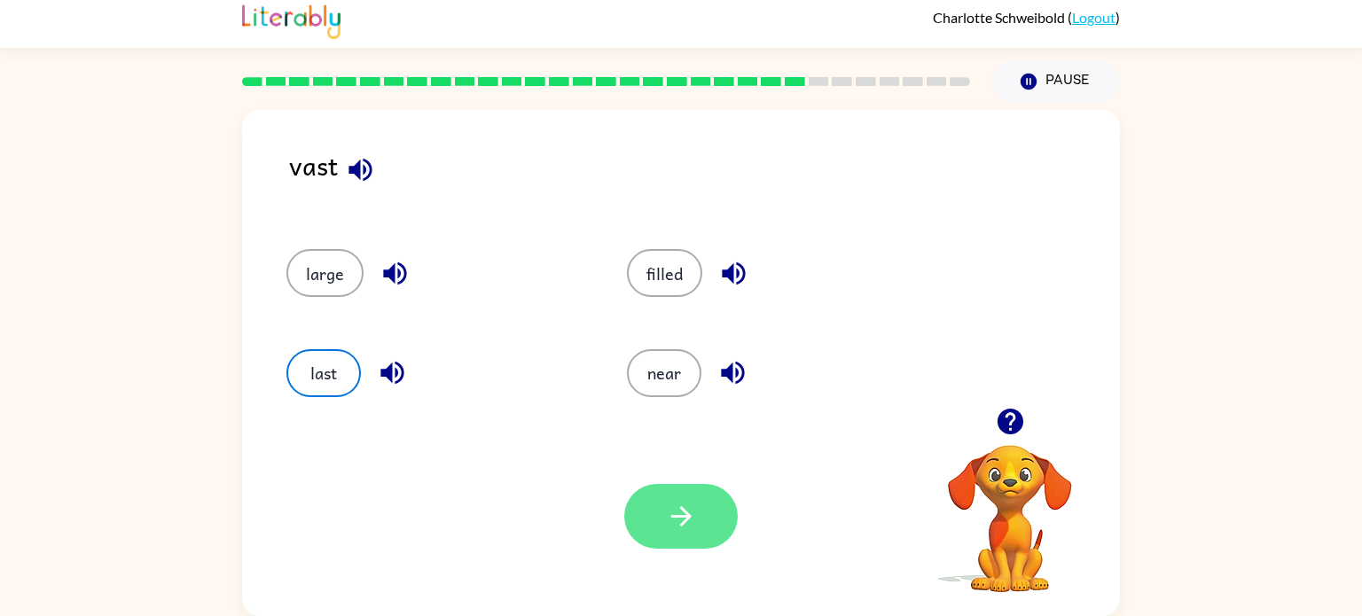
click at [681, 496] on button "button" at bounding box center [681, 516] width 114 height 65
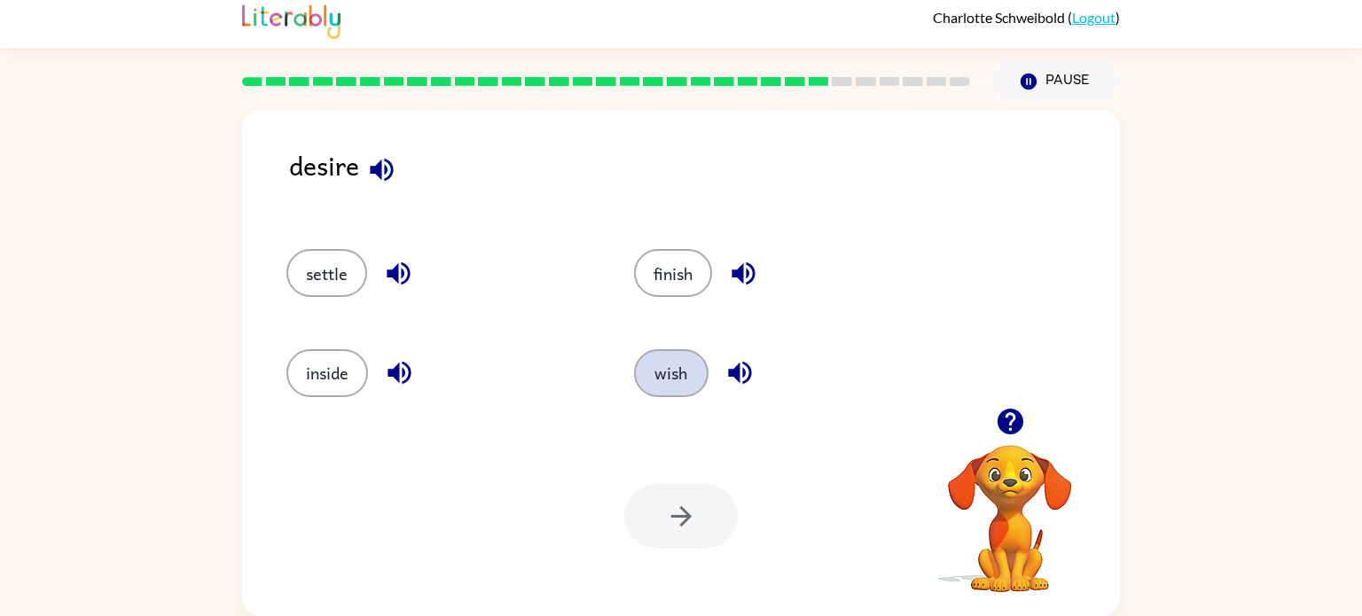
click at [688, 362] on button "wish" at bounding box center [671, 373] width 75 height 48
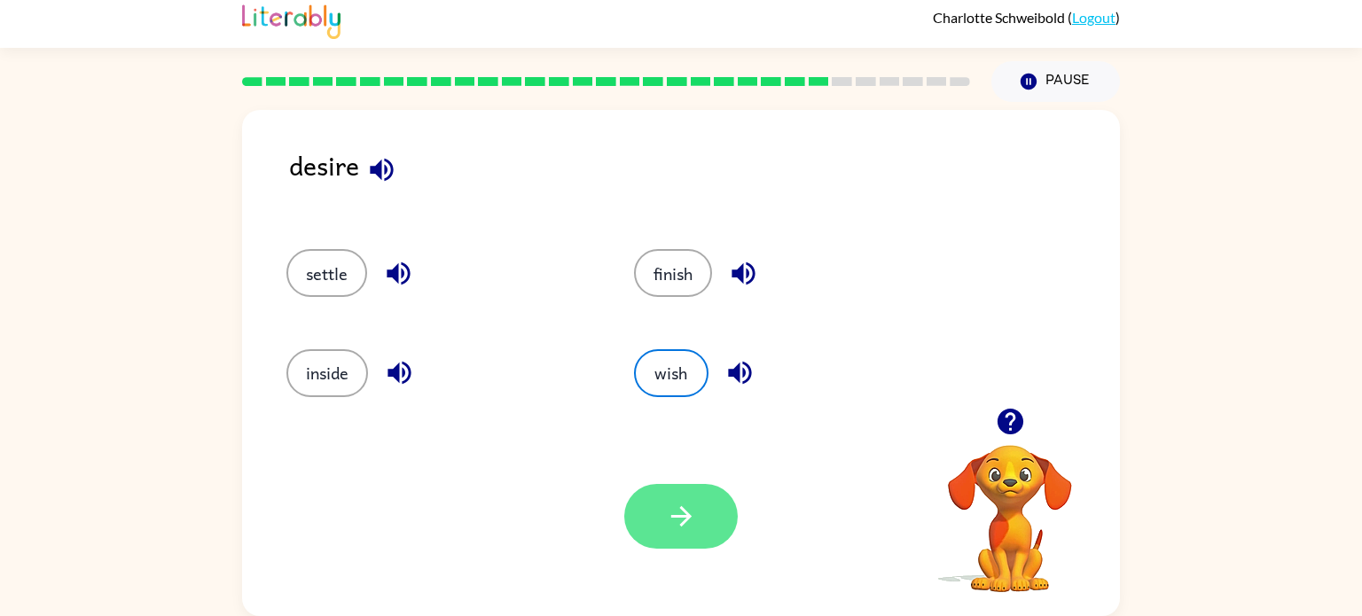
click at [680, 533] on button "button" at bounding box center [681, 516] width 114 height 65
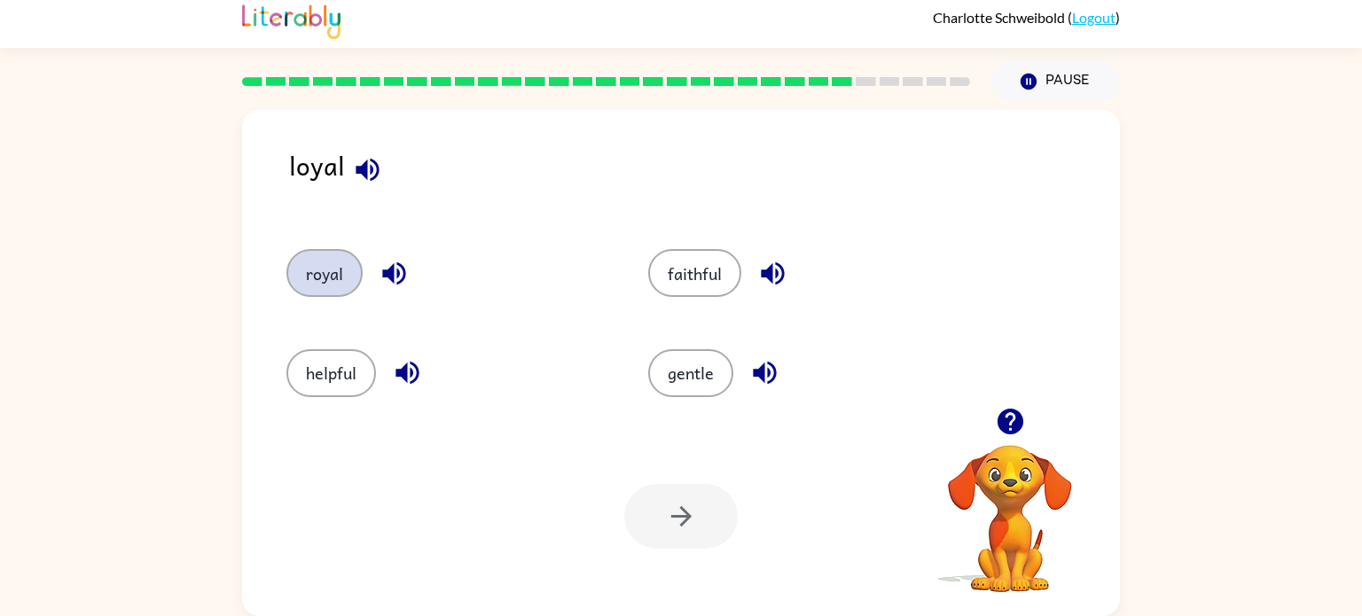
click at [348, 268] on button "royal" at bounding box center [324, 273] width 76 height 48
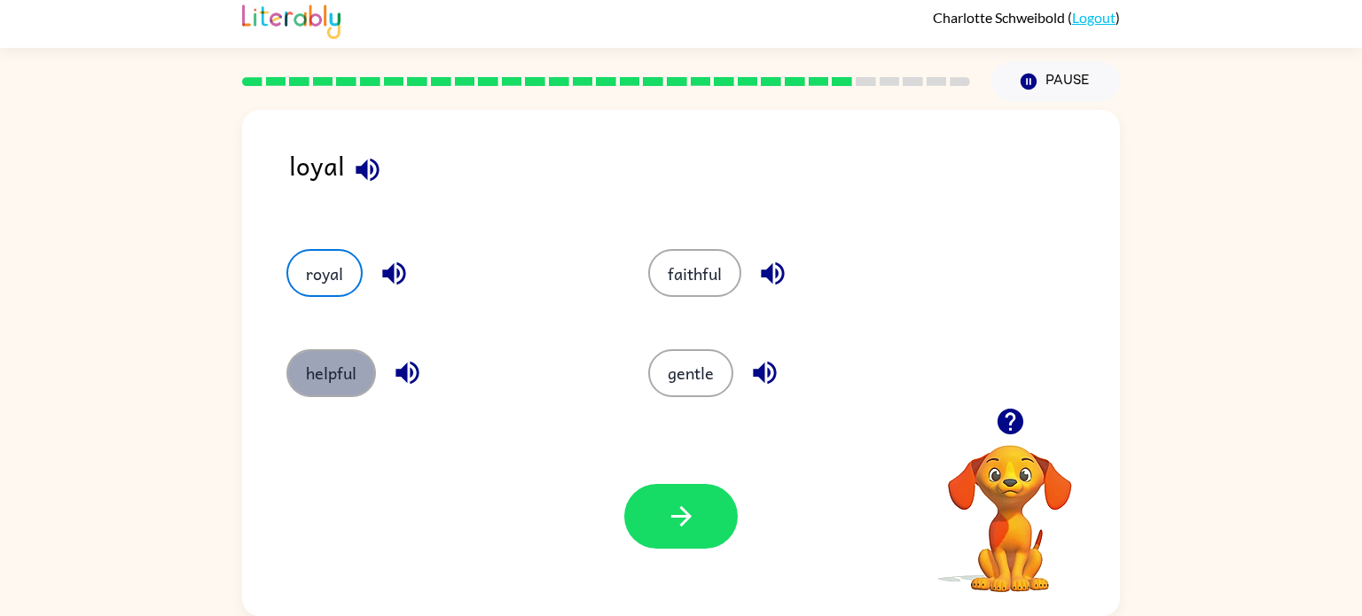
click at [364, 370] on button "helpful" at bounding box center [331, 373] width 90 height 48
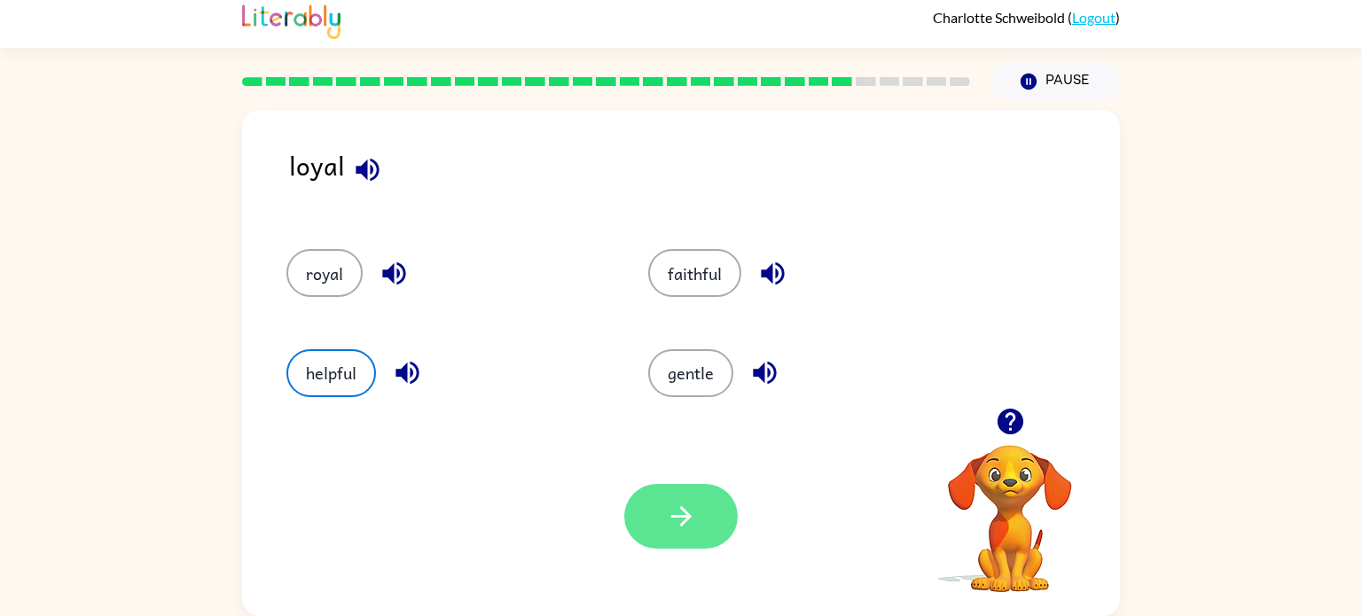
click at [720, 534] on button "button" at bounding box center [681, 516] width 114 height 65
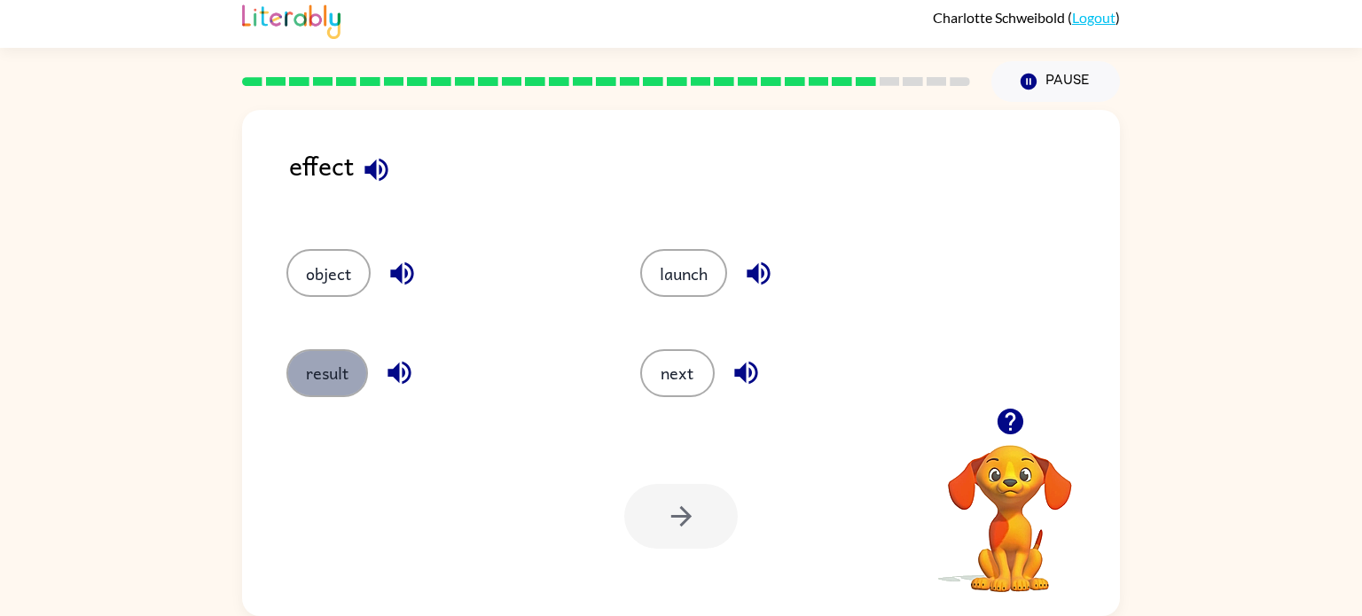
click at [325, 384] on button "result" at bounding box center [327, 373] width 82 height 48
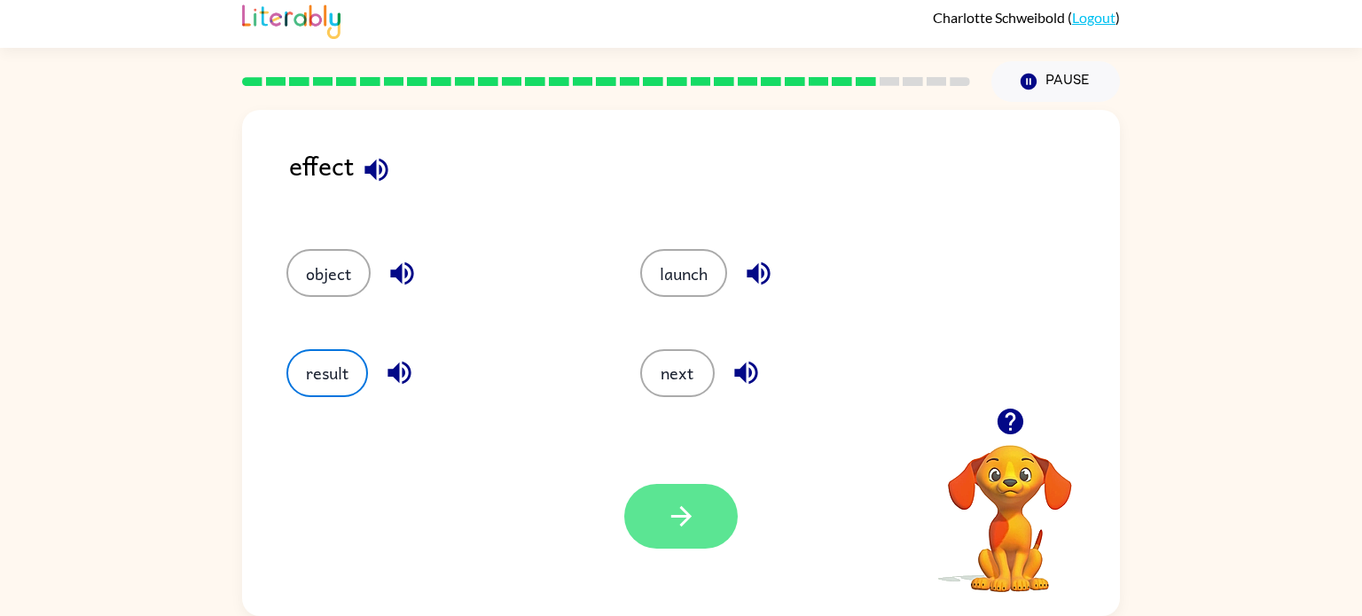
click at [657, 514] on button "button" at bounding box center [681, 516] width 114 height 65
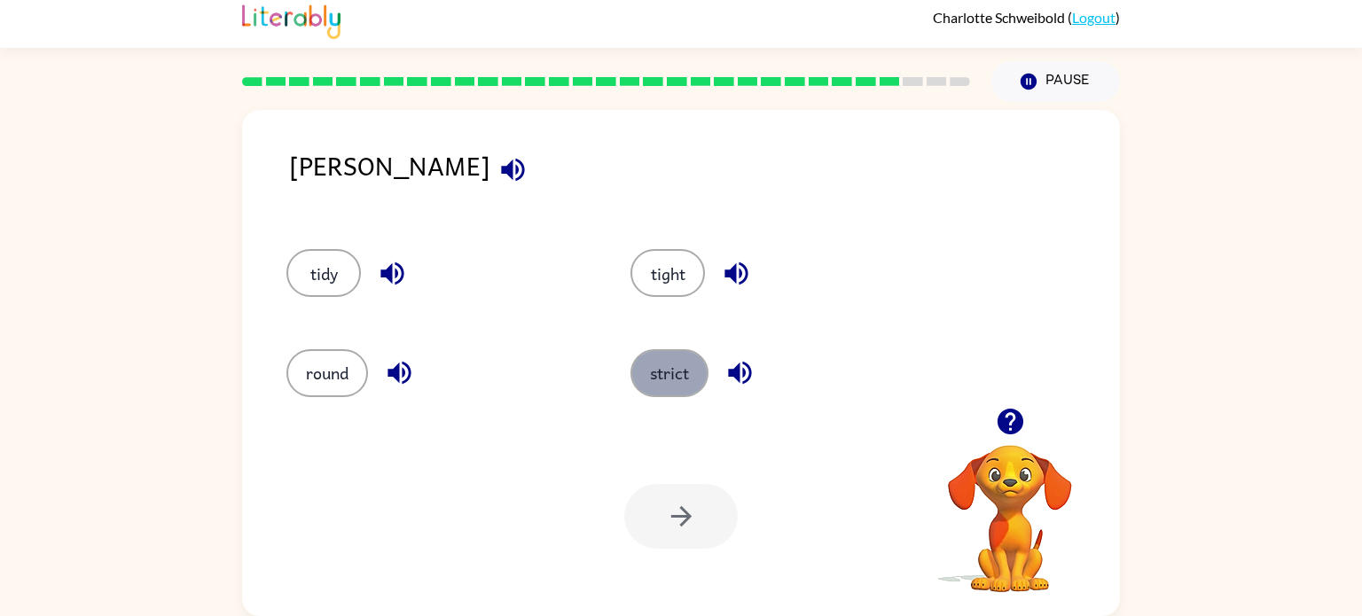
click at [655, 371] on button "strict" at bounding box center [670, 373] width 78 height 48
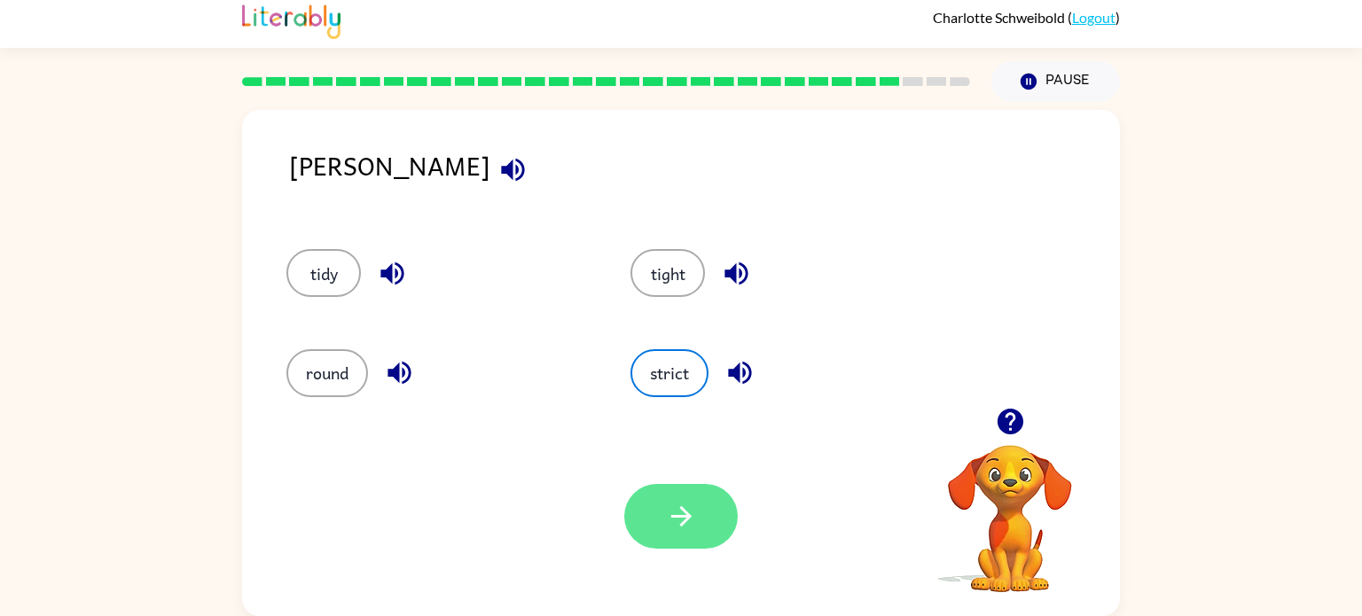
click at [663, 501] on button "button" at bounding box center [681, 516] width 114 height 65
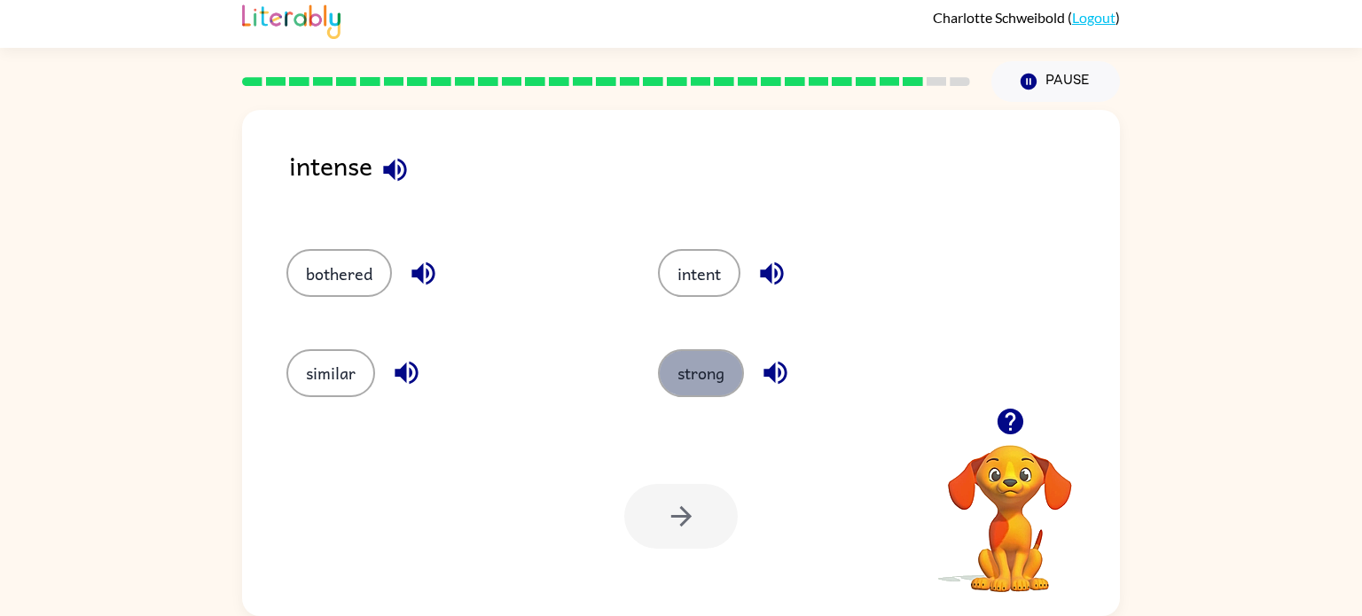
click at [704, 388] on button "strong" at bounding box center [701, 373] width 86 height 48
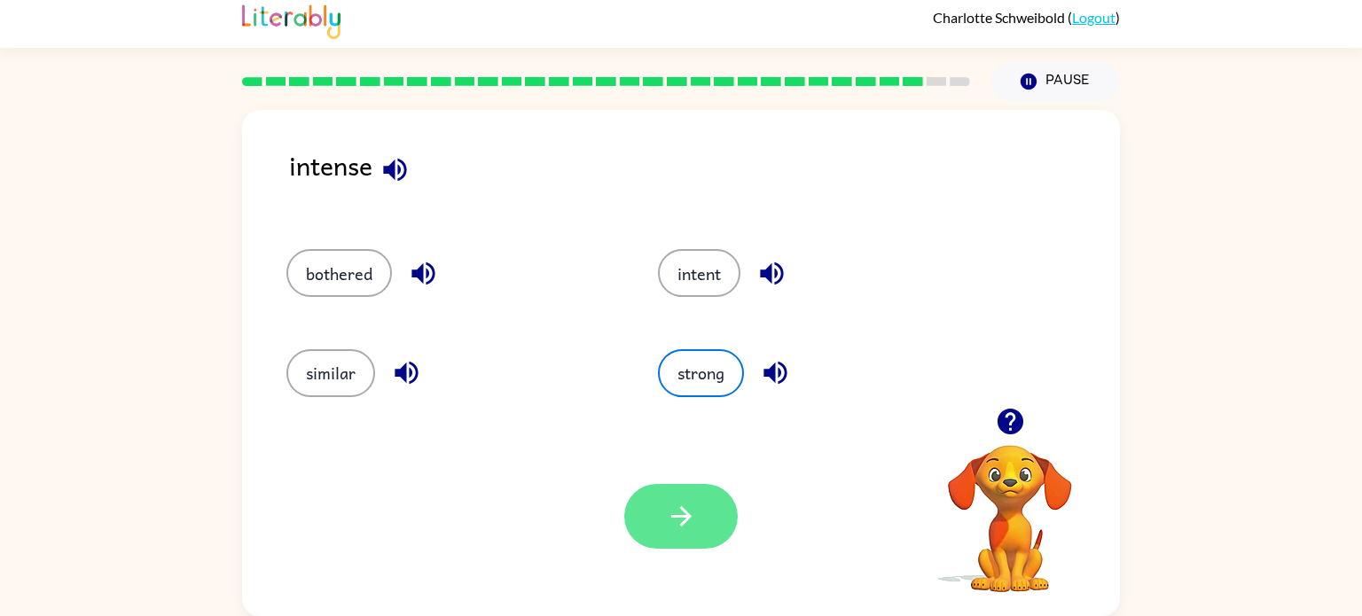
click at [725, 516] on button "button" at bounding box center [681, 516] width 114 height 65
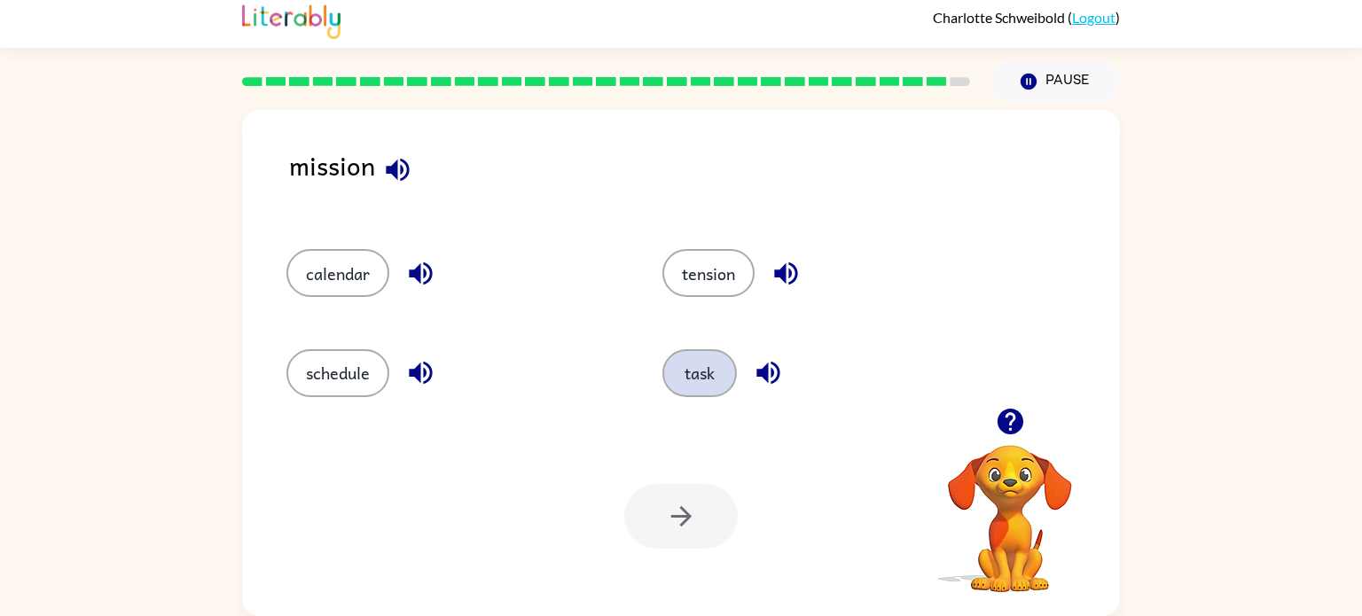
click at [707, 373] on button "task" at bounding box center [700, 373] width 75 height 48
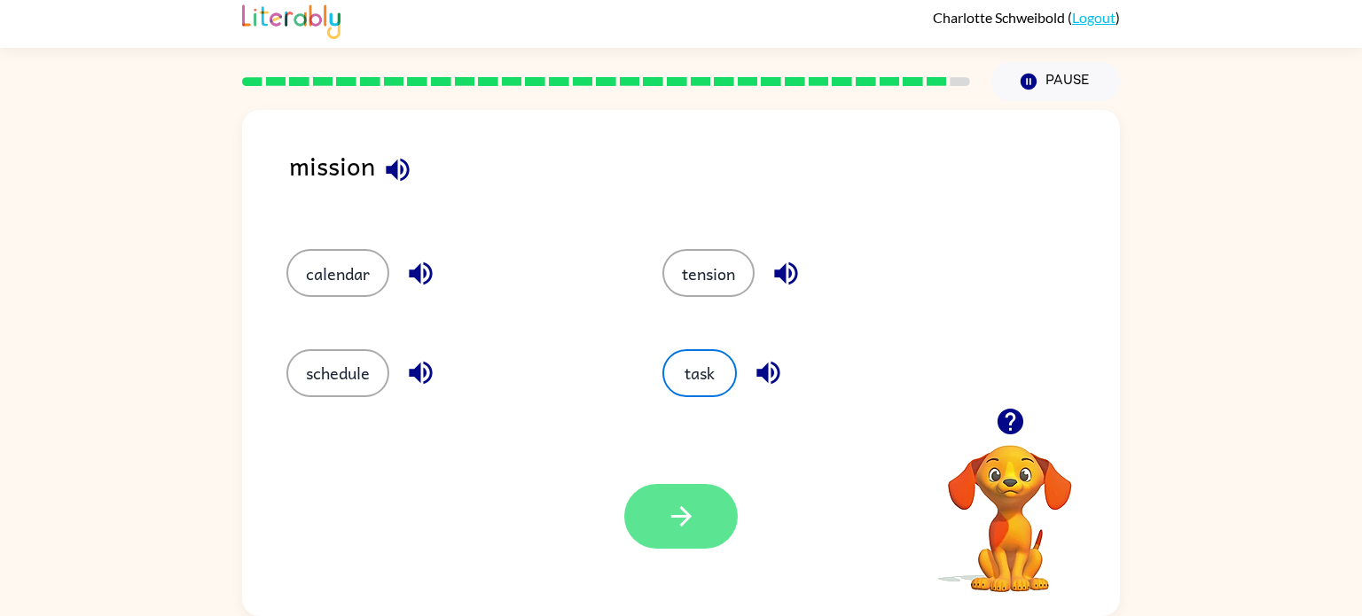
click at [717, 508] on button "button" at bounding box center [681, 516] width 114 height 65
